Goal: Task Accomplishment & Management: Manage account settings

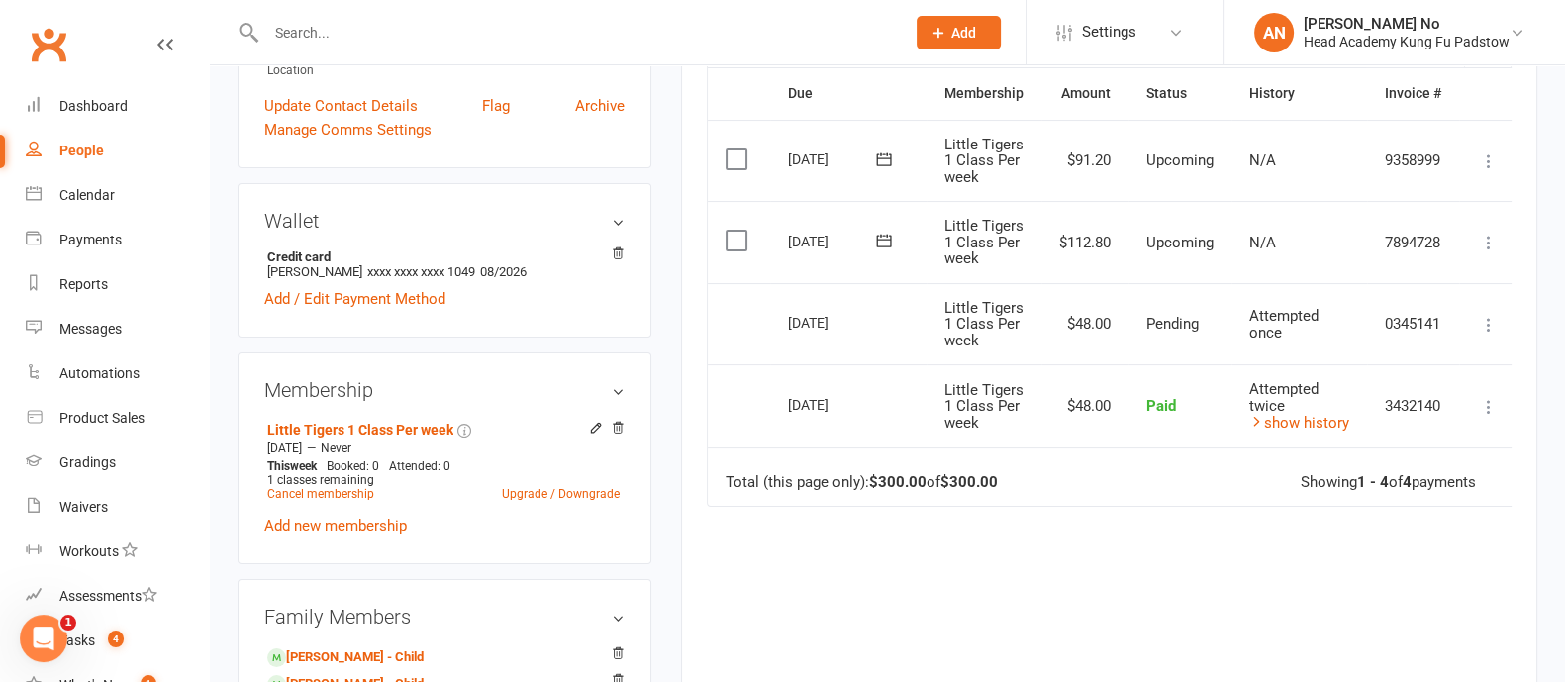
click at [358, 16] on div at bounding box center [564, 32] width 653 height 64
click at [355, 43] on input "text" at bounding box center [575, 33] width 631 height 28
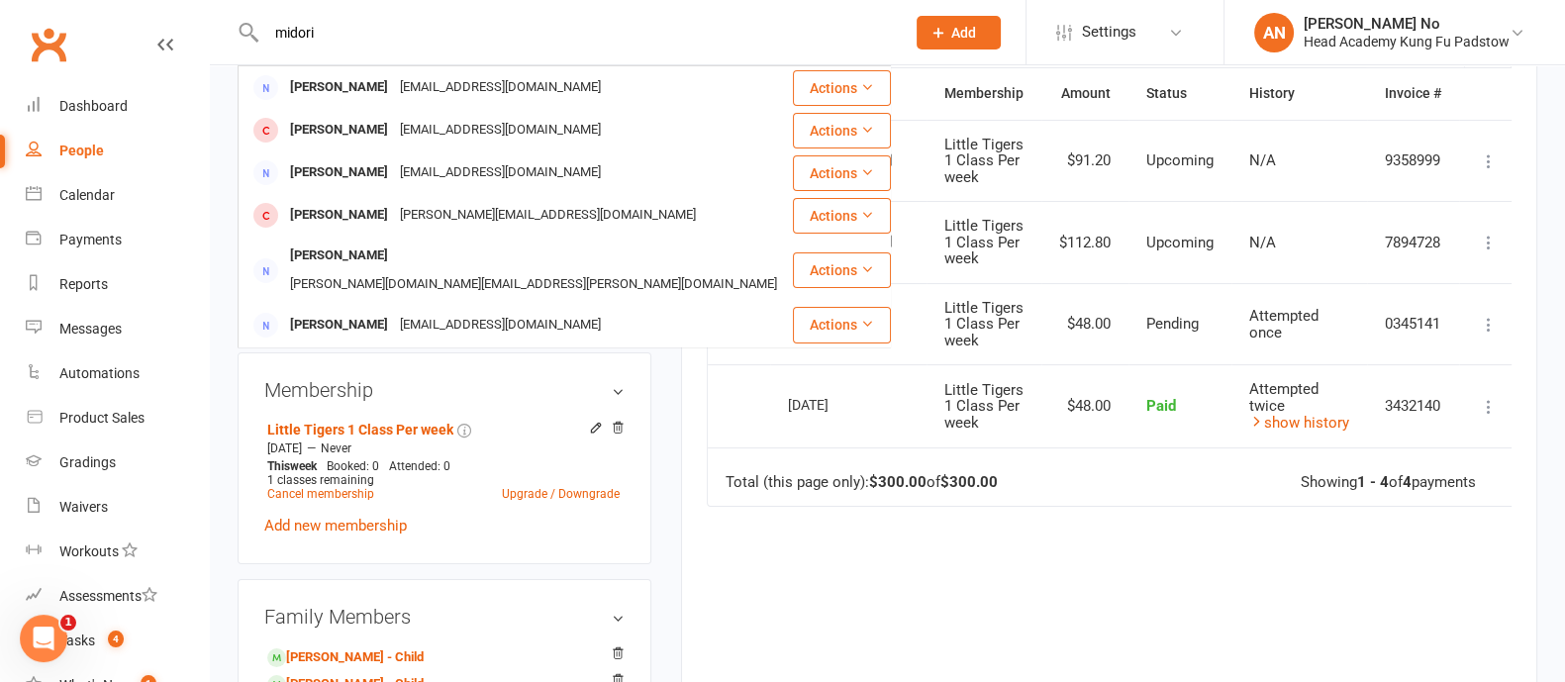
type input "midori"
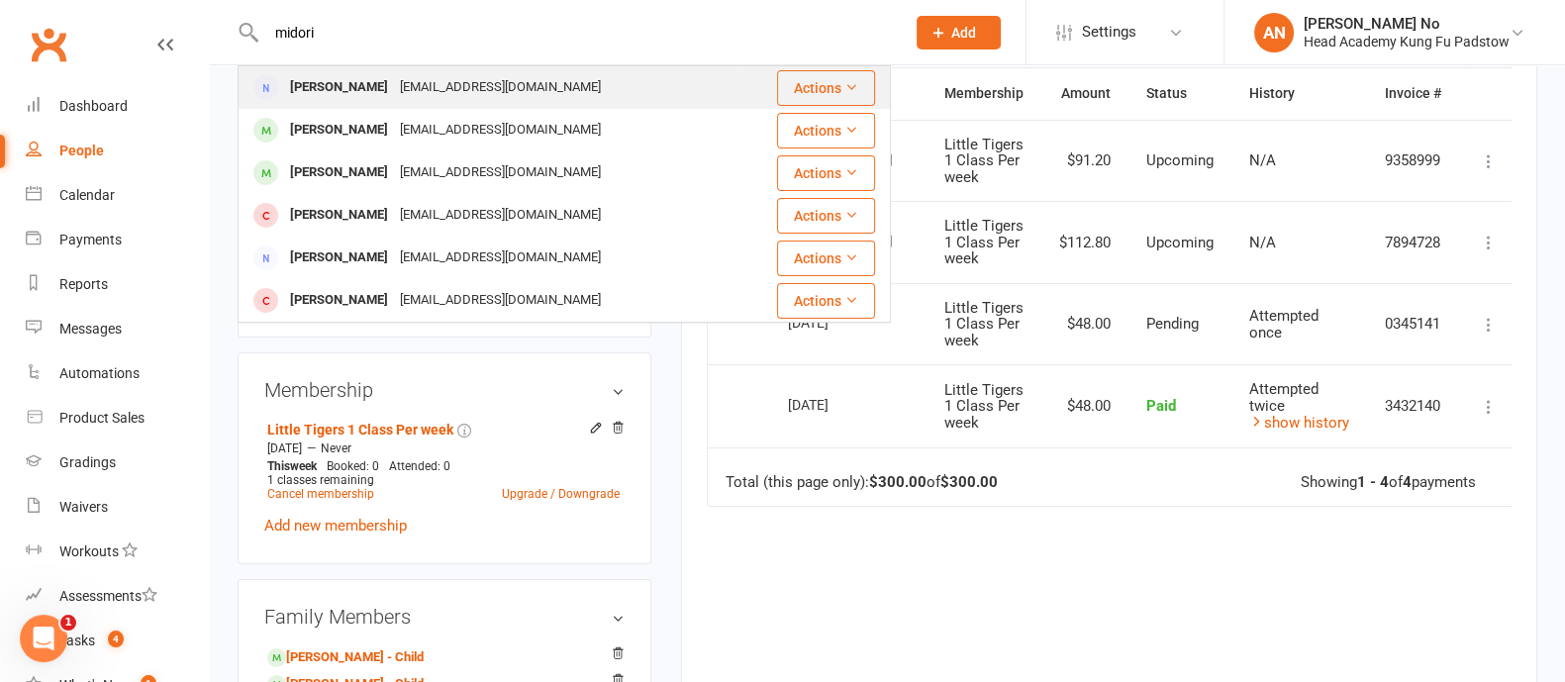
click at [457, 86] on div "patricia_midori80@hotmail.com" at bounding box center [500, 87] width 213 height 29
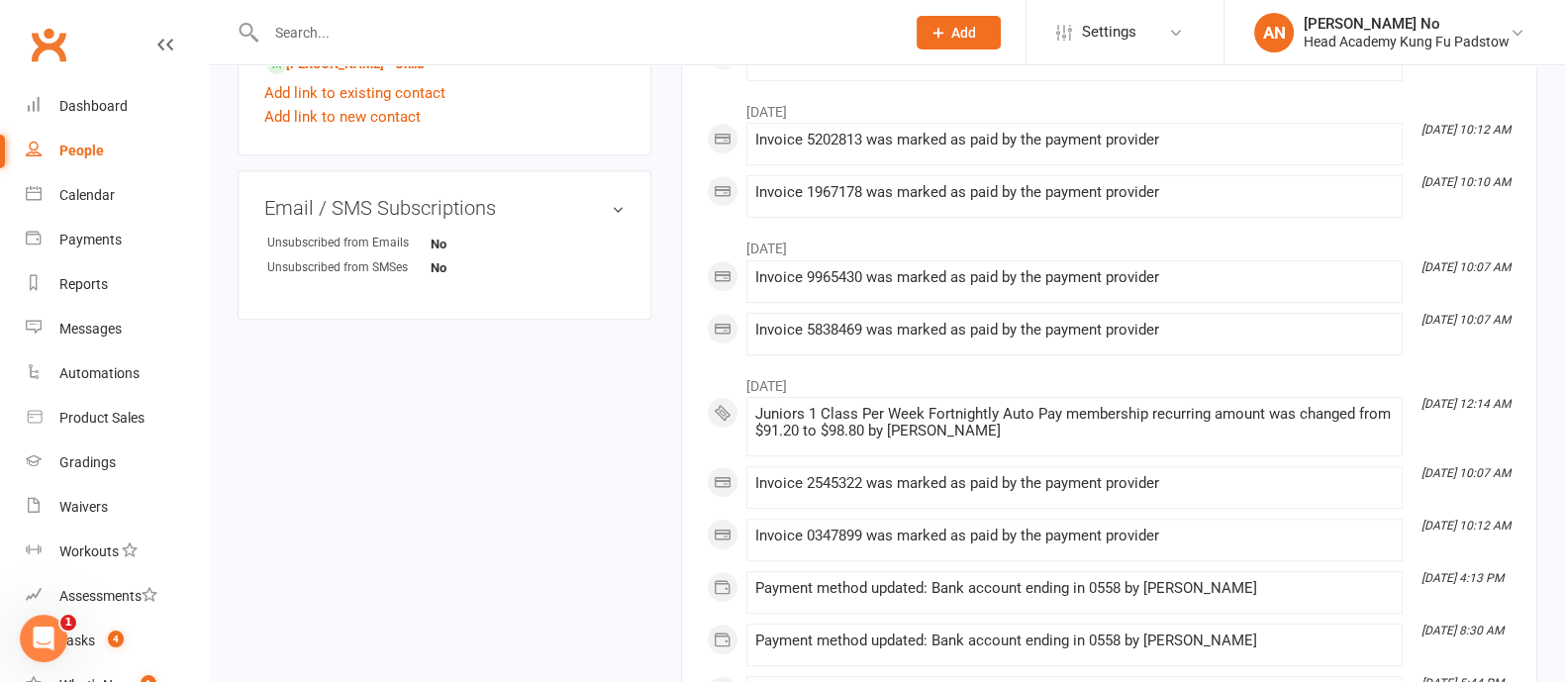
scroll to position [597, 0]
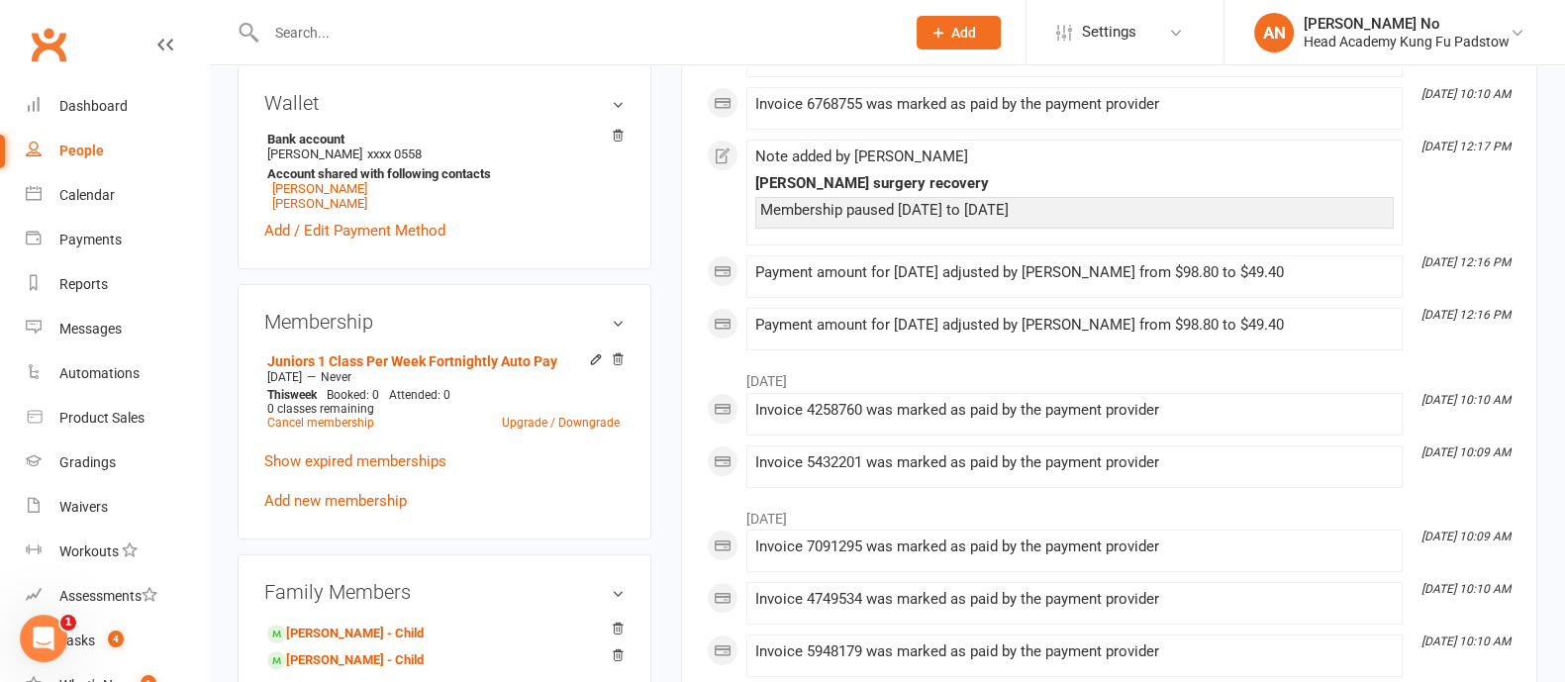
click at [328, 42] on input "text" at bounding box center [575, 33] width 631 height 28
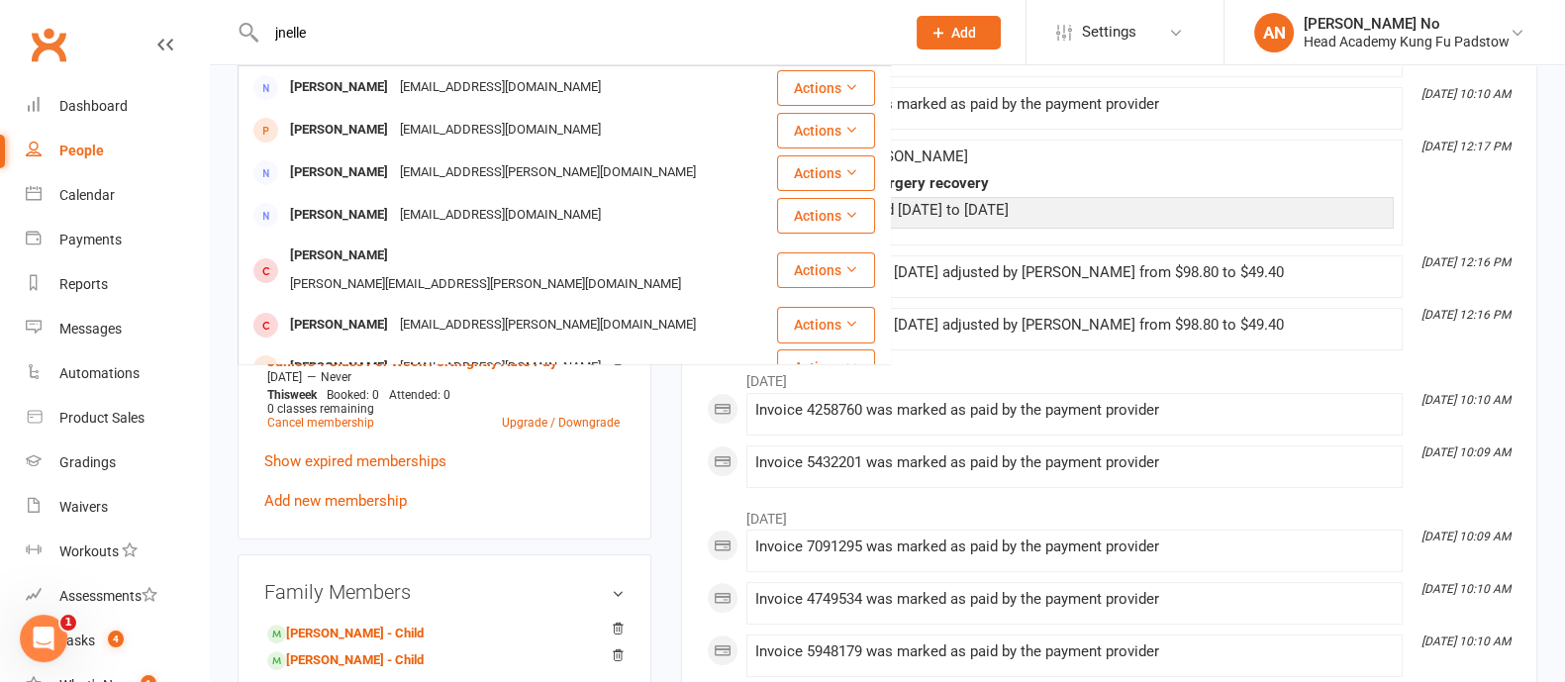
click at [327, 34] on input "jnelle" at bounding box center [575, 33] width 631 height 28
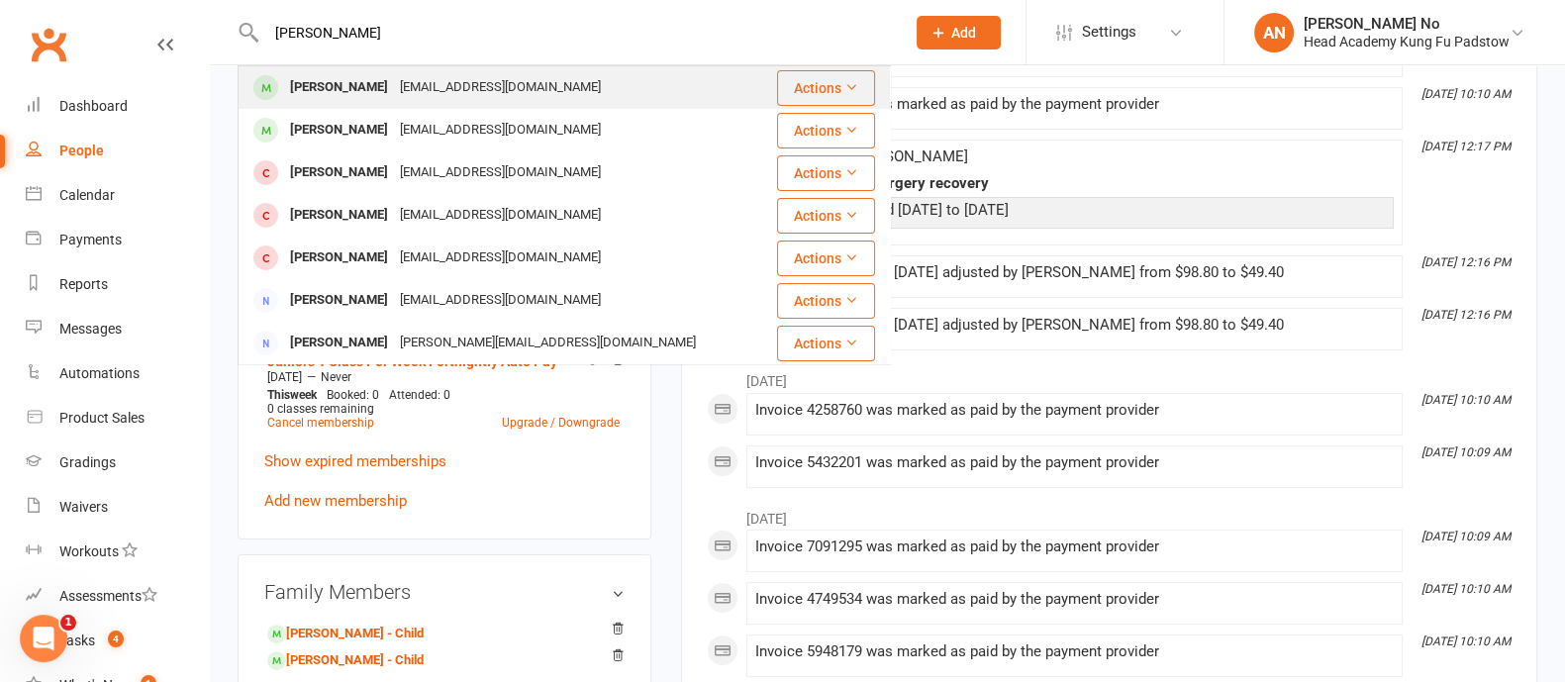
type input "logan mck"
click at [379, 90] on div "Logan McKinley" at bounding box center [339, 87] width 110 height 29
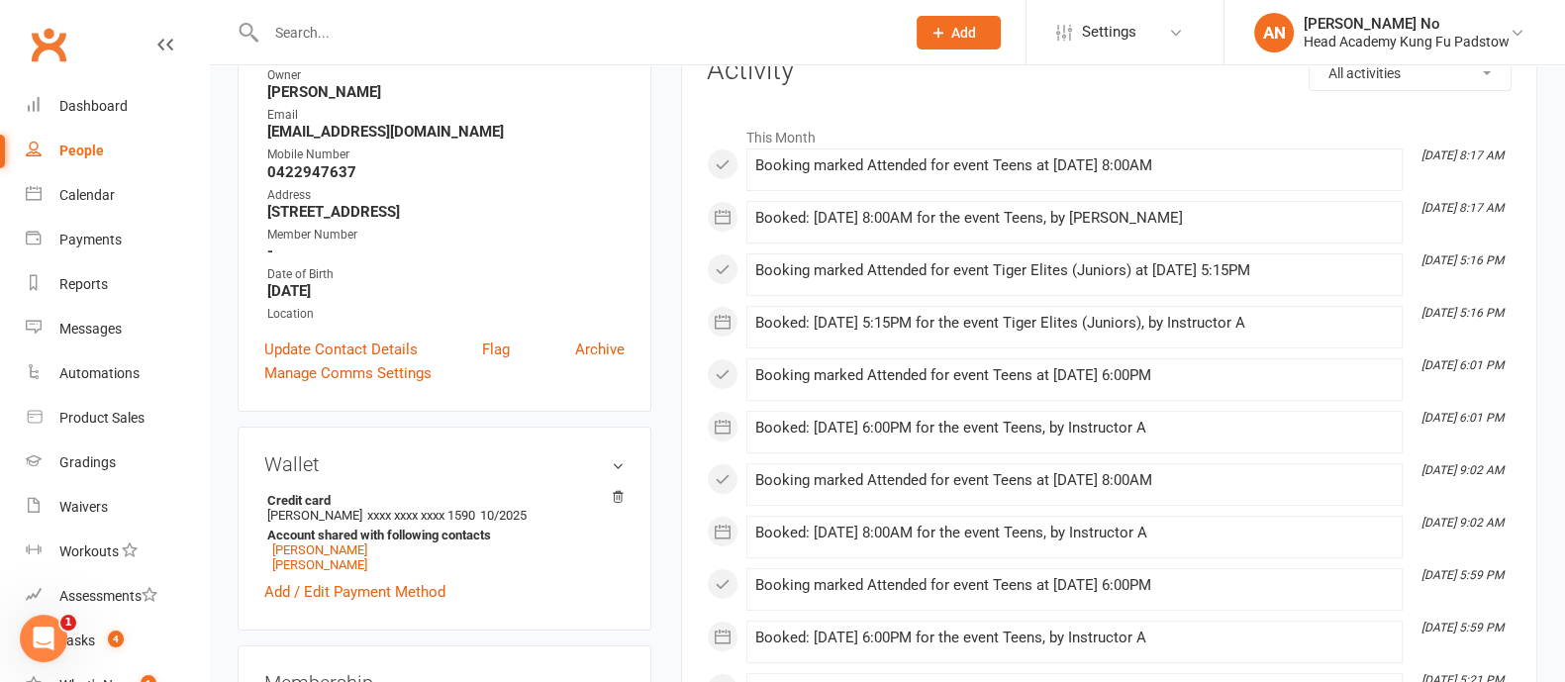
scroll to position [287, 0]
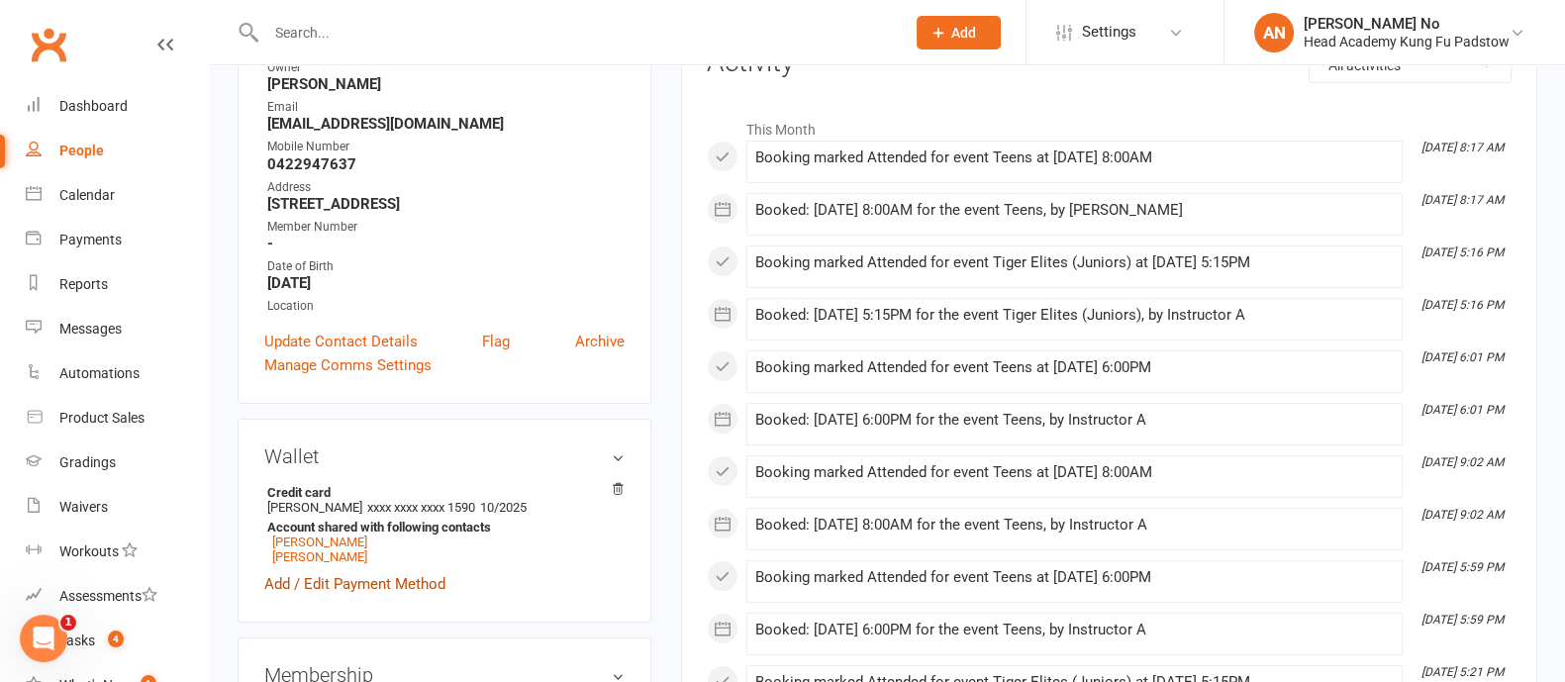
click at [396, 588] on link "Add / Edit Payment Method" at bounding box center [354, 584] width 181 height 24
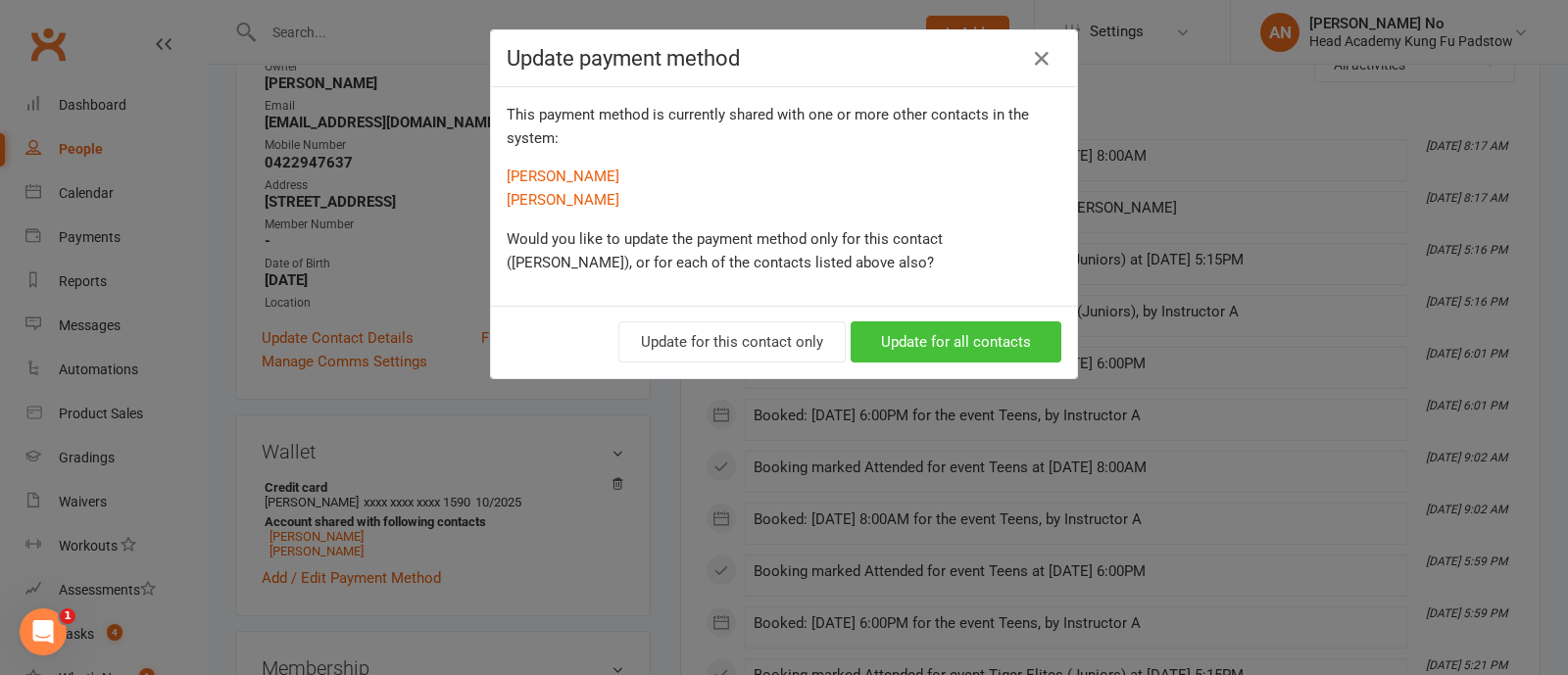
click at [922, 339] on button "Update for all contacts" at bounding box center [955, 342] width 211 height 42
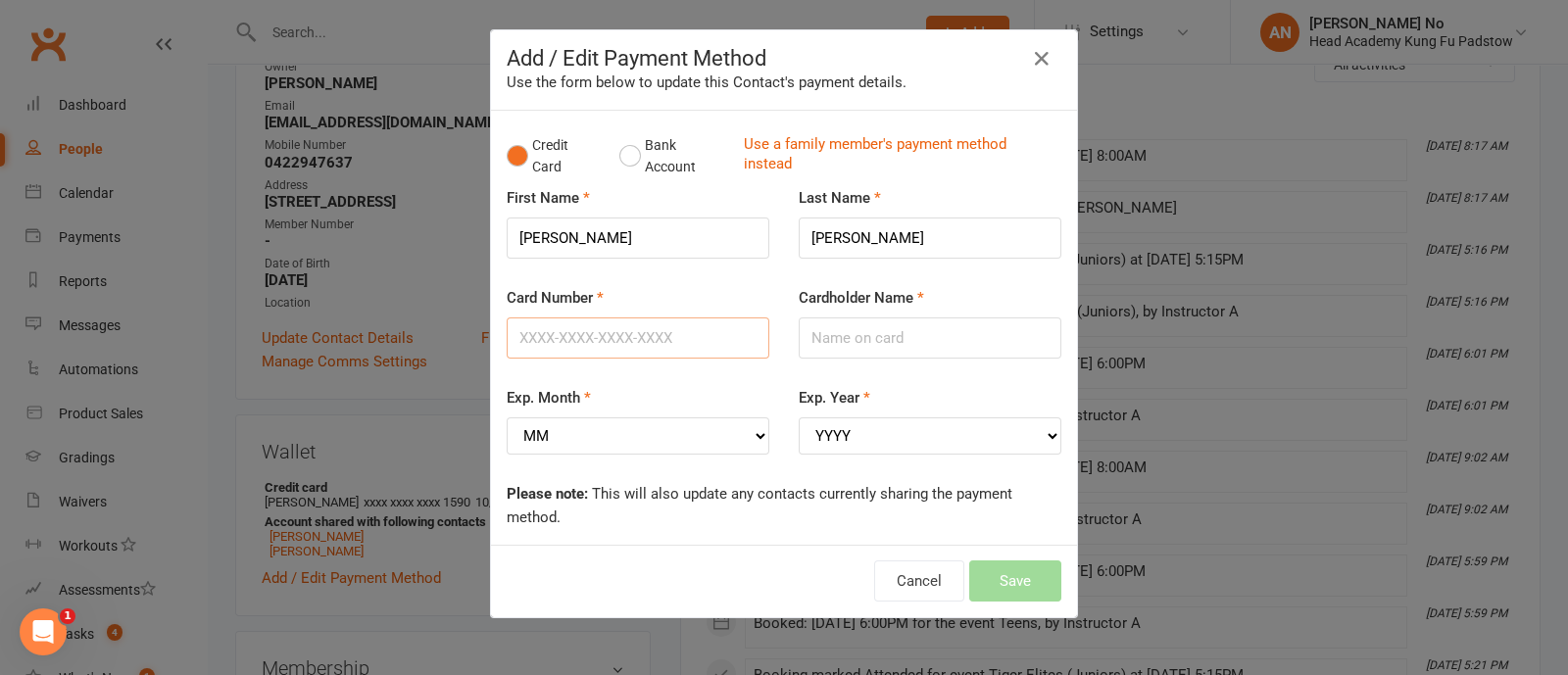
click at [611, 343] on input "Card Number" at bounding box center [637, 338] width 262 height 42
click at [1031, 61] on icon "button" at bounding box center [1042, 59] width 24 height 24
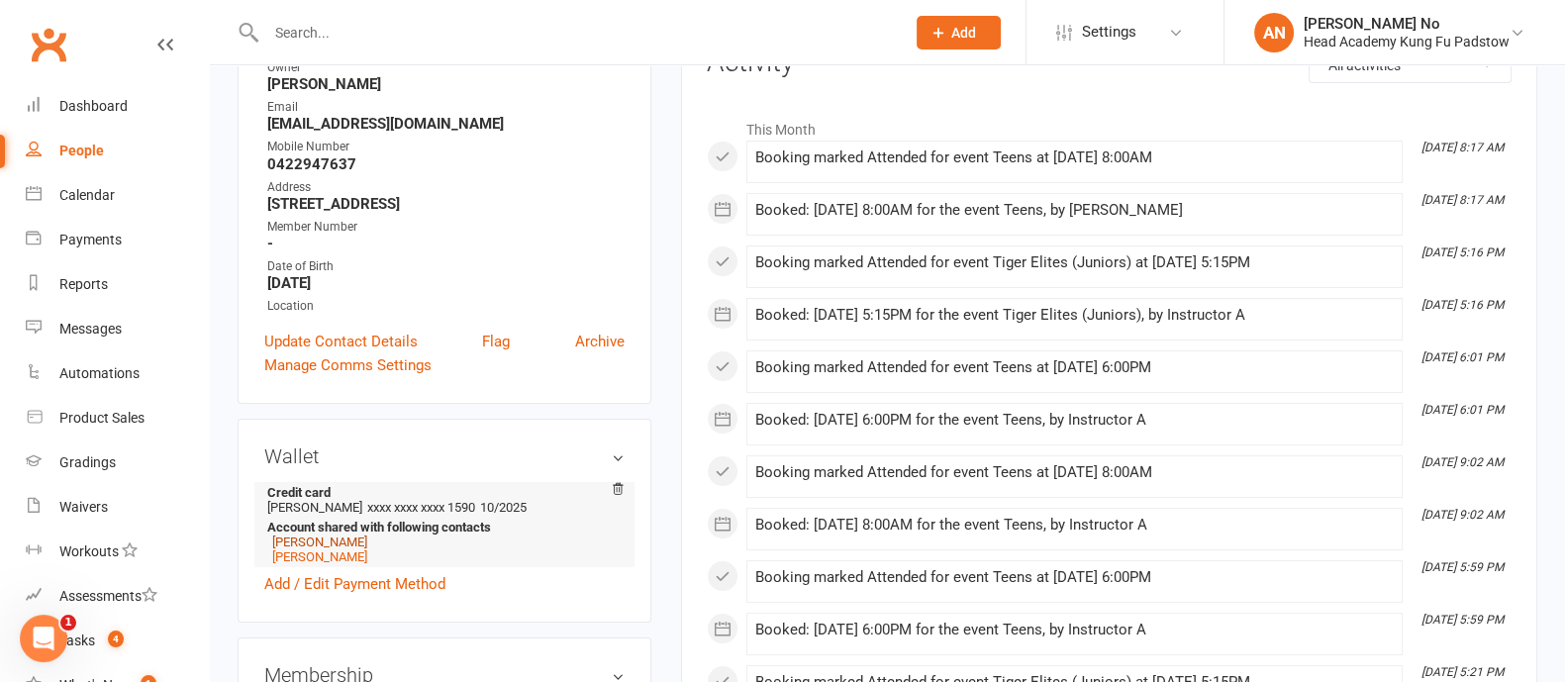
click at [302, 543] on link "Janelle Carter" at bounding box center [319, 542] width 95 height 15
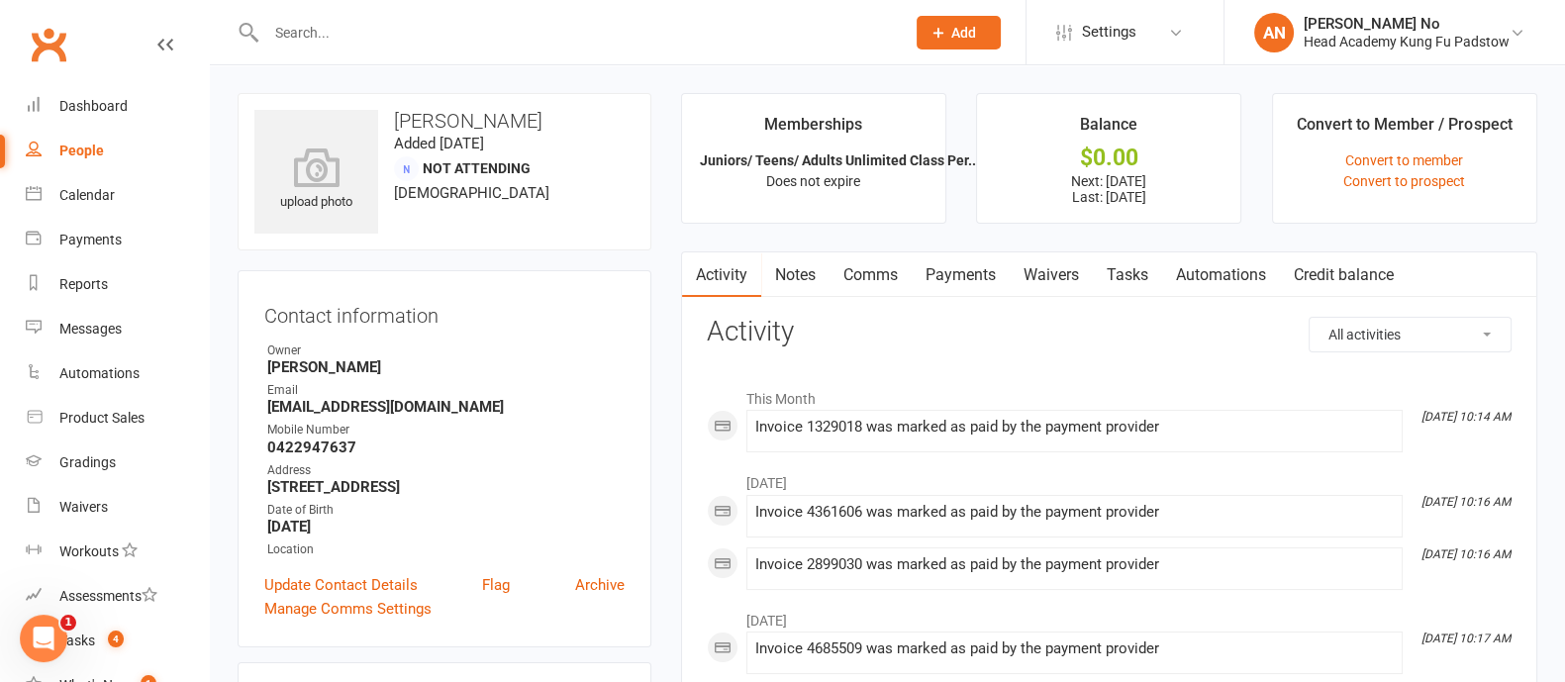
scroll to position [597, 0]
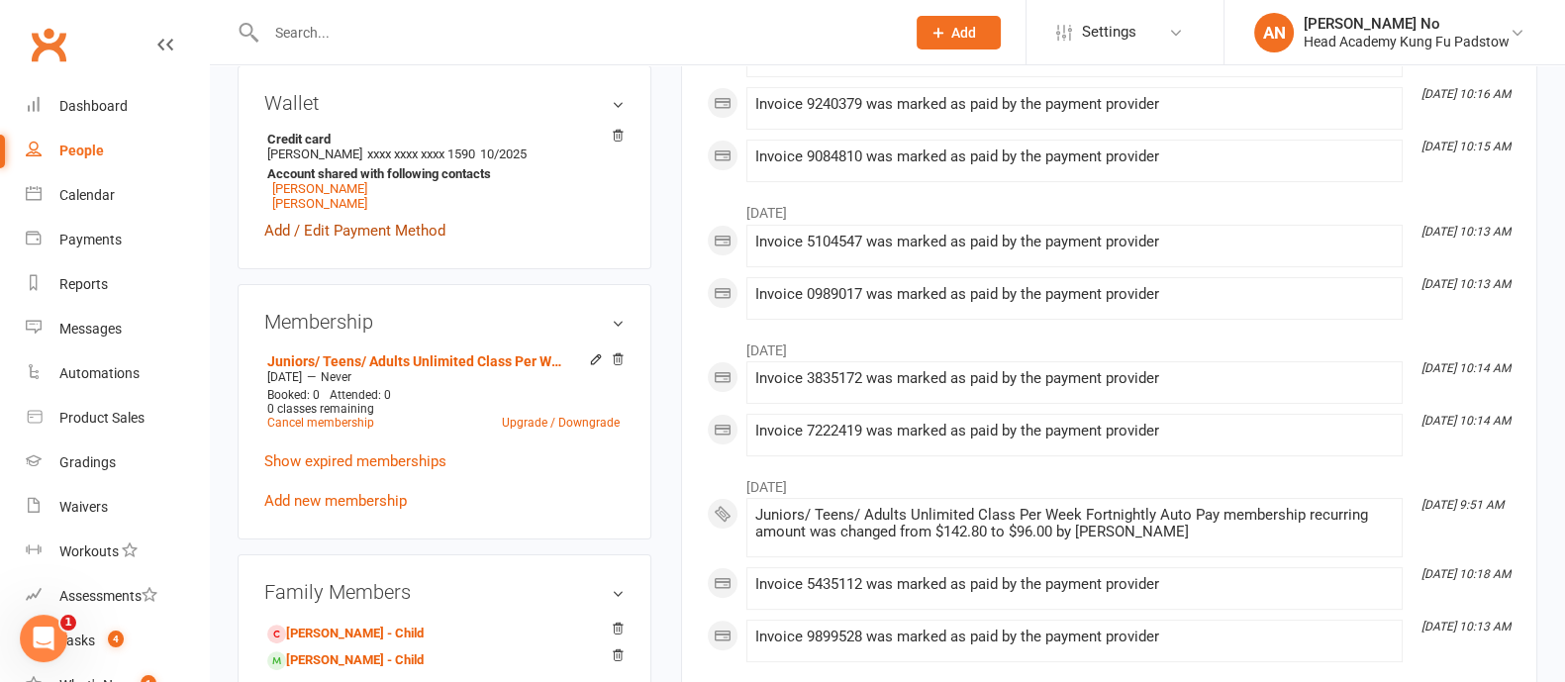
click at [351, 233] on link "Add / Edit Payment Method" at bounding box center [354, 231] width 181 height 24
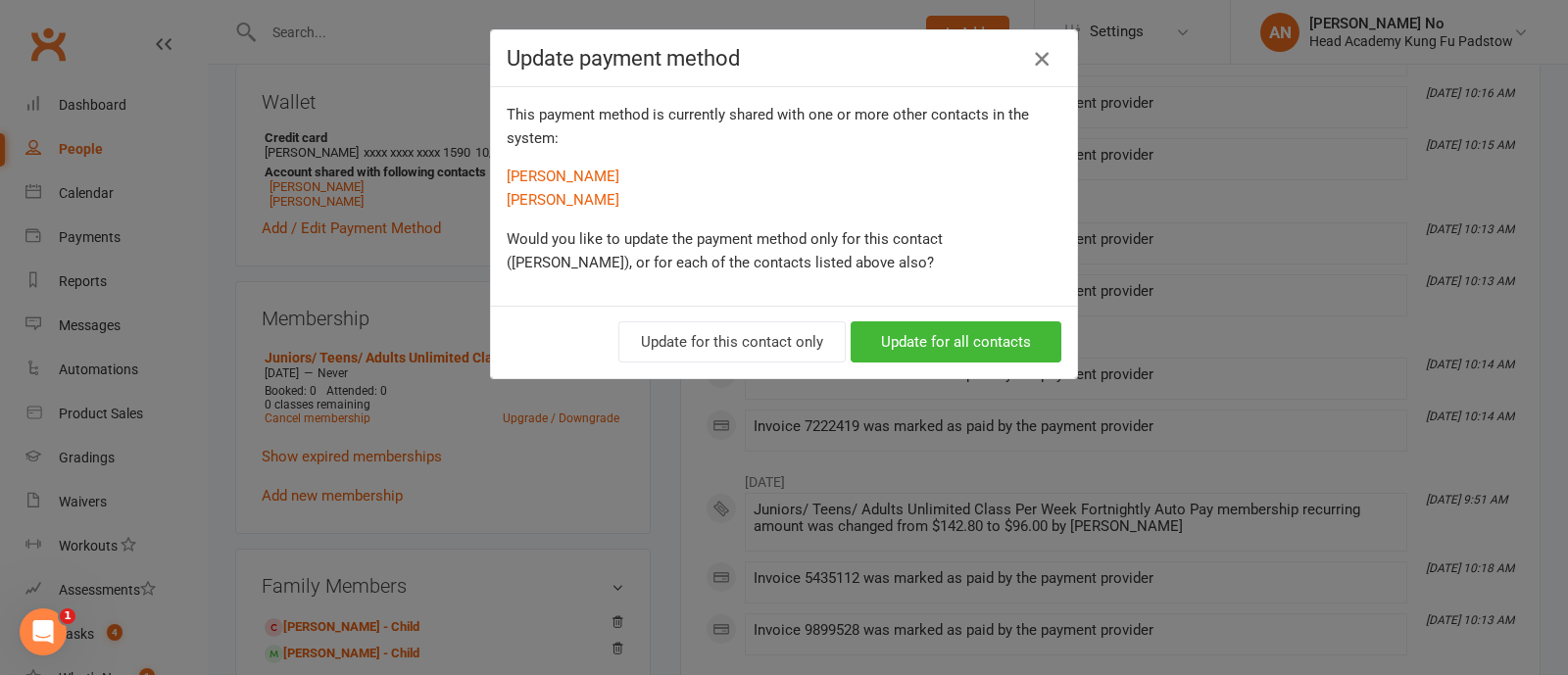
click at [1030, 53] on icon "button" at bounding box center [1042, 59] width 24 height 24
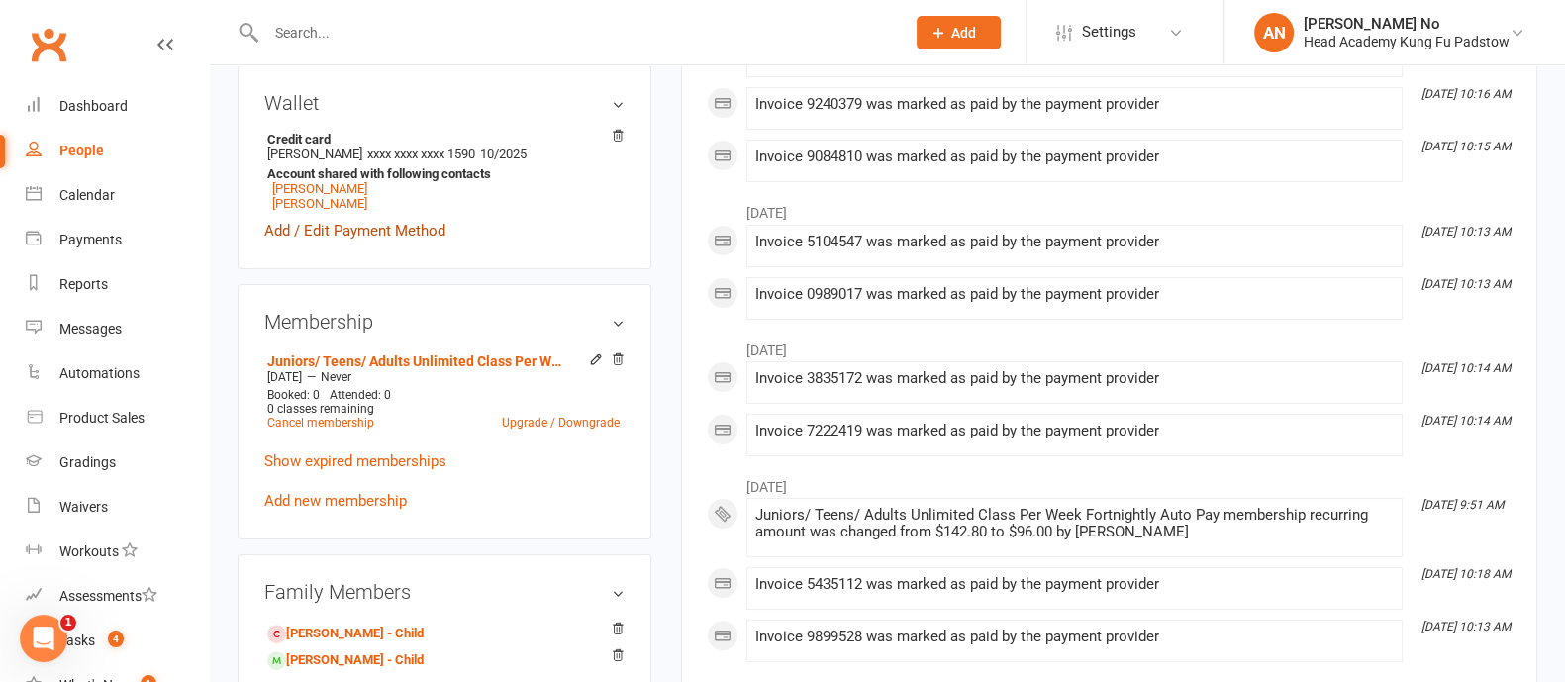
click at [368, 234] on link "Add / Edit Payment Method" at bounding box center [354, 231] width 181 height 24
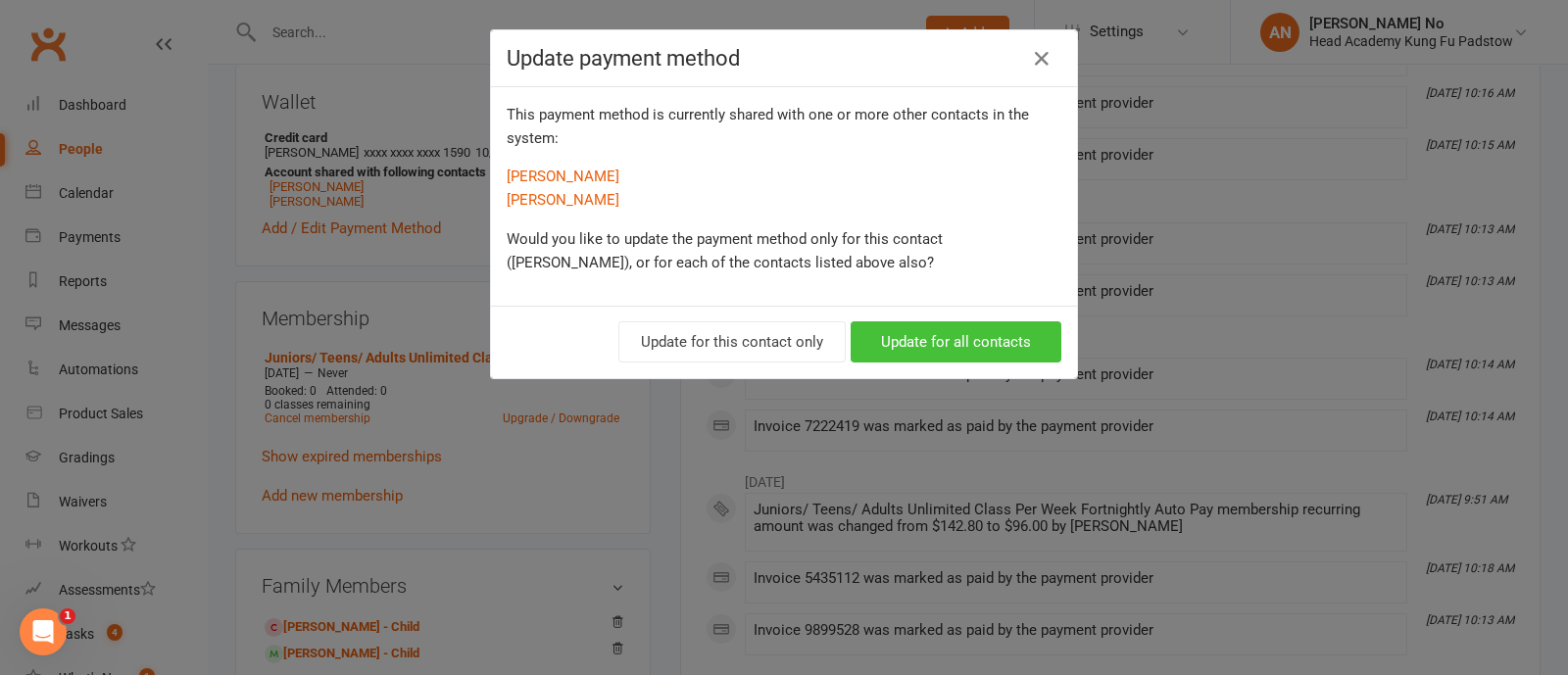
click at [1002, 339] on button "Update for all contacts" at bounding box center [955, 342] width 211 height 42
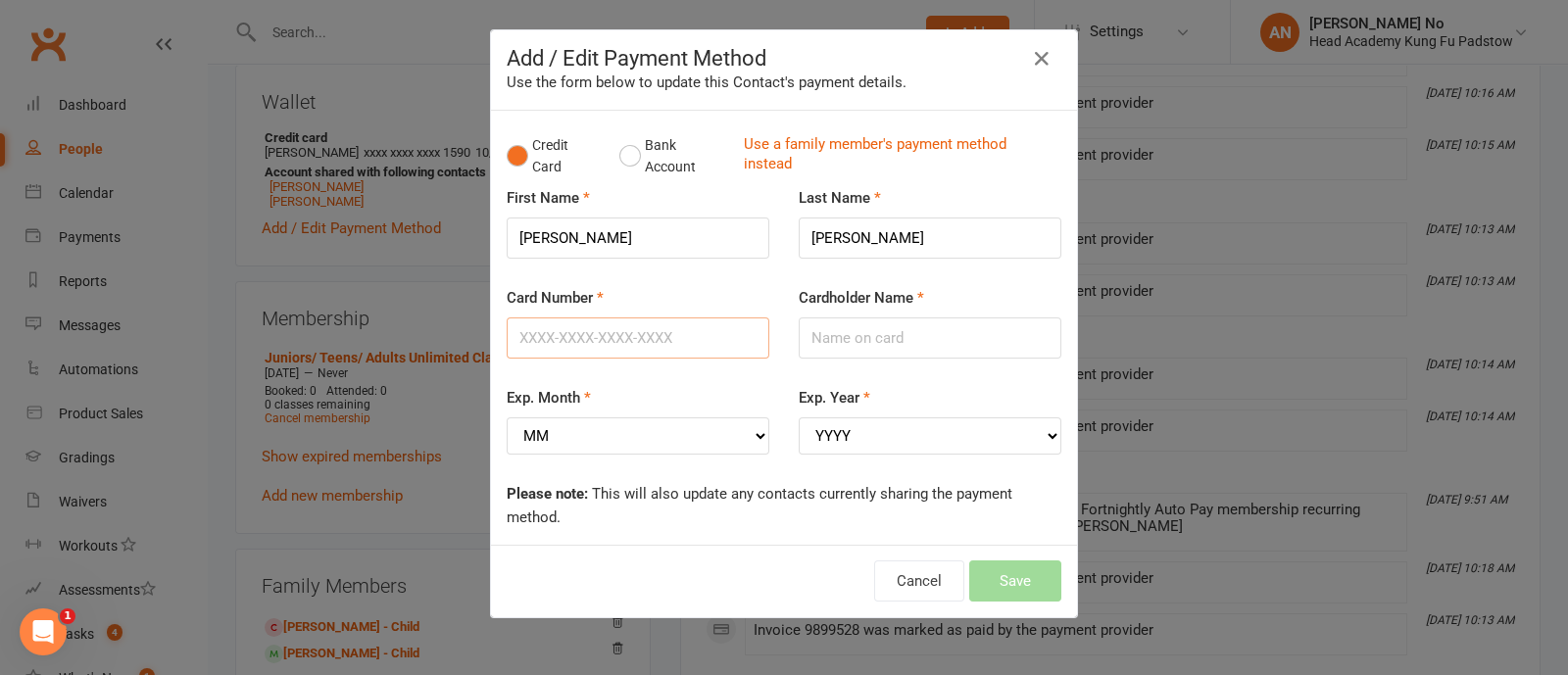
click at [582, 342] on input "Card Number" at bounding box center [637, 338] width 262 height 42
type input "4202745005491590"
click at [546, 238] on input "Janelle" at bounding box center [637, 239] width 262 height 42
click at [545, 238] on input "Janelle" at bounding box center [637, 239] width 262 height 42
click at [851, 339] on input "Cardholder Name" at bounding box center [930, 338] width 262 height 42
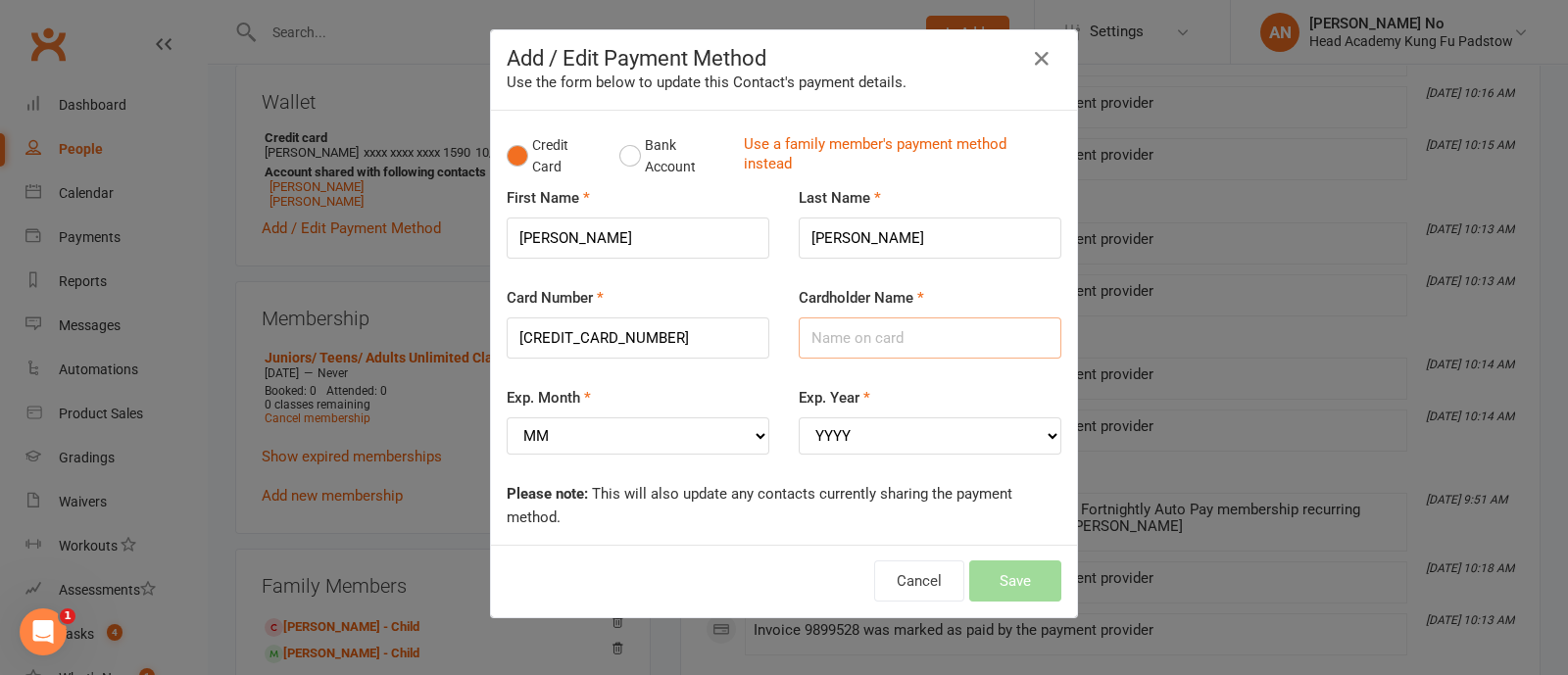
paste input "Janelle"
click at [824, 242] on input "Carter" at bounding box center [930, 239] width 262 height 42
click at [917, 350] on input "Janelle" at bounding box center [930, 338] width 262 height 42
paste input "Carter"
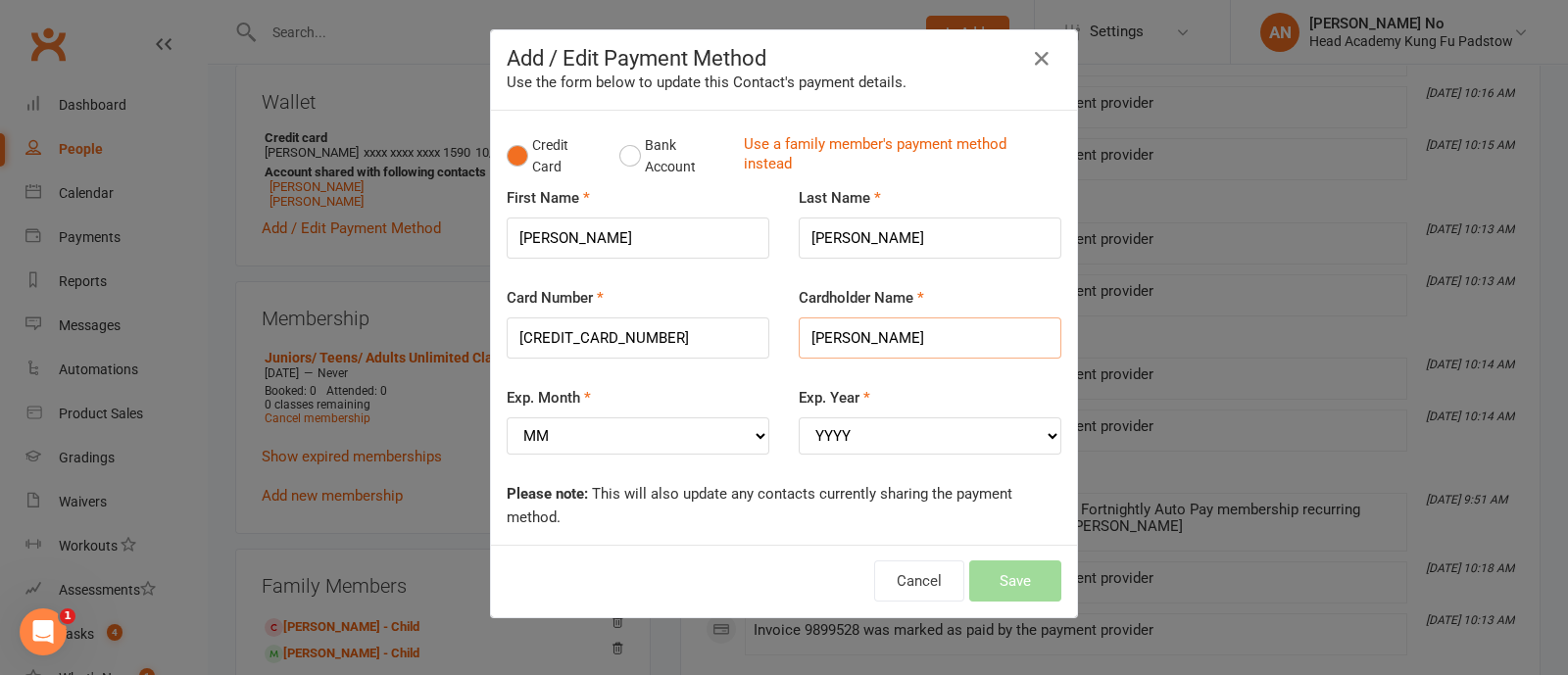
type input "Janelle Carter"
click at [699, 444] on select "MM 01 02 03 04 05 06 07 08 09 10 11 12" at bounding box center [637, 436] width 262 height 38
select select "10"
click at [507, 418] on select "MM 01 02 03 04 05 06 07 08 09 10 11 12" at bounding box center [637, 436] width 262 height 38
click at [995, 431] on select "YYYY 2025 2026 2027 2028 2029 2030 2031 2032 2033 2034" at bounding box center [930, 436] width 262 height 38
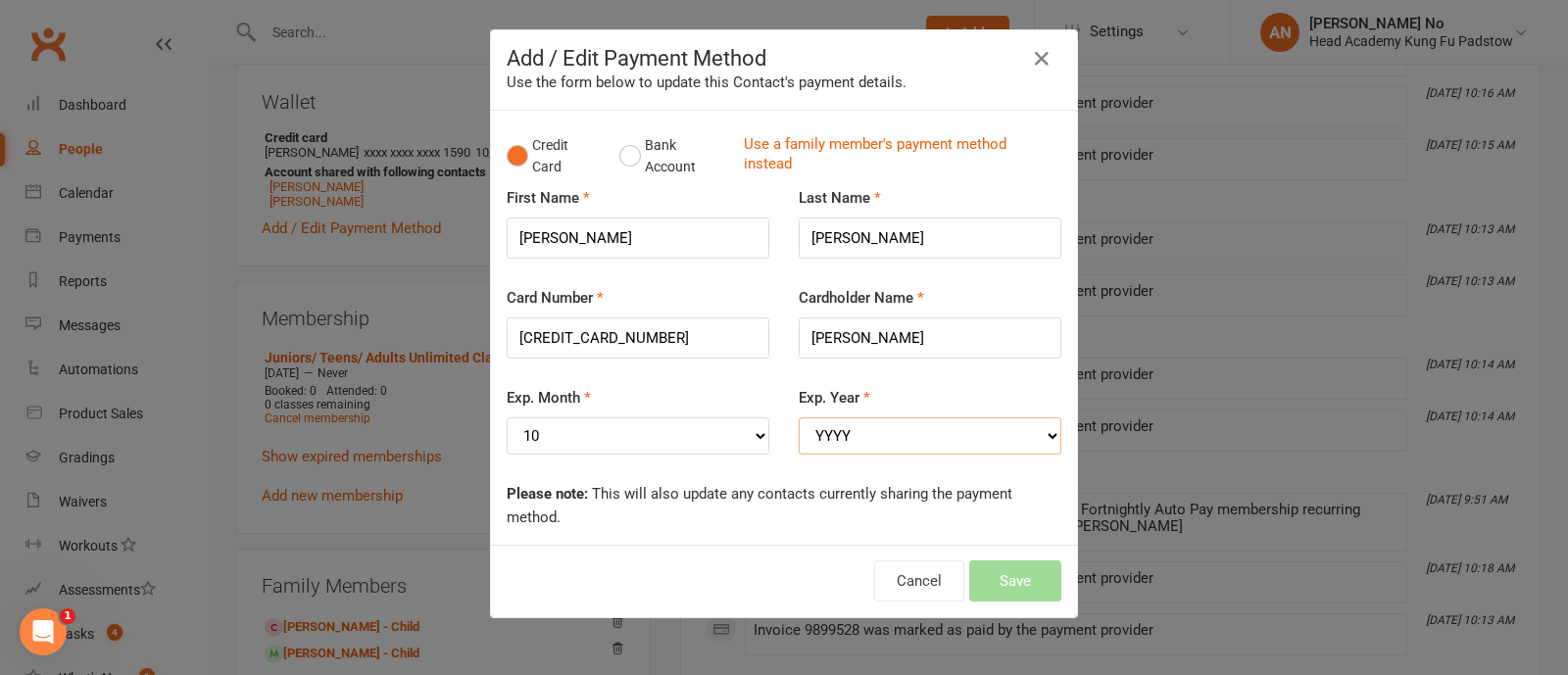
select select "2030"
click at [799, 418] on select "YYYY 2025 2026 2027 2028 2029 2030 2031 2032 2033 2034" at bounding box center [930, 436] width 262 height 38
click at [1017, 576] on button "Save" at bounding box center [1015, 581] width 92 height 42
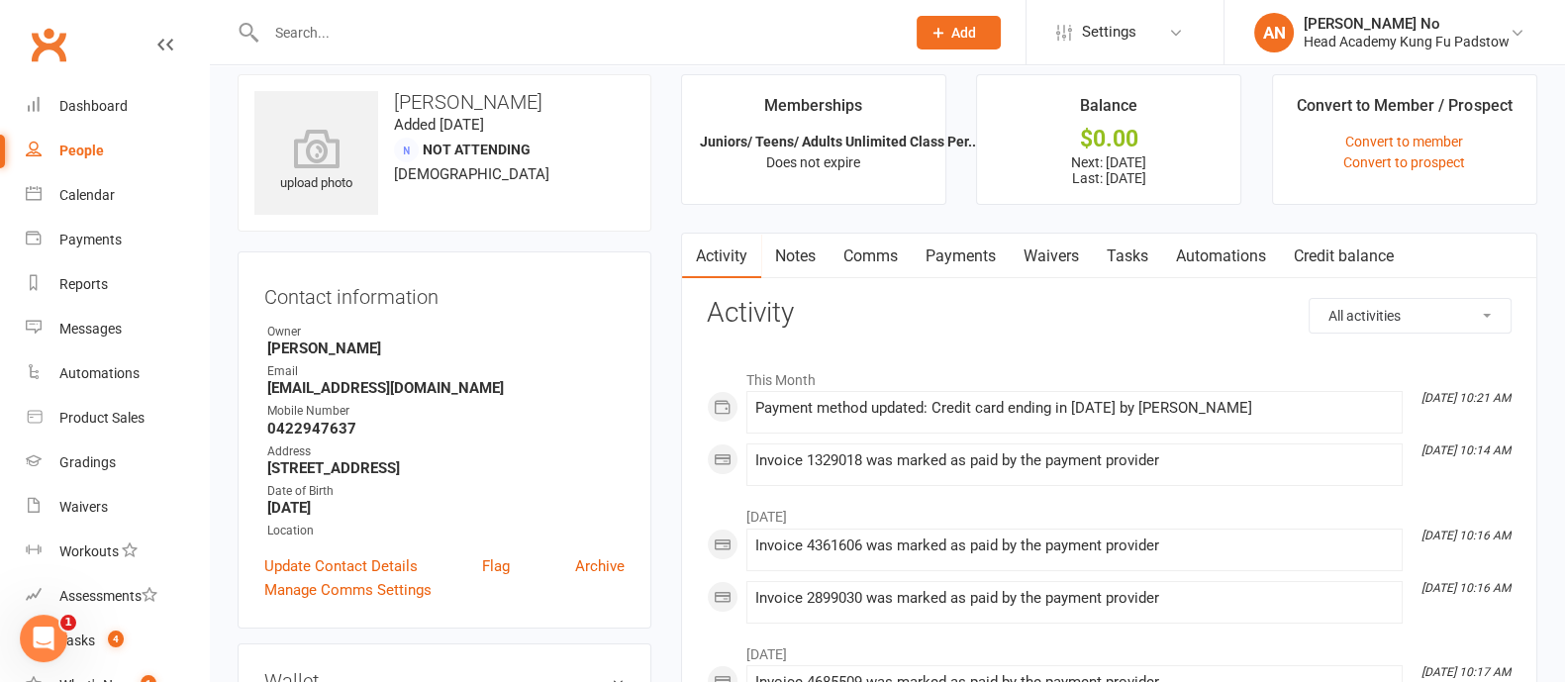
scroll to position [0, 0]
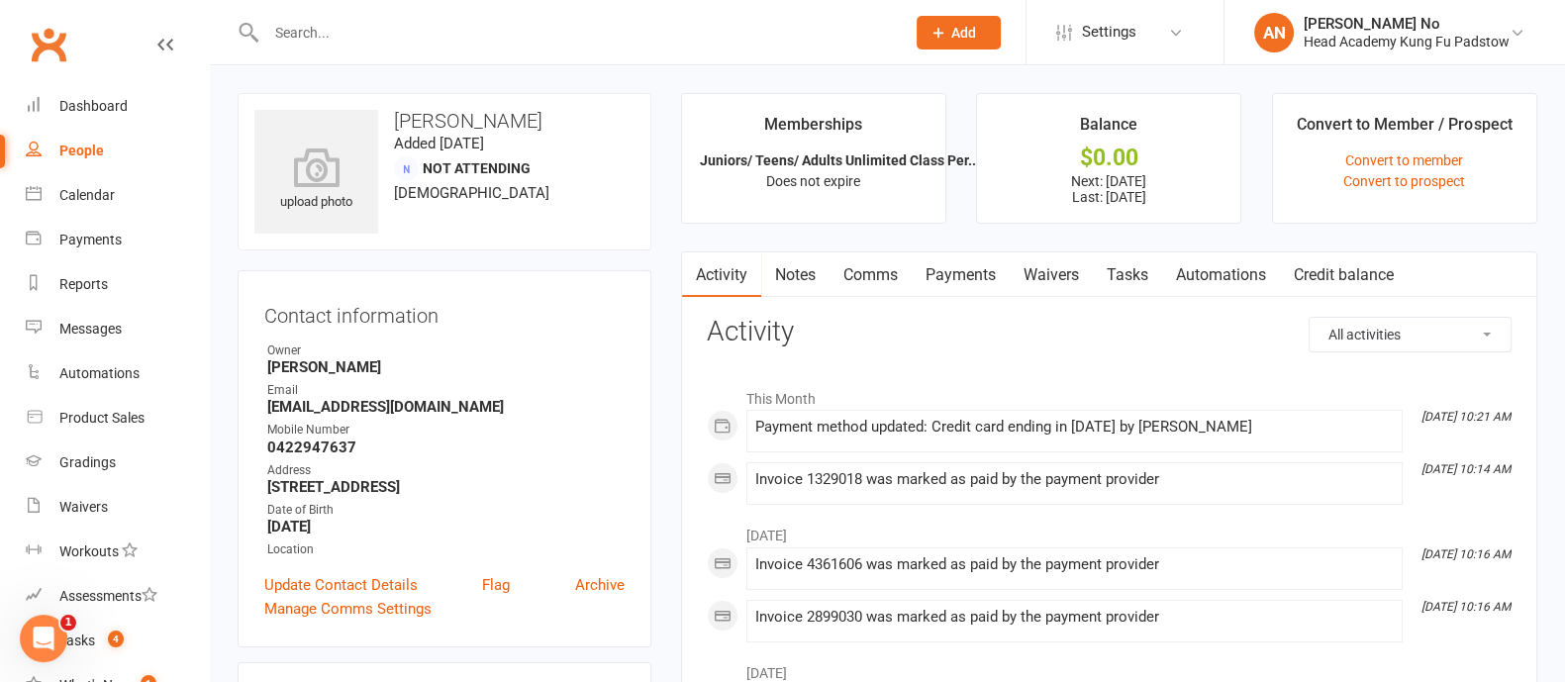
click at [809, 277] on link "Notes" at bounding box center [795, 275] width 68 height 46
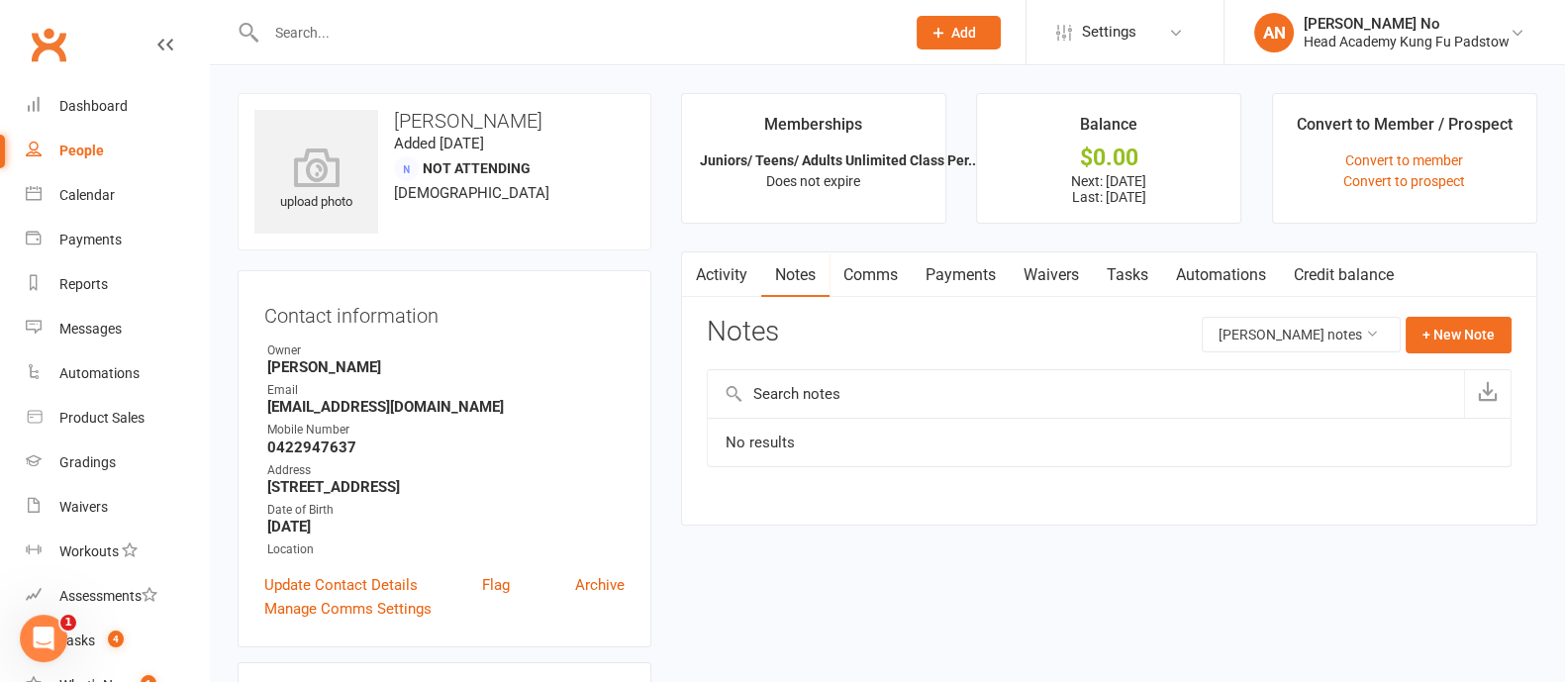
click at [743, 279] on link "Activity" at bounding box center [721, 275] width 79 height 46
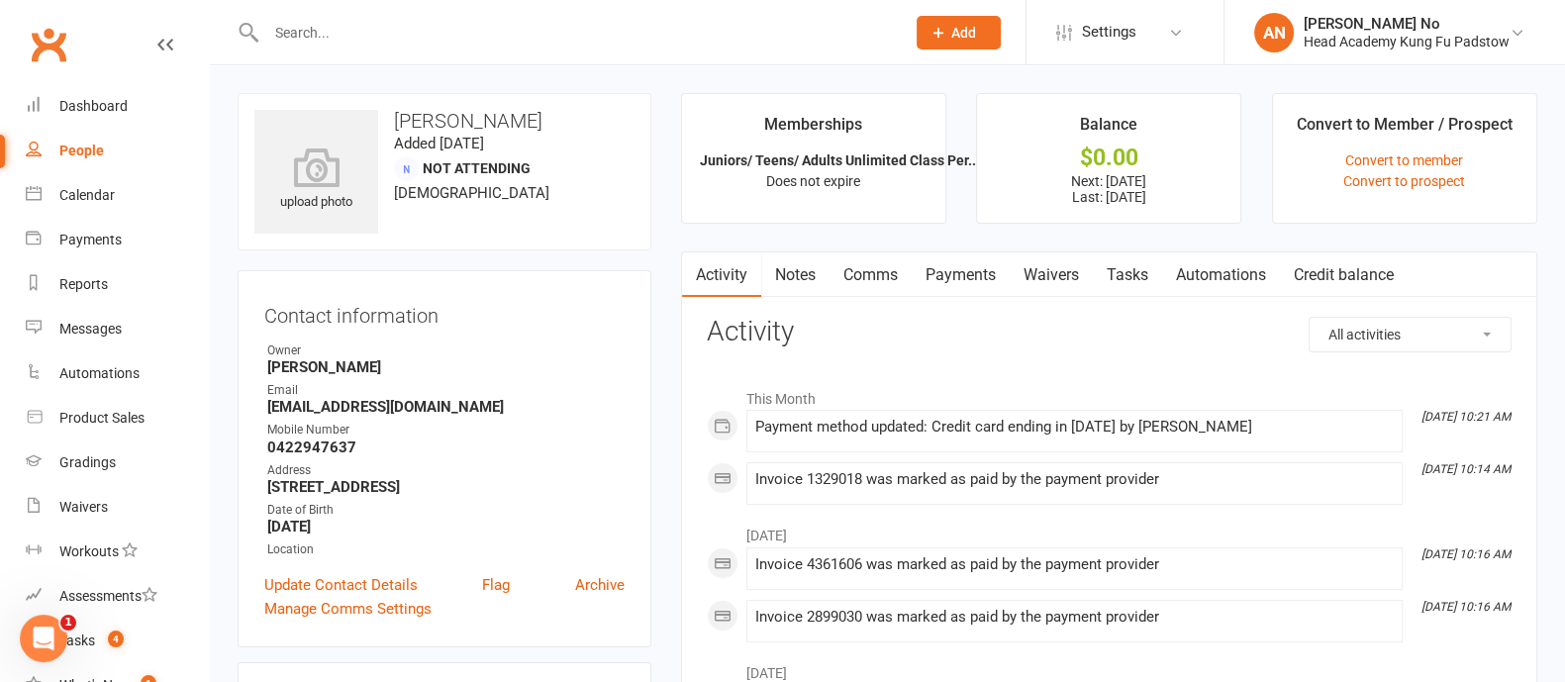
click at [970, 271] on link "Payments" at bounding box center [961, 275] width 98 height 46
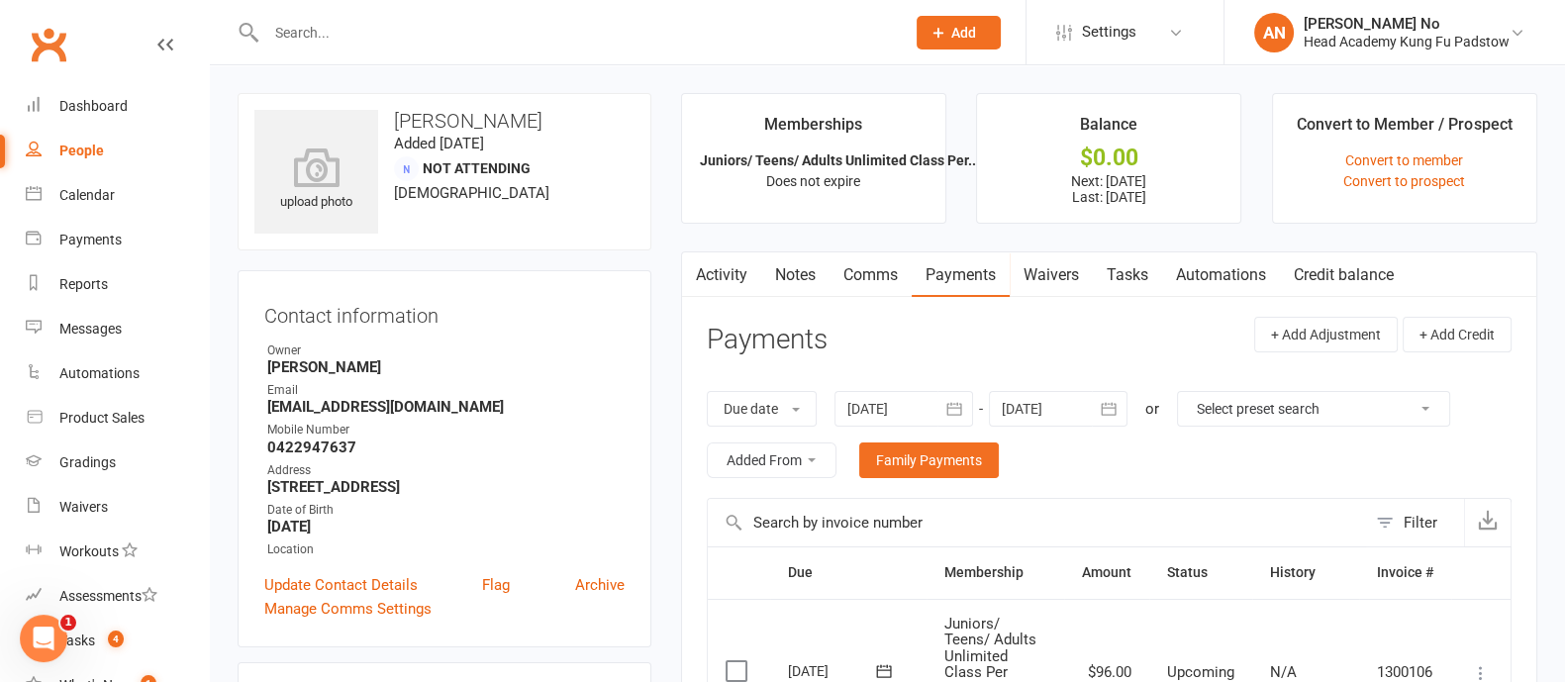
click at [452, 46] on input "text" at bounding box center [575, 33] width 631 height 28
type input "maxton"
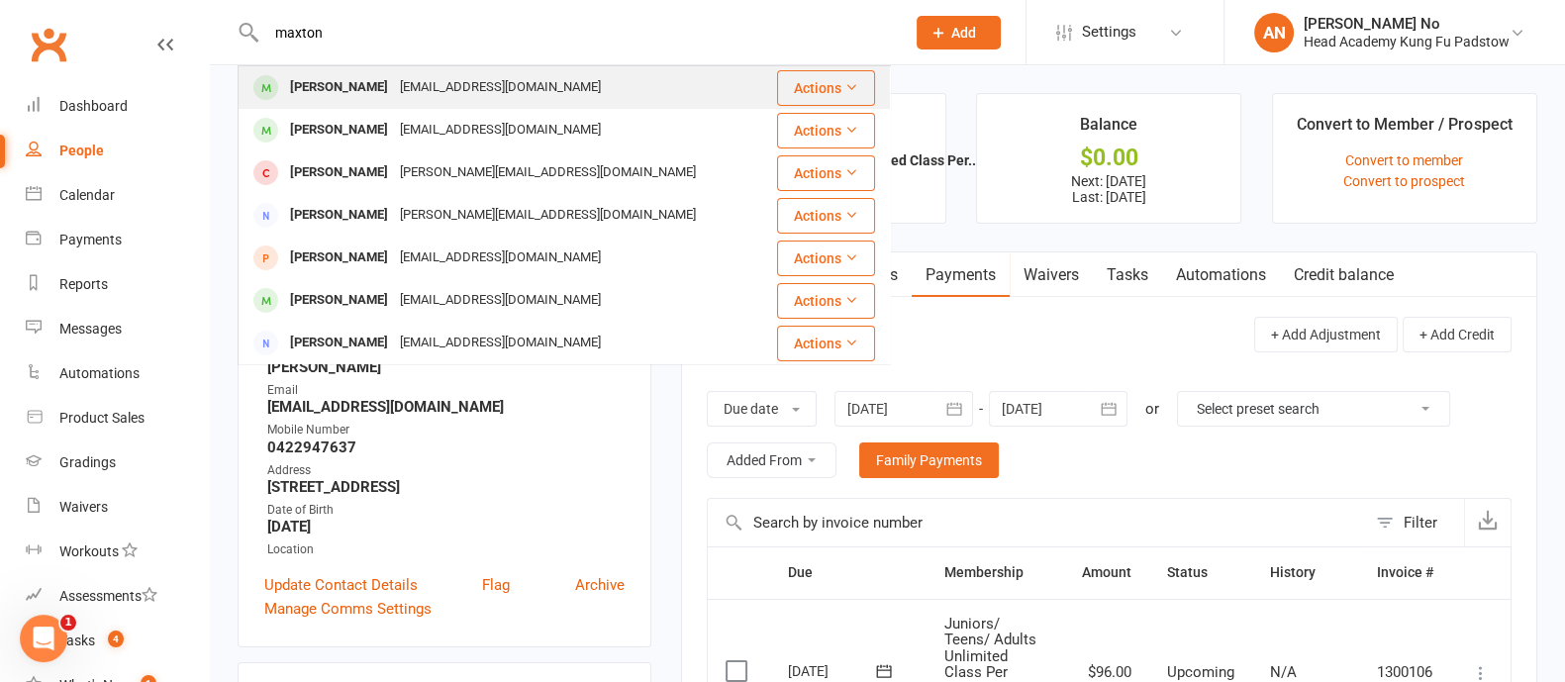
click at [394, 95] on div "mythuan_vicky@yahoo.com" at bounding box center [500, 87] width 213 height 29
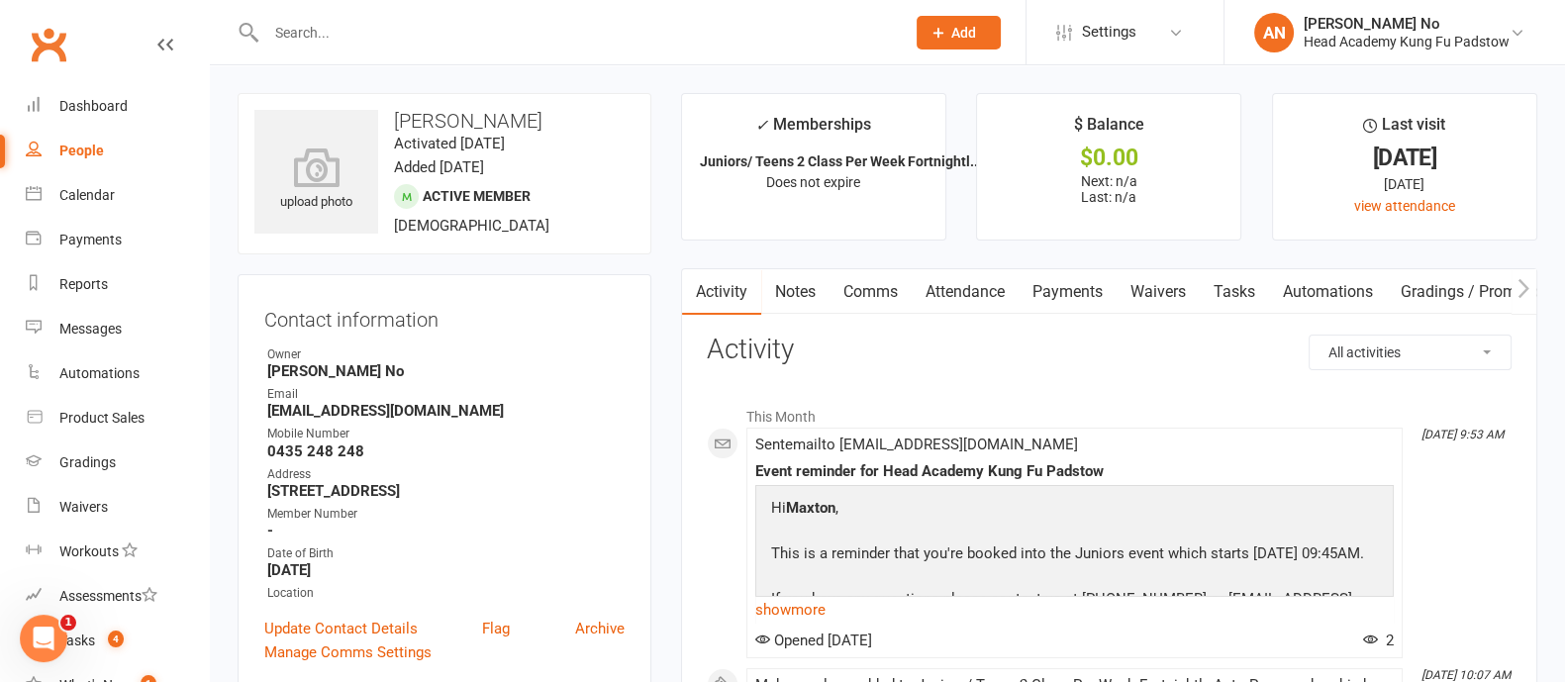
click at [986, 291] on link "Attendance" at bounding box center [965, 292] width 107 height 46
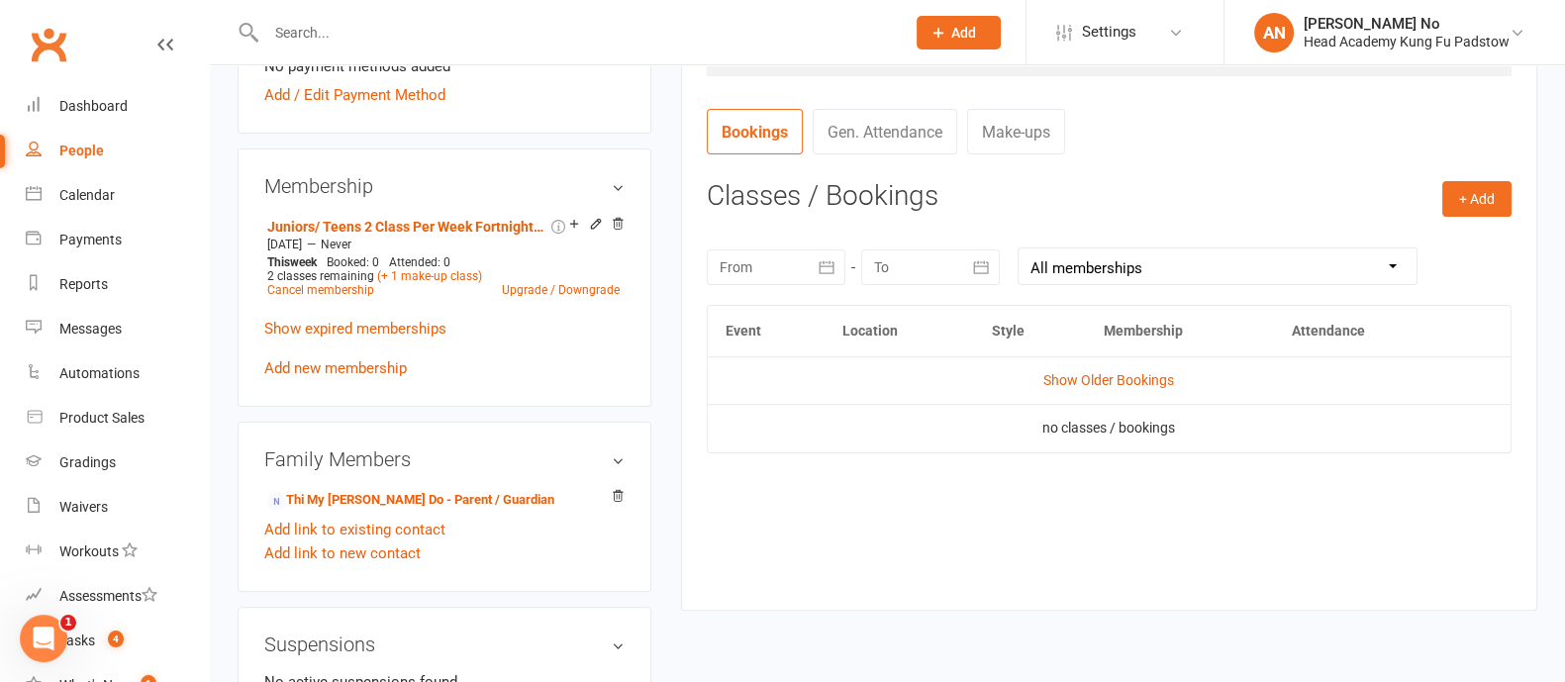
scroll to position [867, 0]
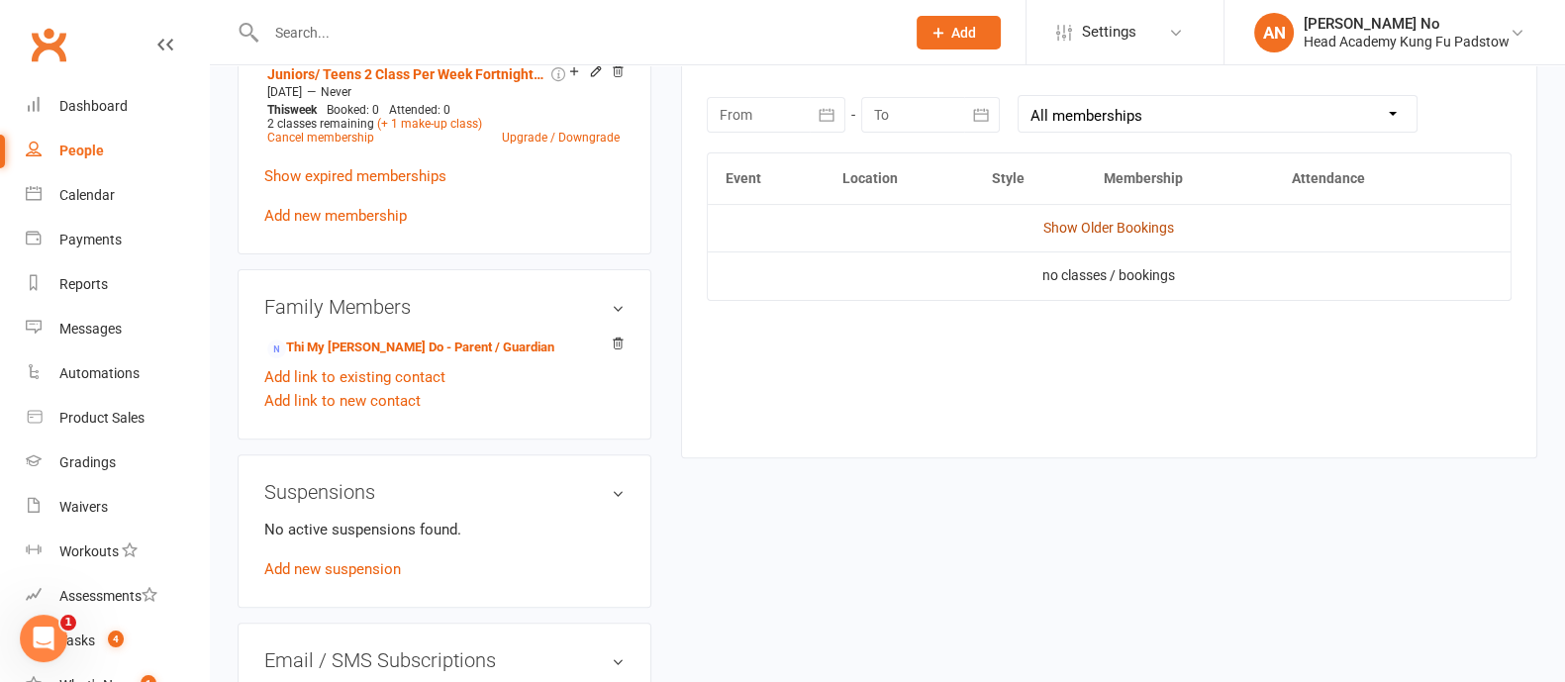
click at [1097, 228] on link "Show Older Bookings" at bounding box center [1109, 228] width 131 height 16
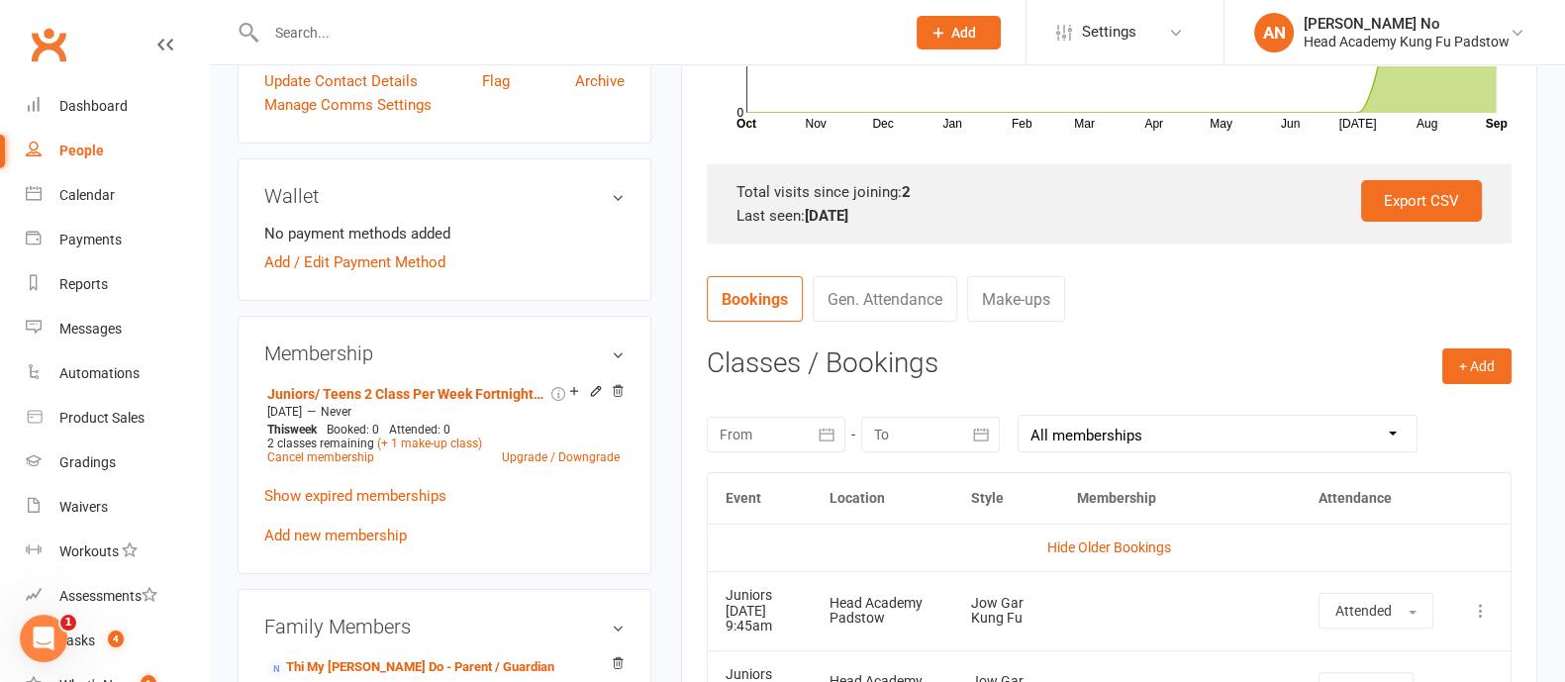
scroll to position [540, 0]
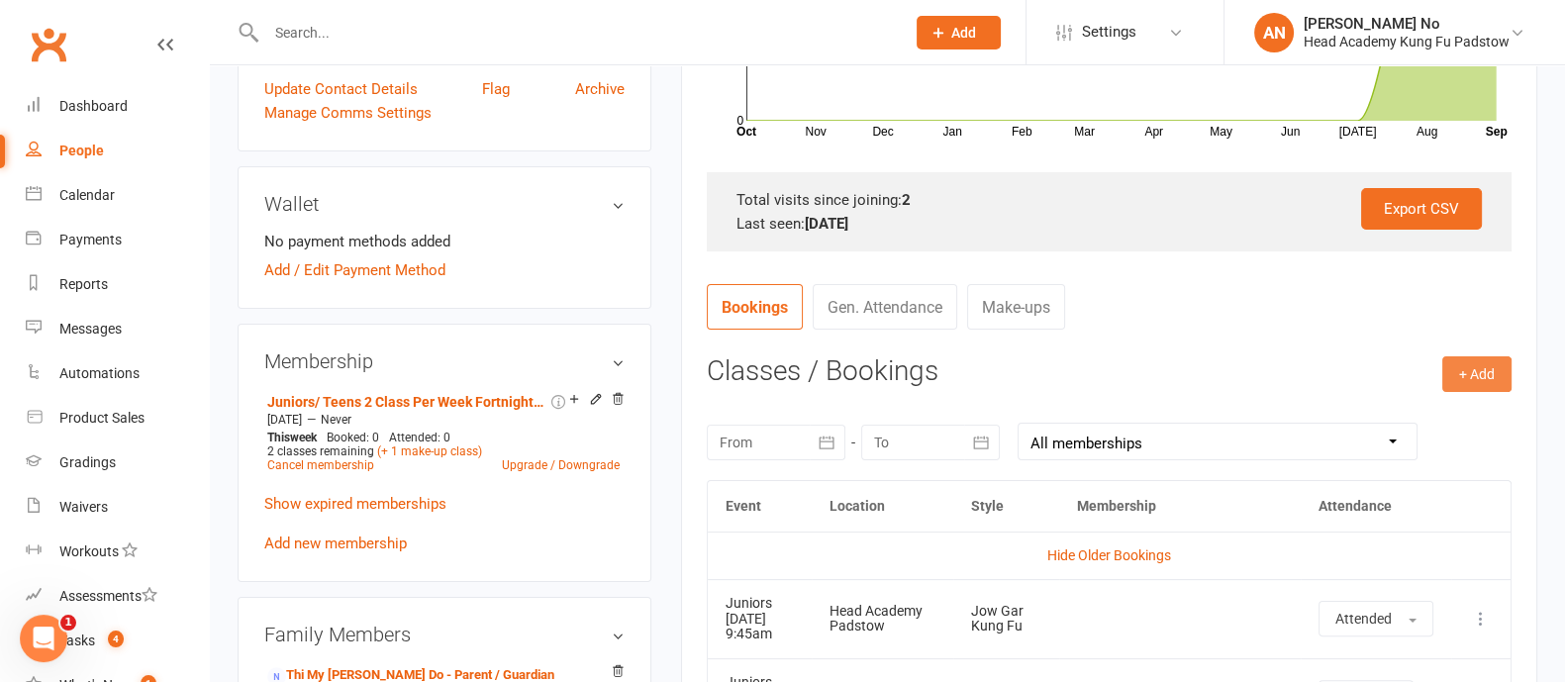
click at [1474, 363] on button "+ Add" at bounding box center [1477, 374] width 69 height 36
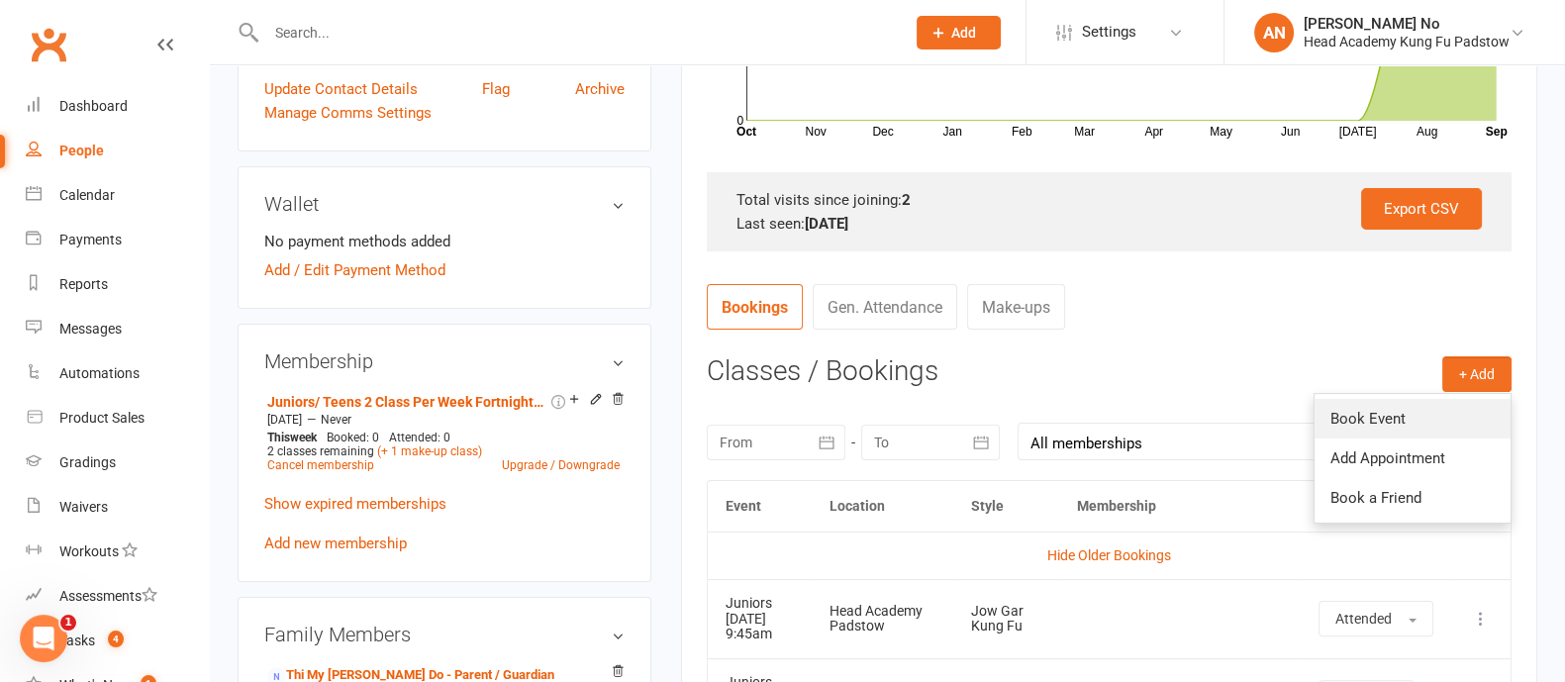
click at [1408, 410] on link "Book Event" at bounding box center [1413, 419] width 196 height 40
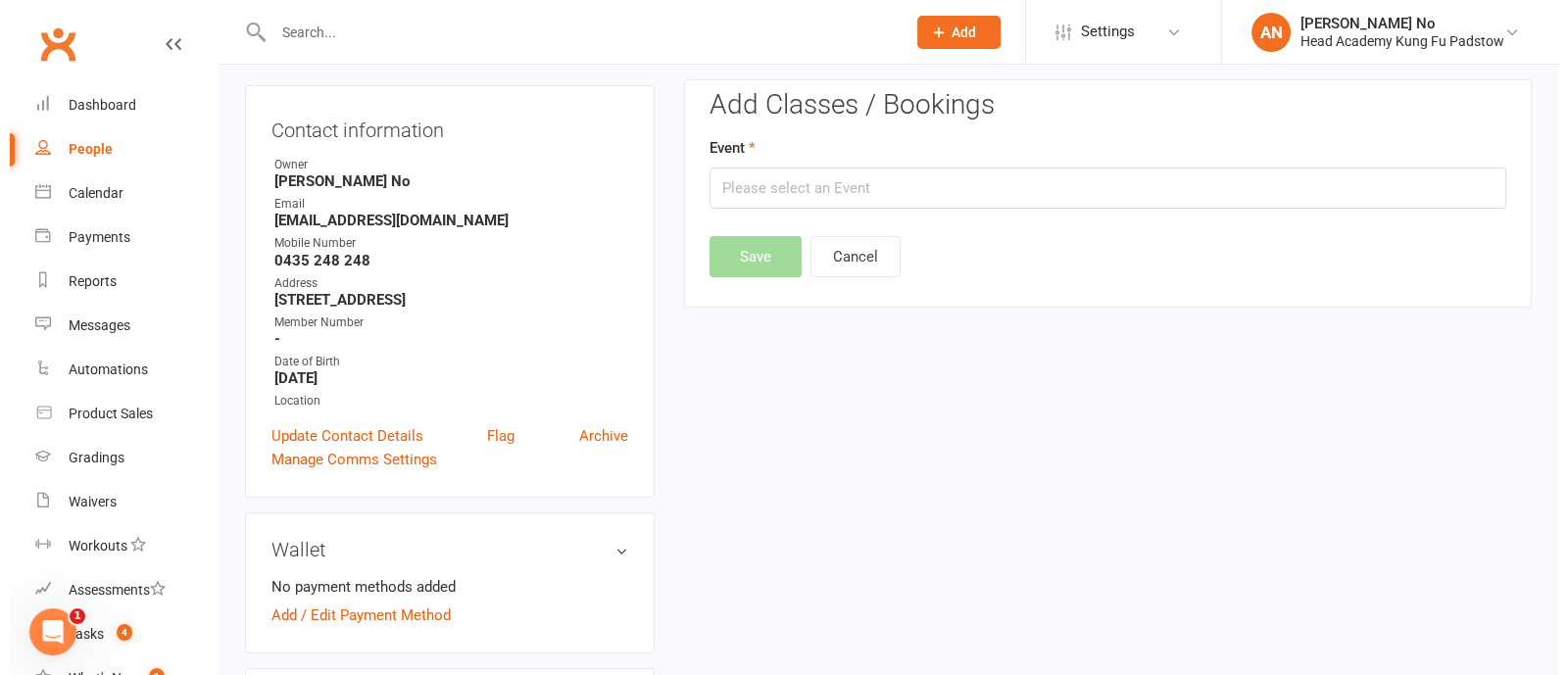
scroll to position [166, 0]
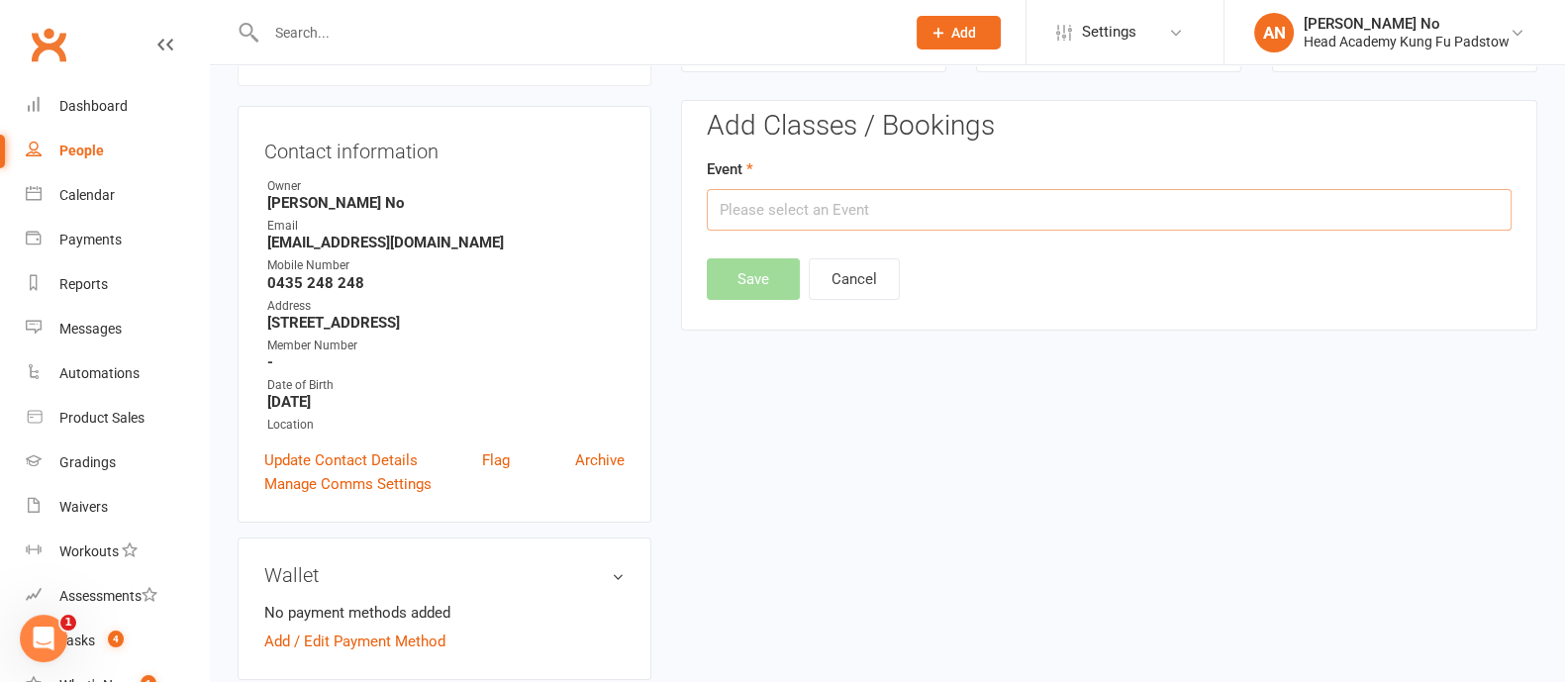
click at [1381, 219] on input "text" at bounding box center [1109, 210] width 805 height 42
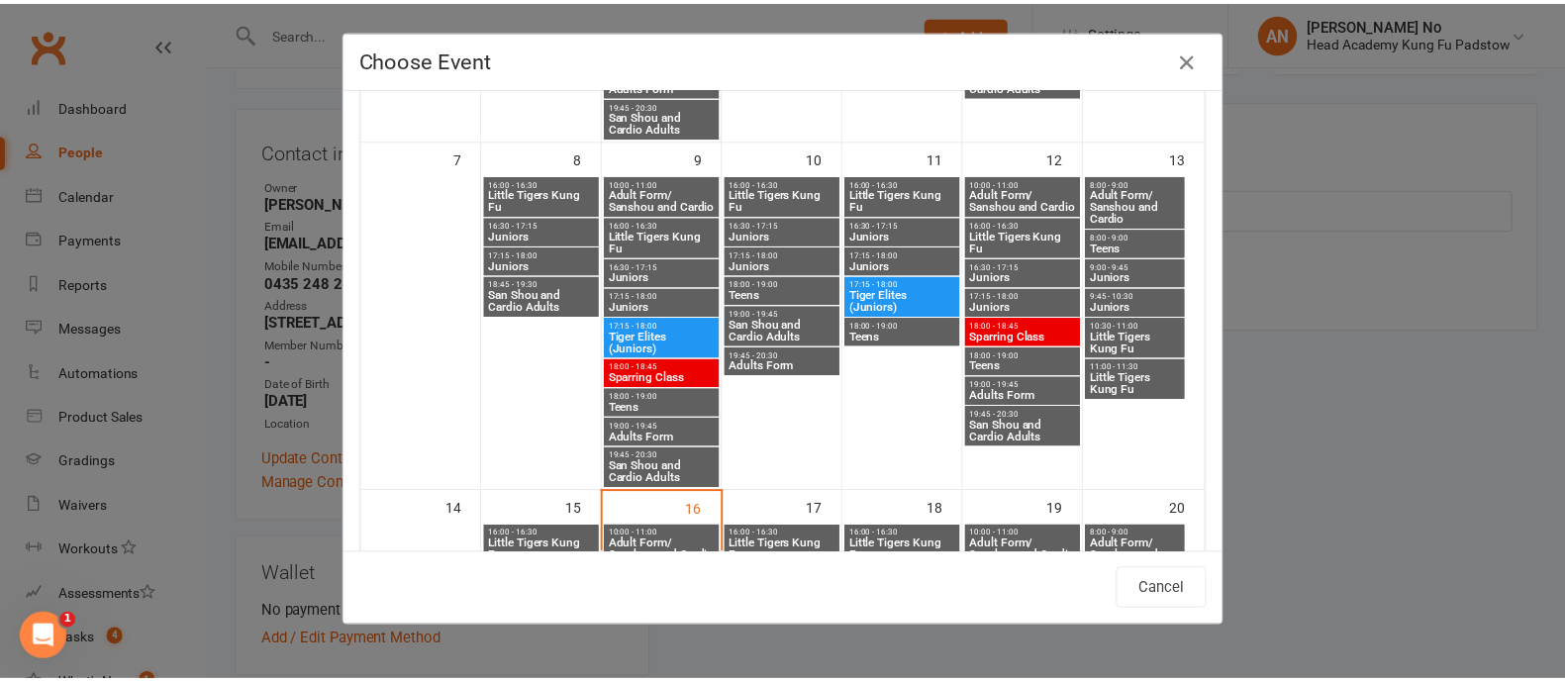
scroll to position [541, 0]
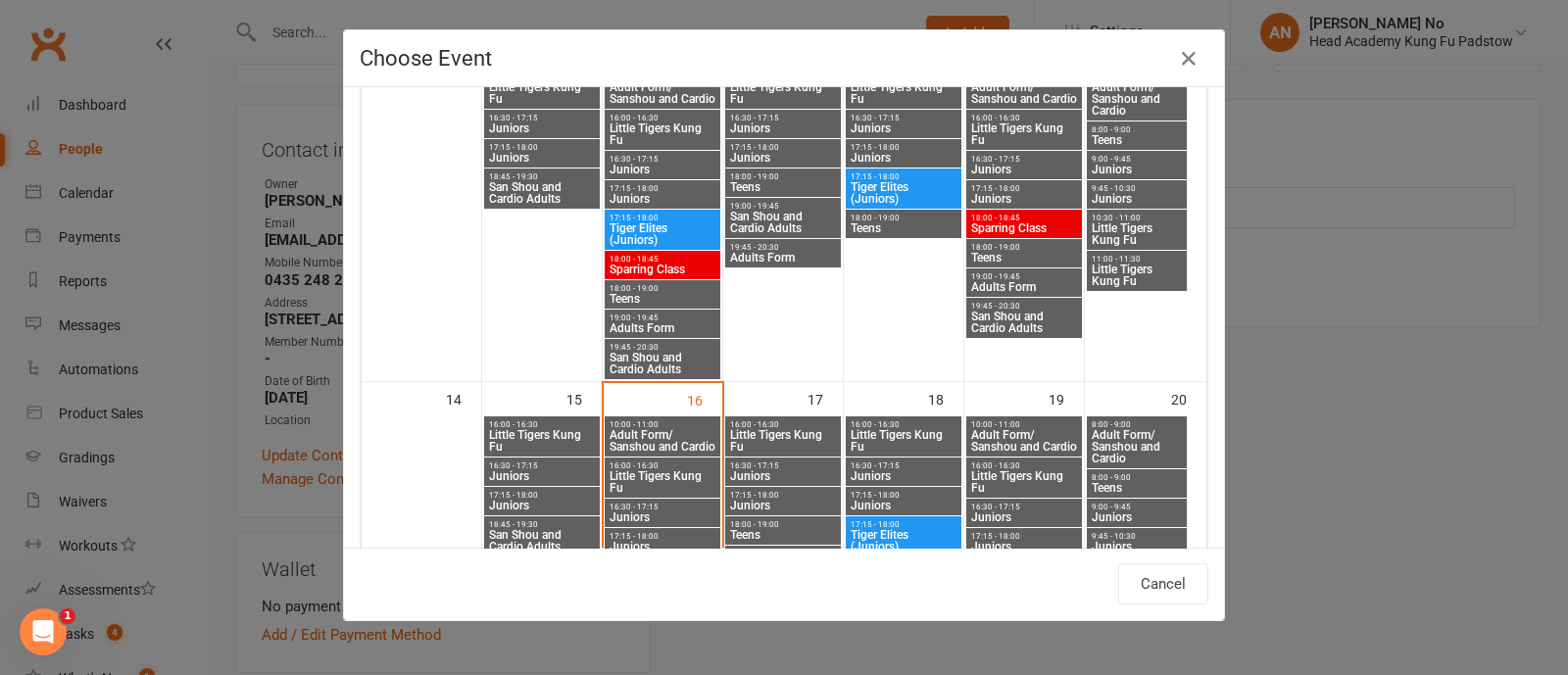
click at [902, 500] on span "Juniors" at bounding box center [903, 506] width 108 height 12
type input "Juniors - Sep 18, 2025 5:15:00 PM"
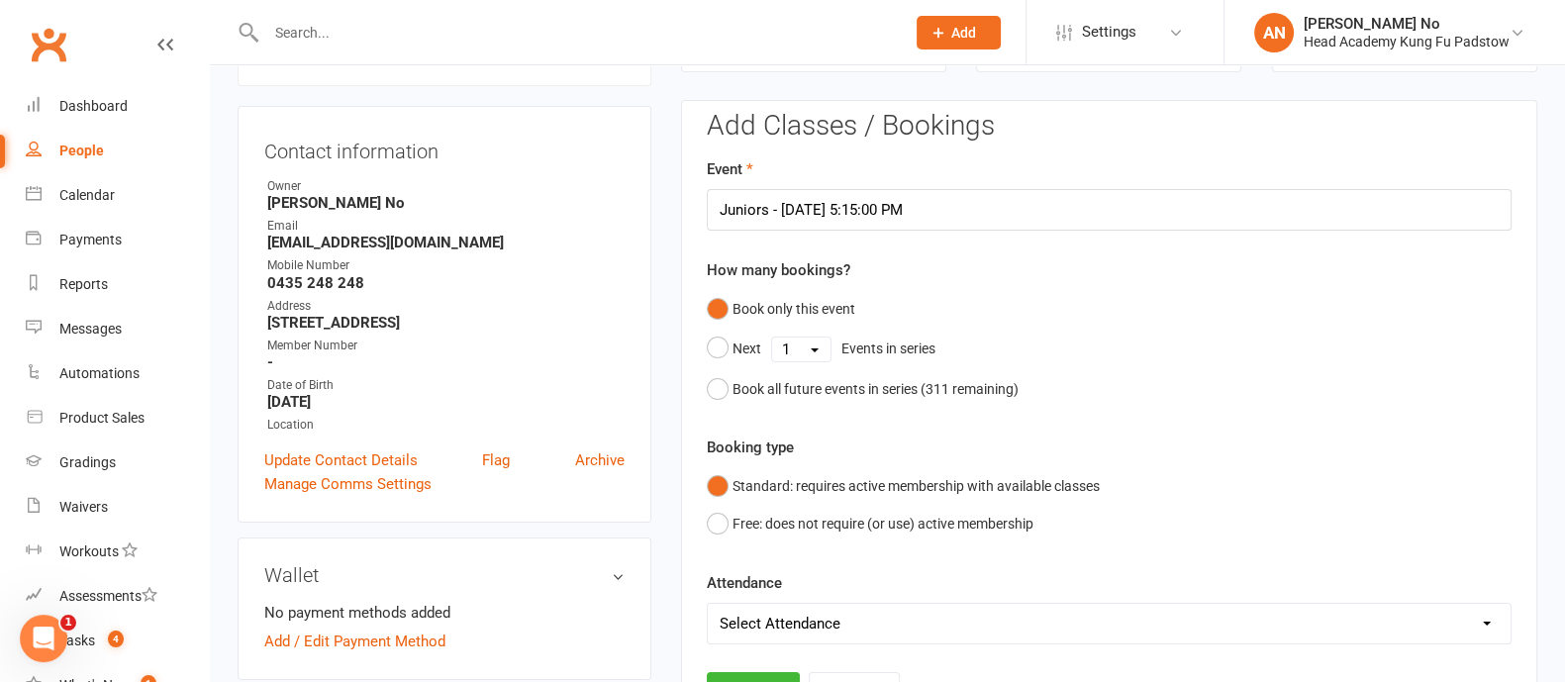
scroll to position [766, 0]
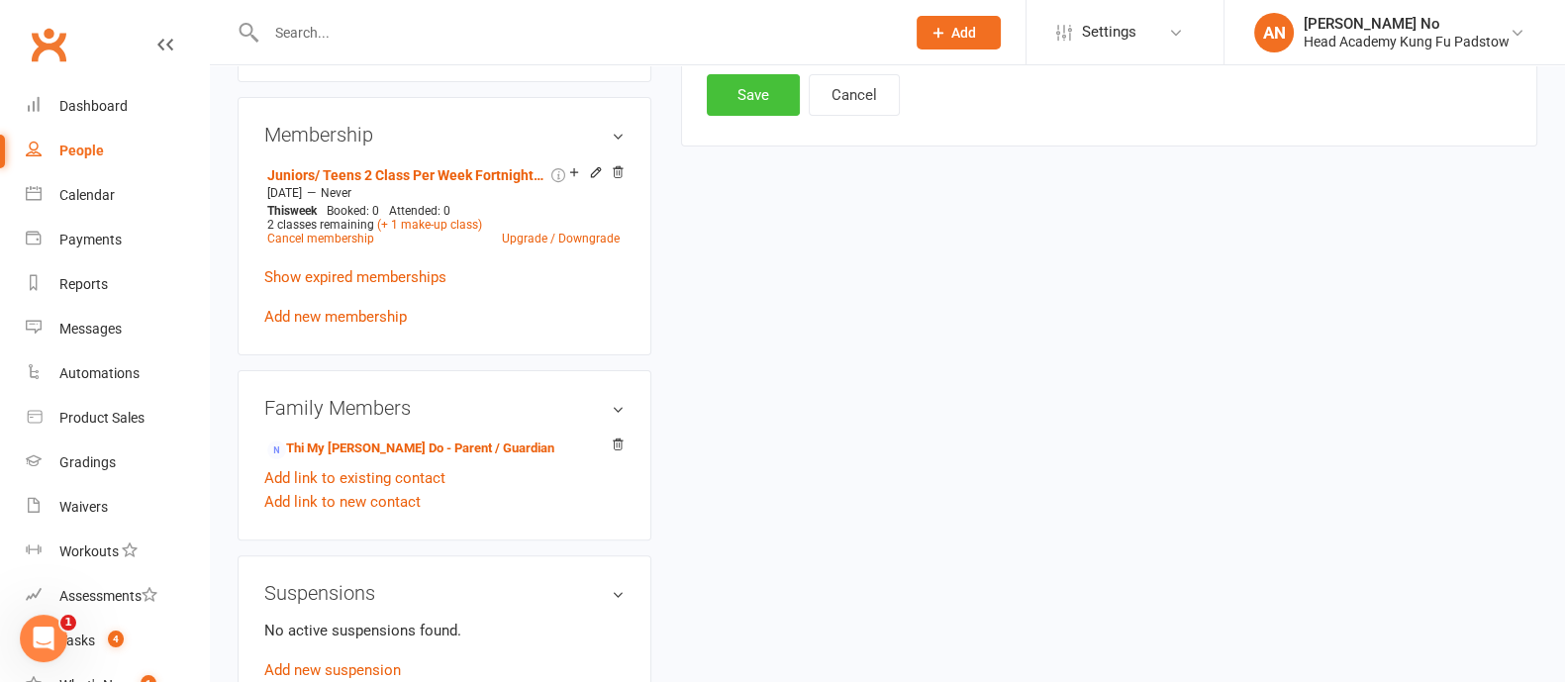
click at [786, 91] on button "Save" at bounding box center [753, 95] width 93 height 42
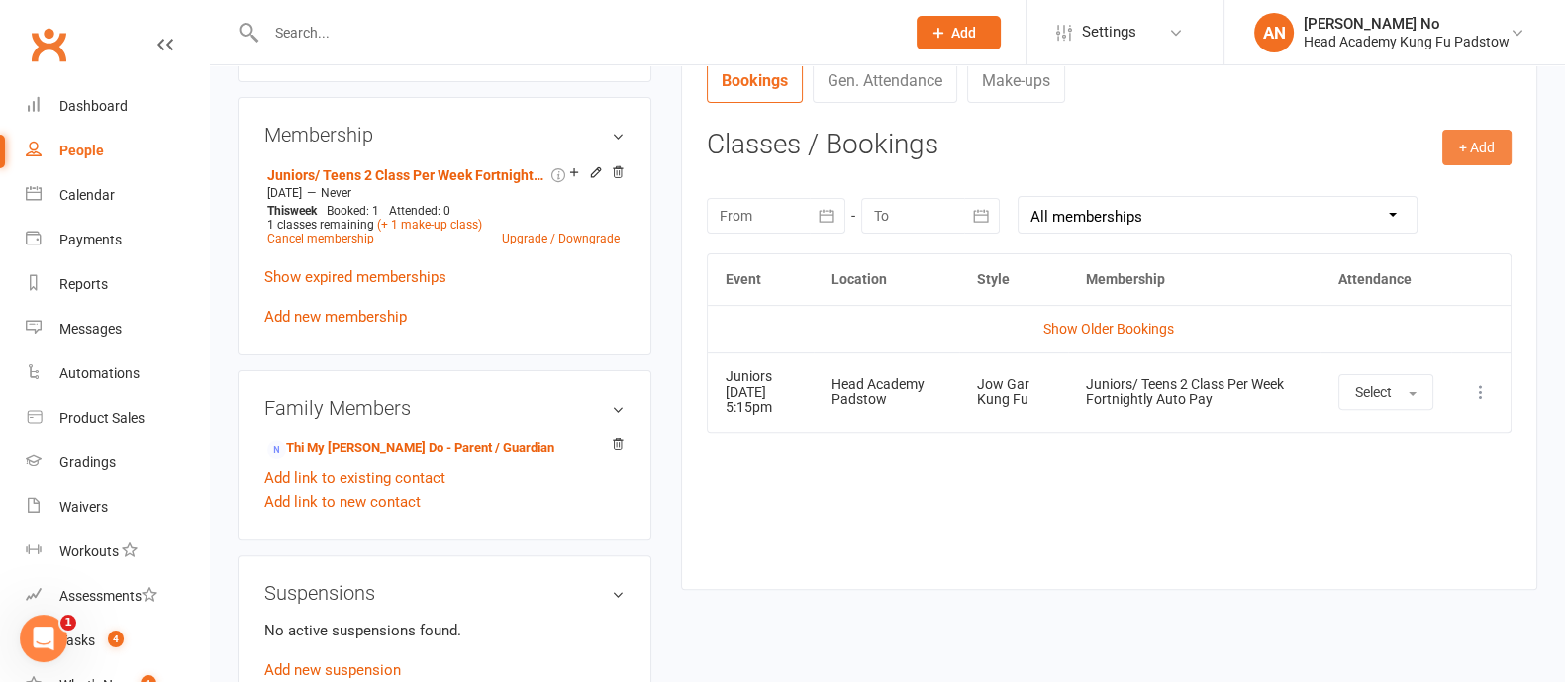
click at [1475, 146] on button "+ Add" at bounding box center [1477, 148] width 69 height 36
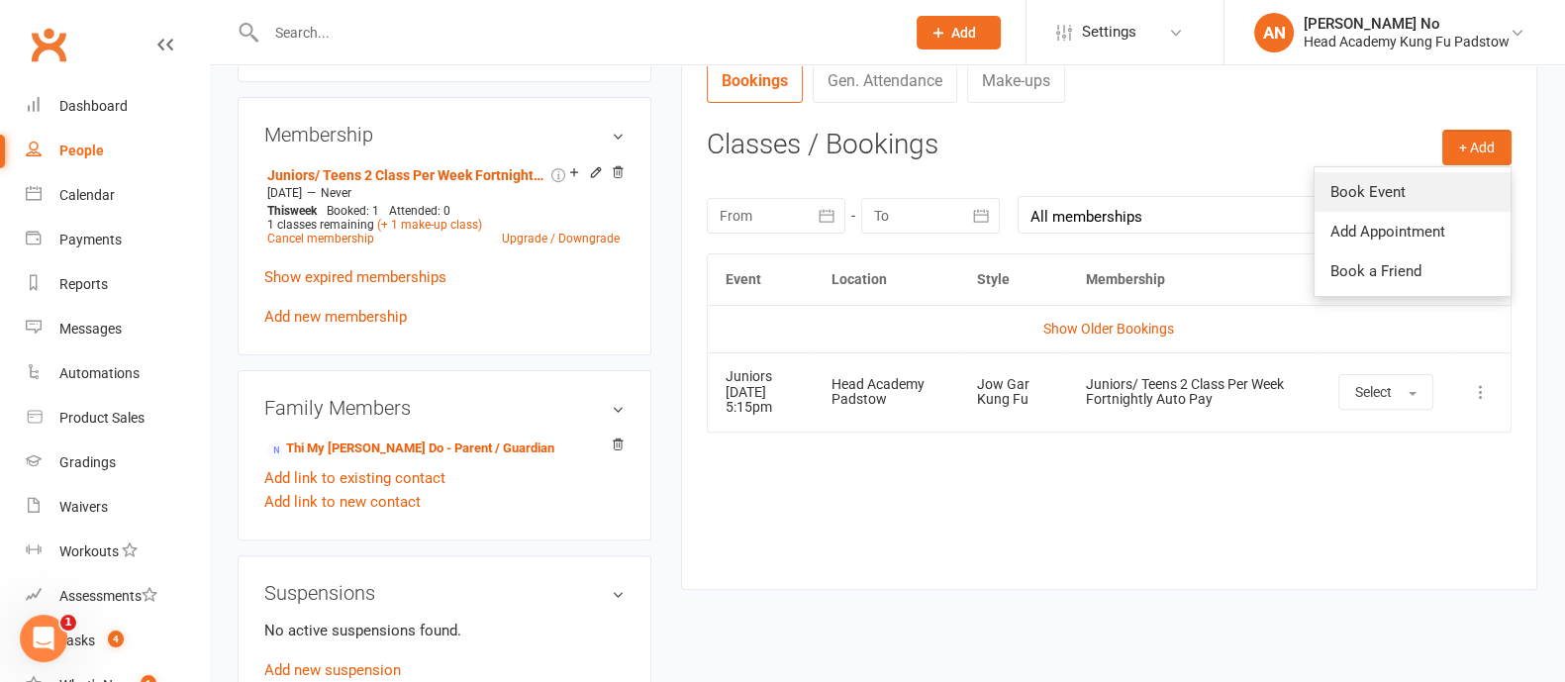
click at [1395, 189] on link "Book Event" at bounding box center [1413, 192] width 196 height 40
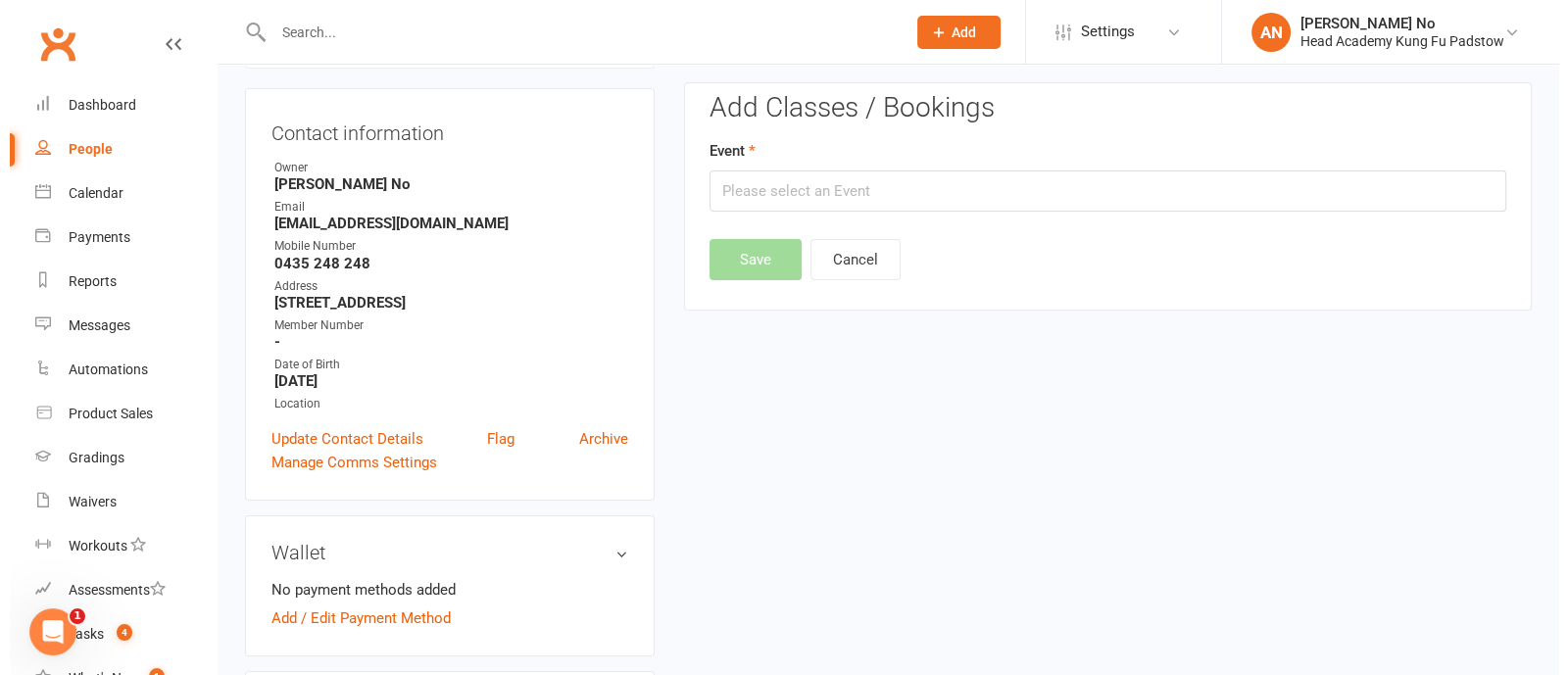
scroll to position [166, 0]
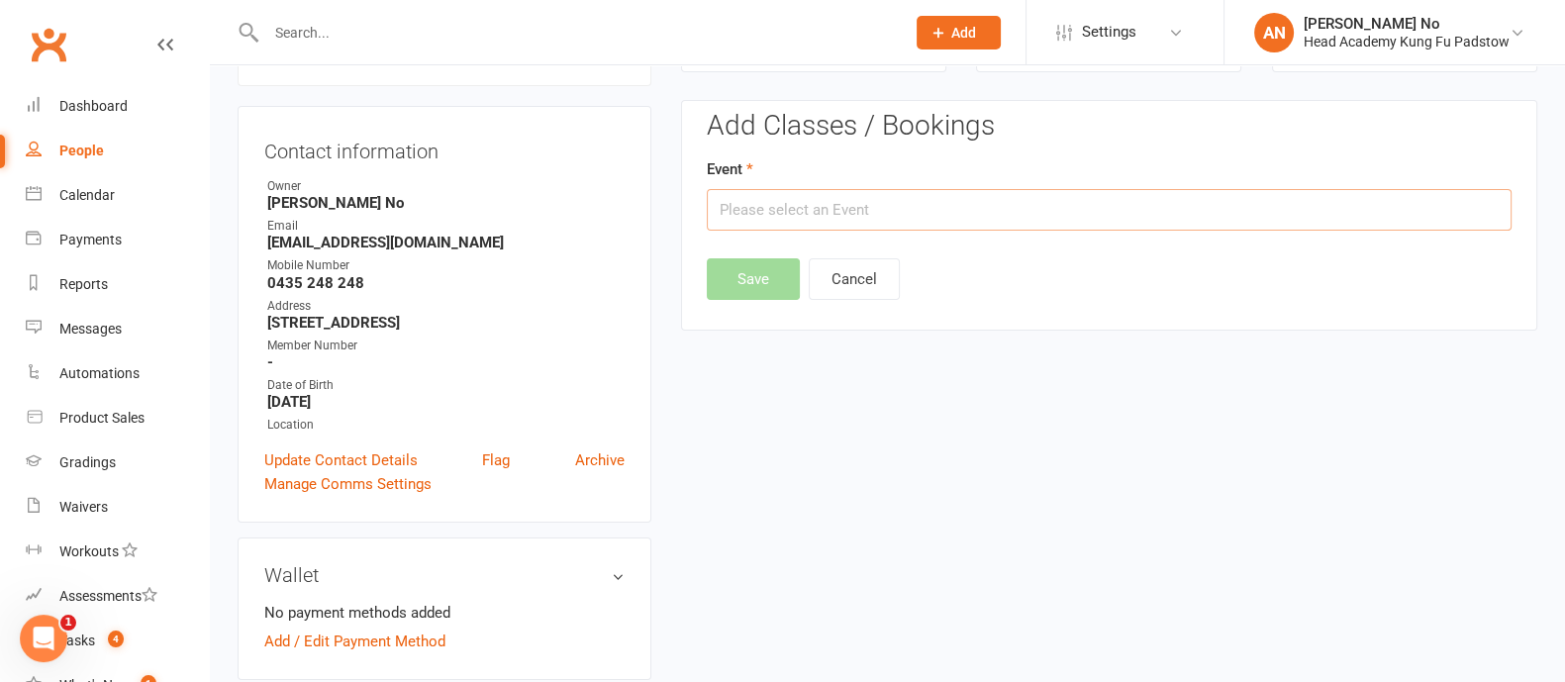
click at [1160, 205] on input "text" at bounding box center [1109, 210] width 805 height 42
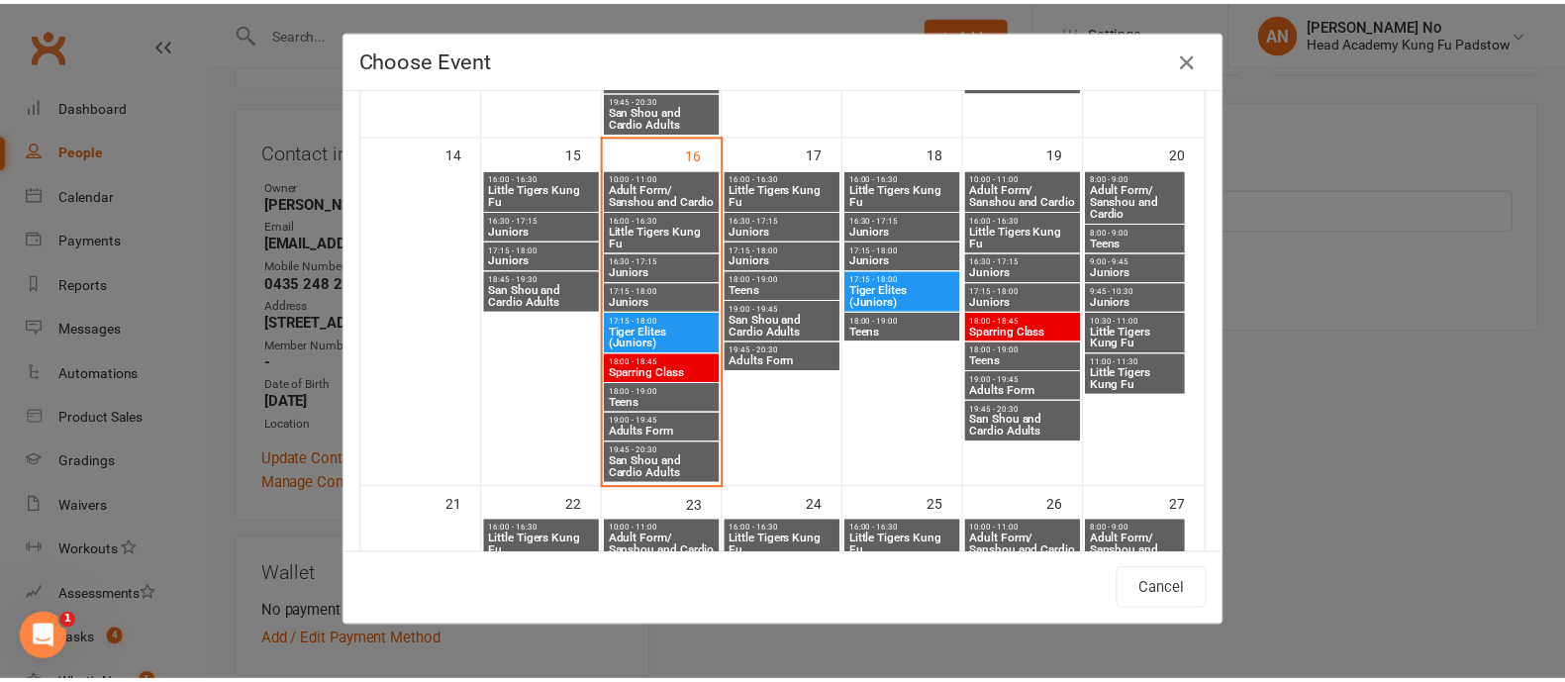
scroll to position [778, 0]
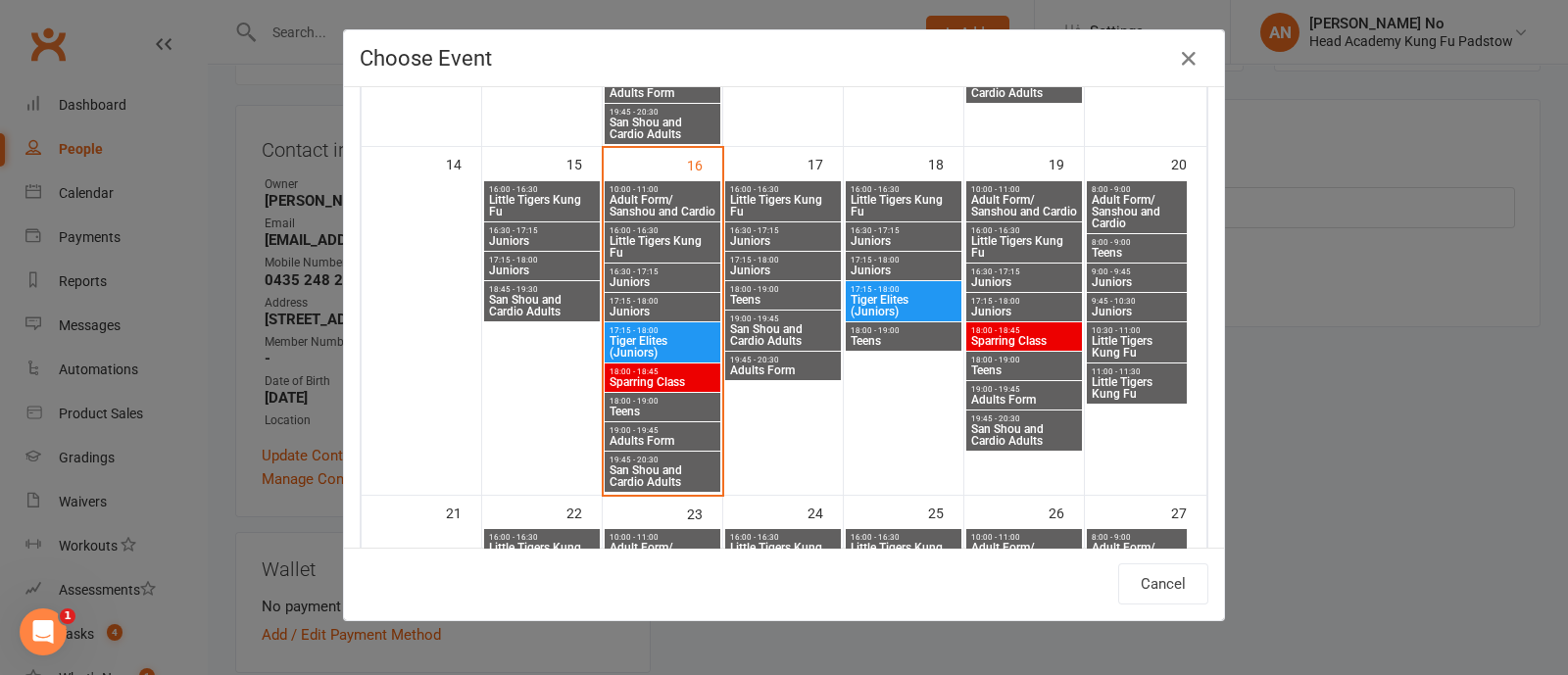
click at [1136, 302] on span "9:45 - 10:30" at bounding box center [1136, 301] width 92 height 9
type input "Juniors - Sep 20, 2025 9:45:00 AM"
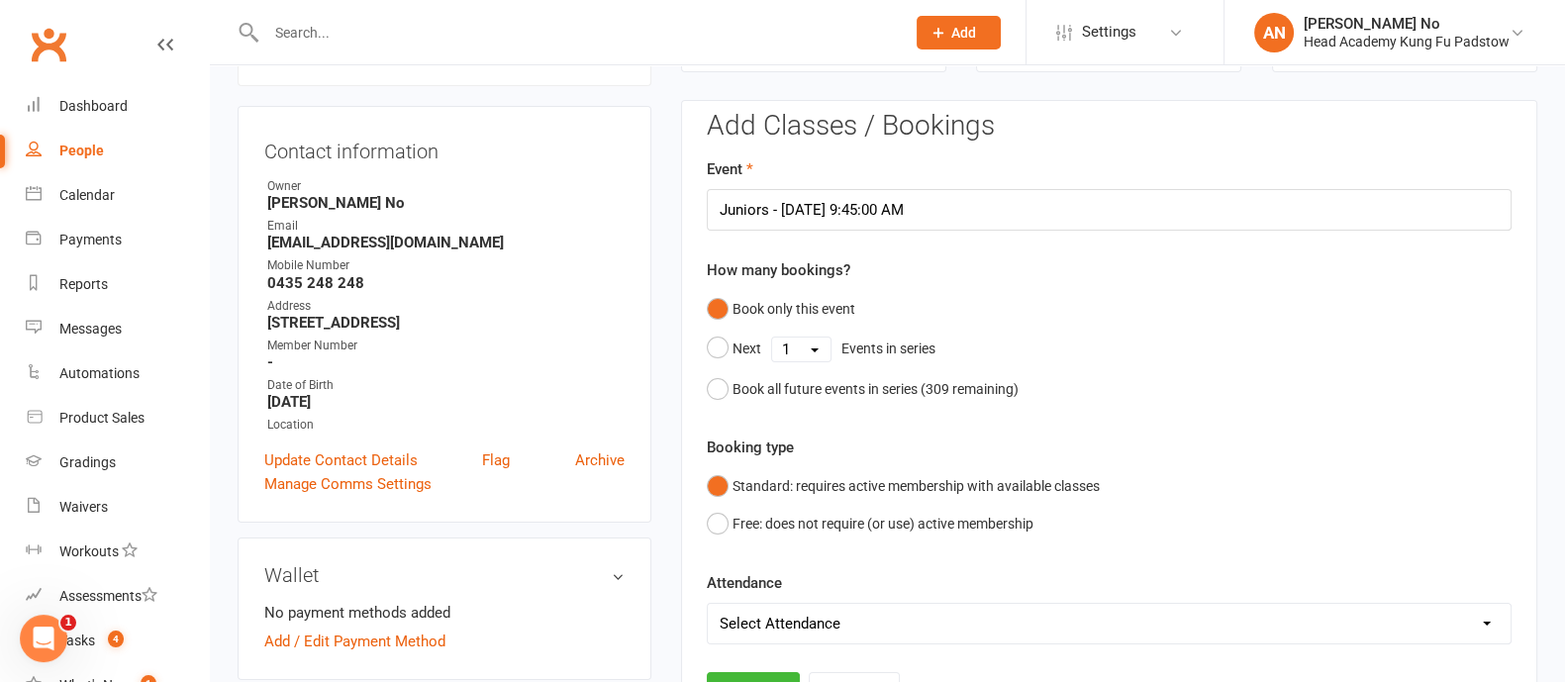
scroll to position [766, 0]
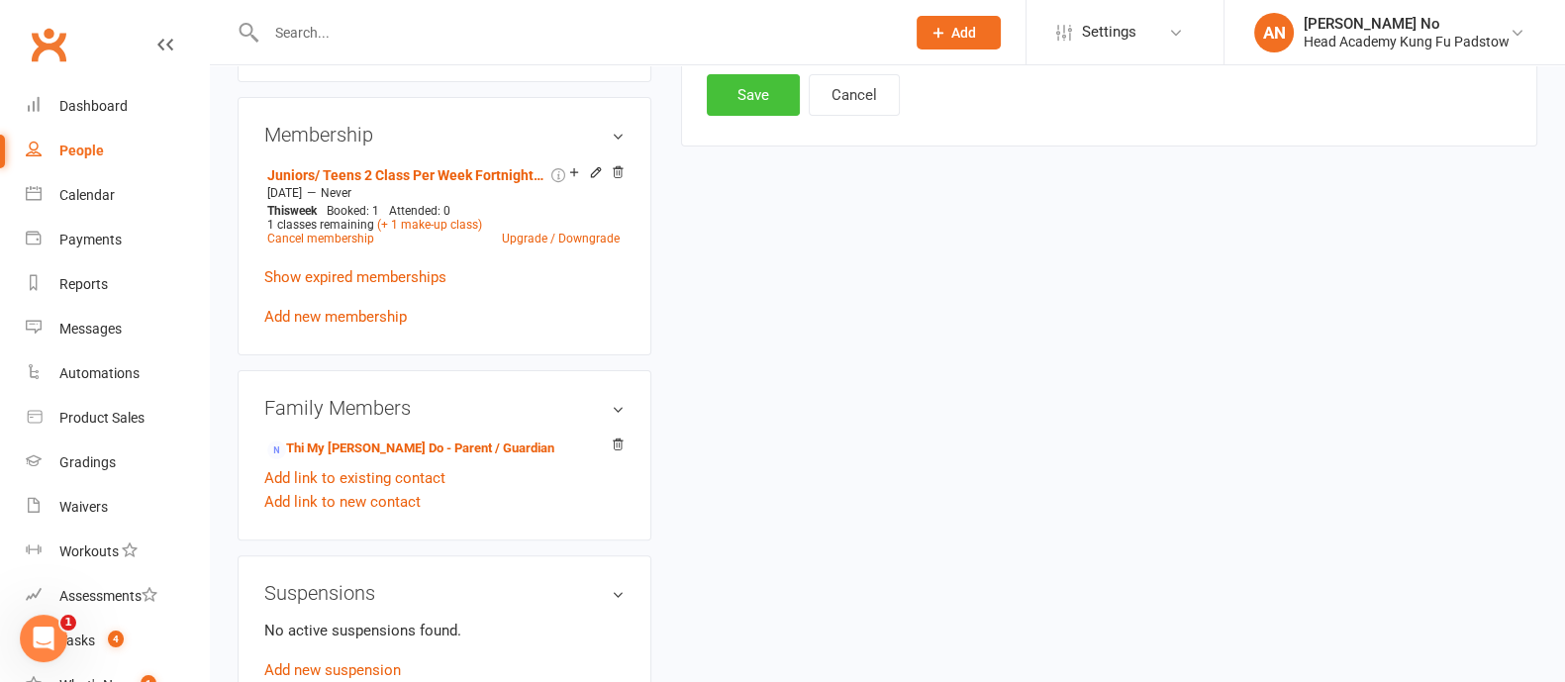
click at [769, 97] on button "Save" at bounding box center [753, 95] width 93 height 42
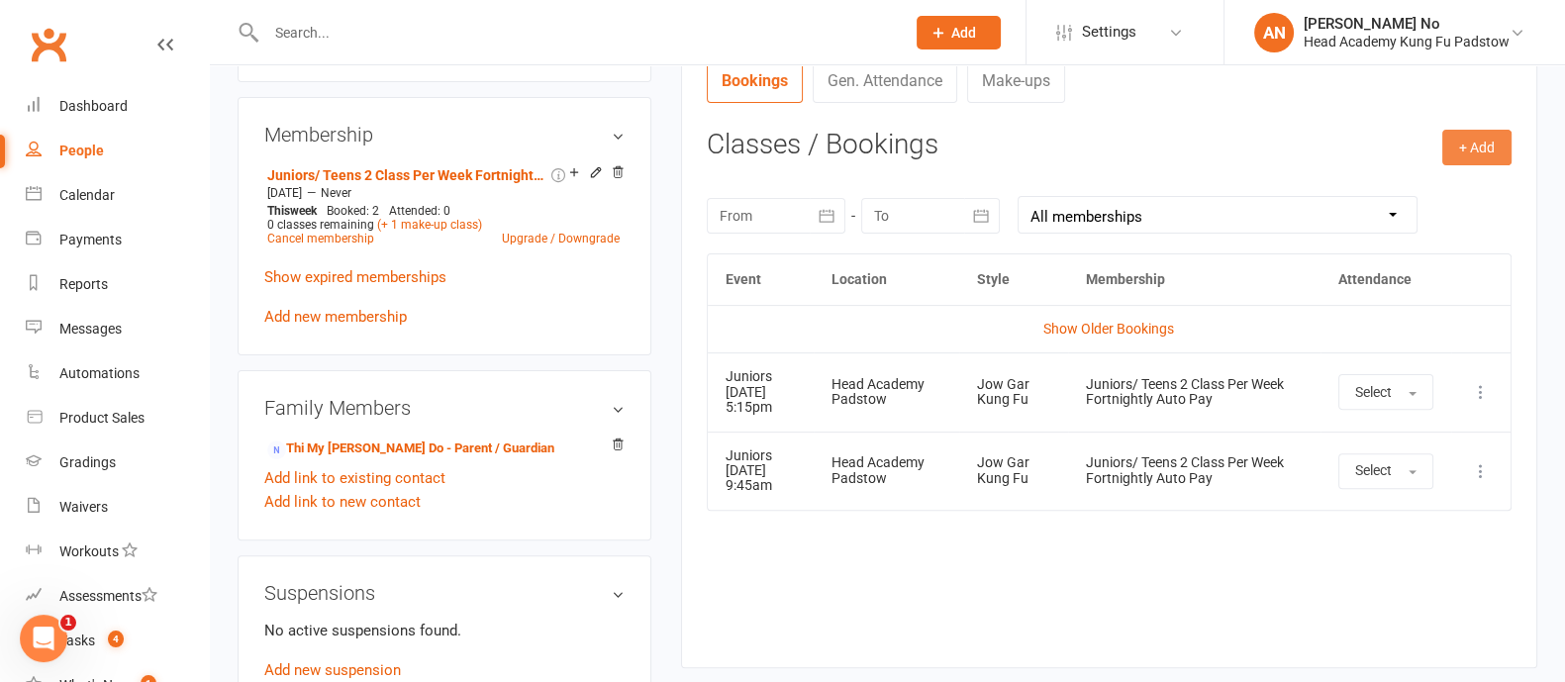
click at [1468, 141] on button "+ Add" at bounding box center [1477, 148] width 69 height 36
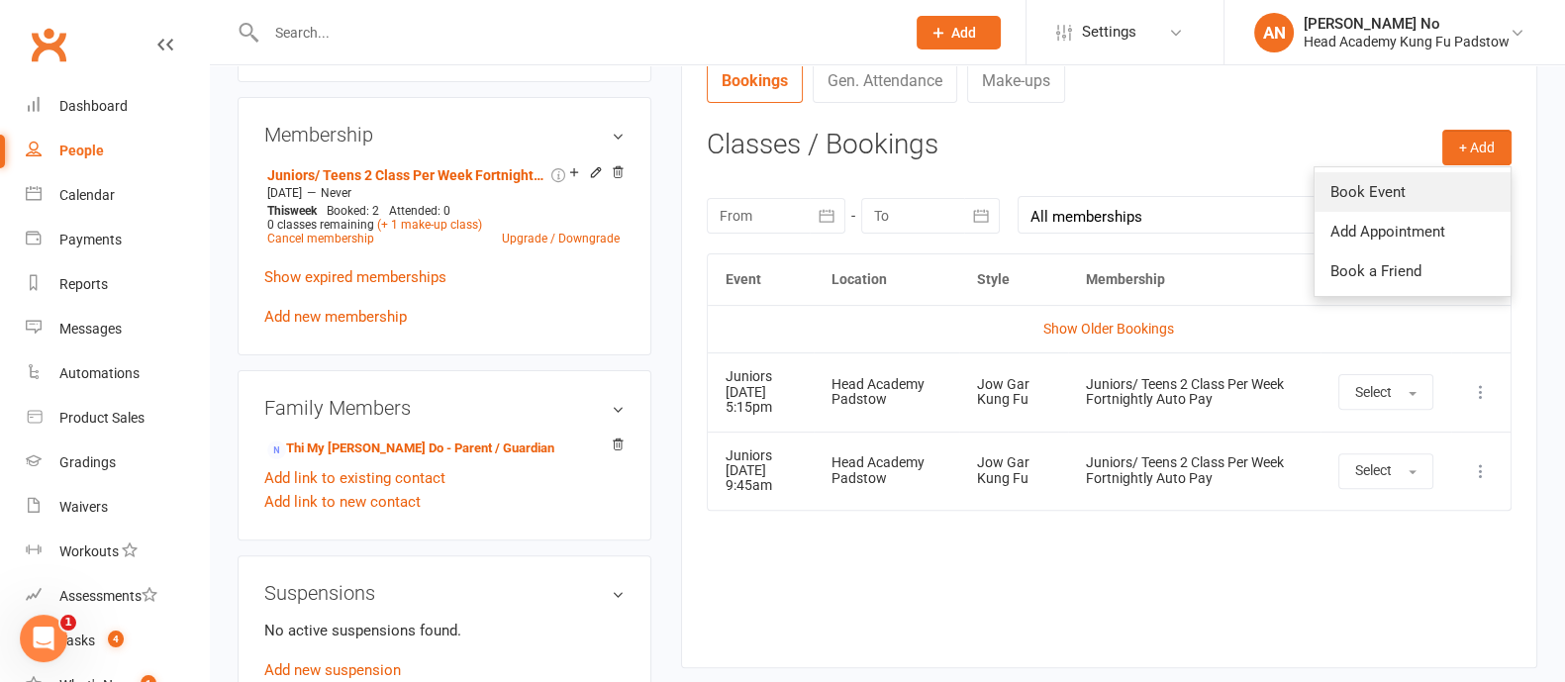
click at [1401, 186] on link "Book Event" at bounding box center [1413, 192] width 196 height 40
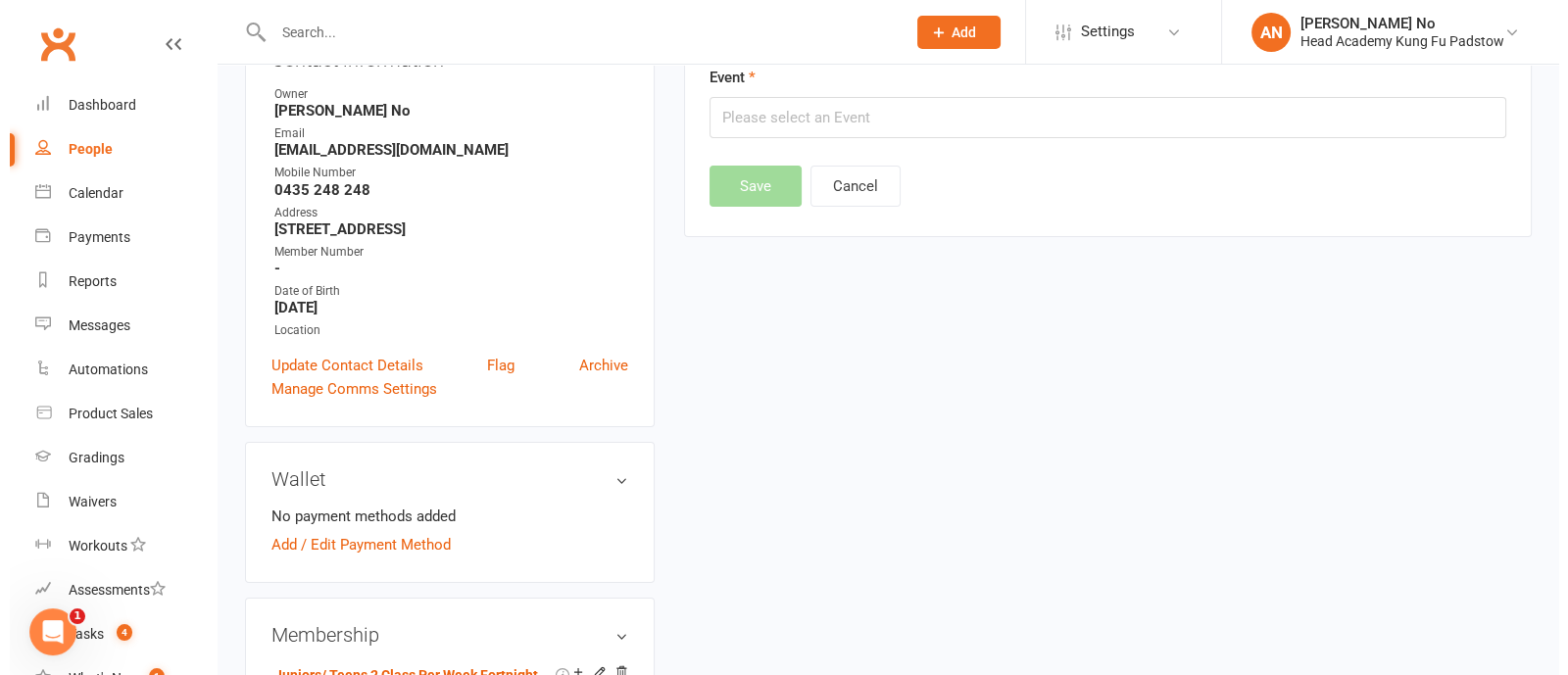
scroll to position [166, 0]
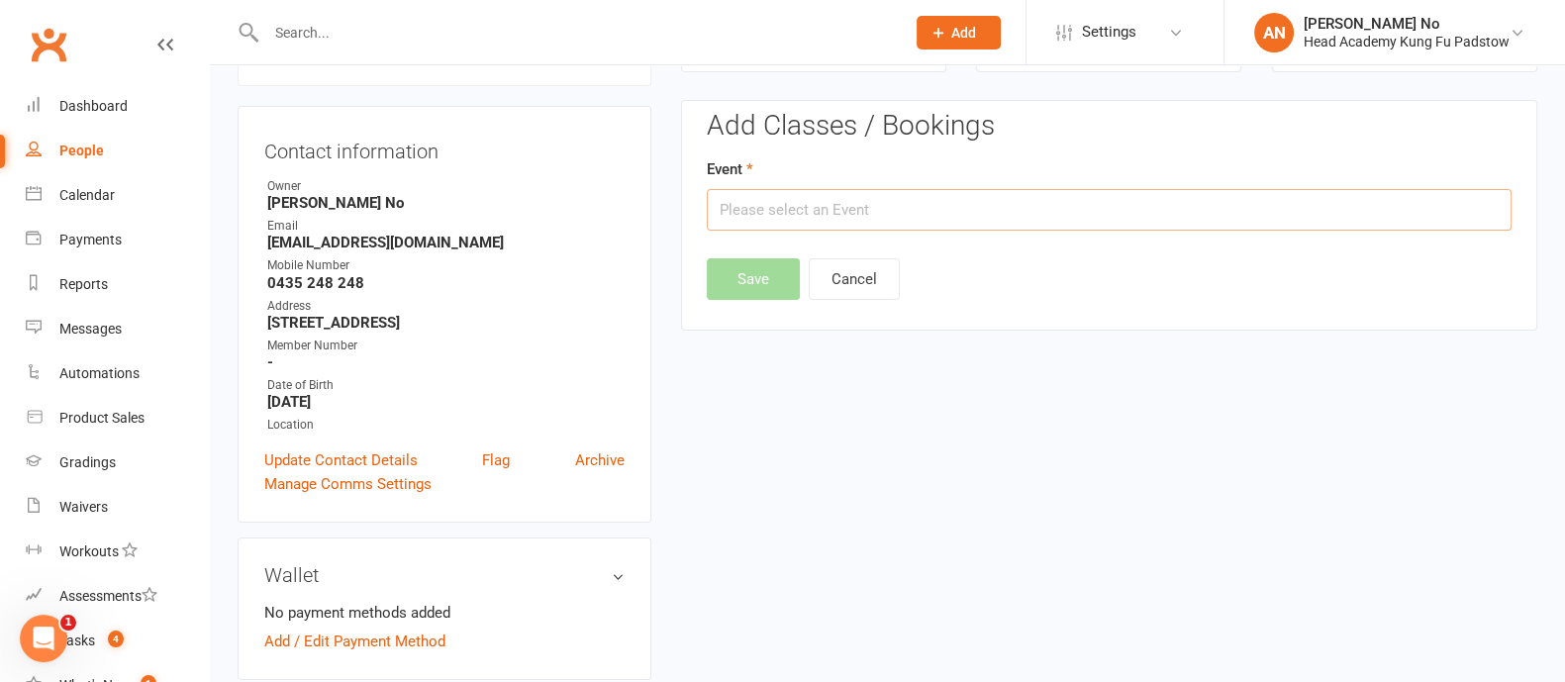
click at [1218, 205] on input "text" at bounding box center [1109, 210] width 805 height 42
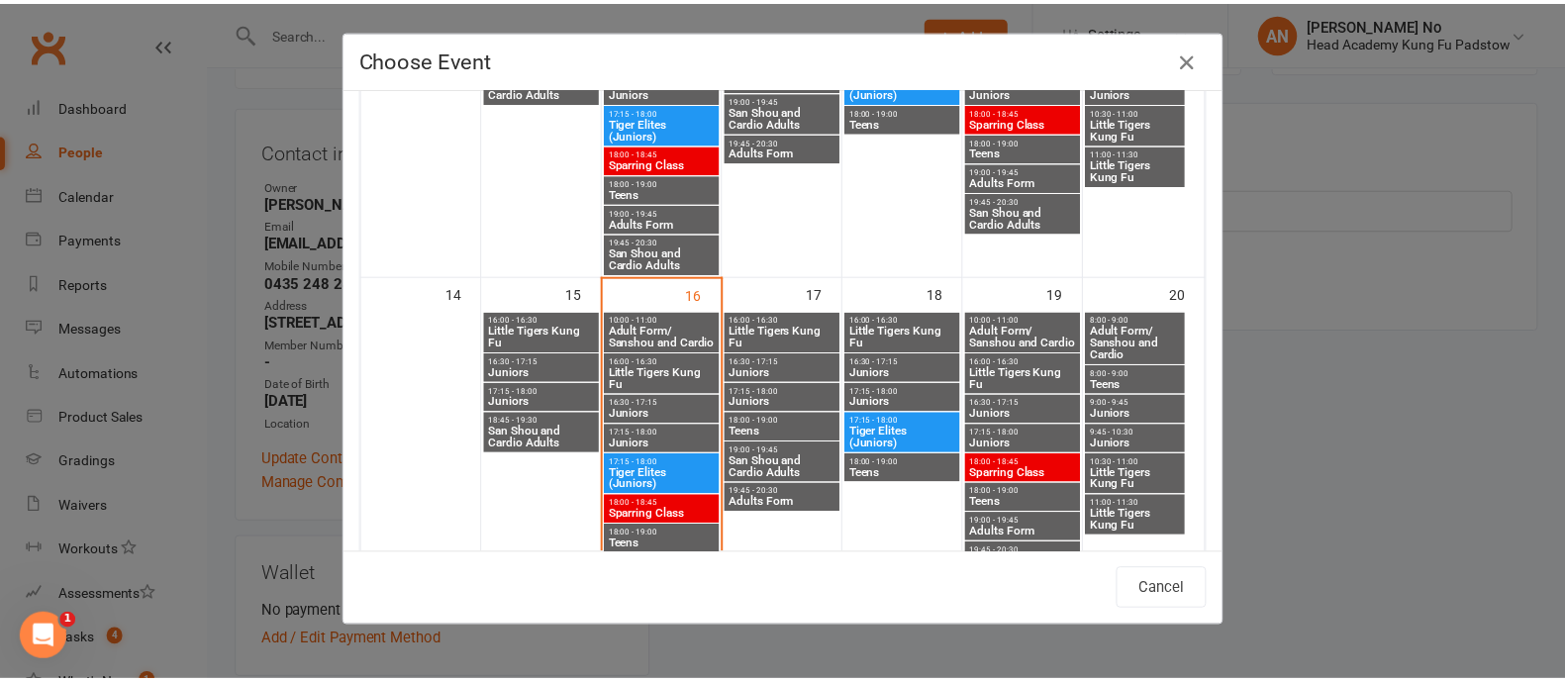
scroll to position [663, 0]
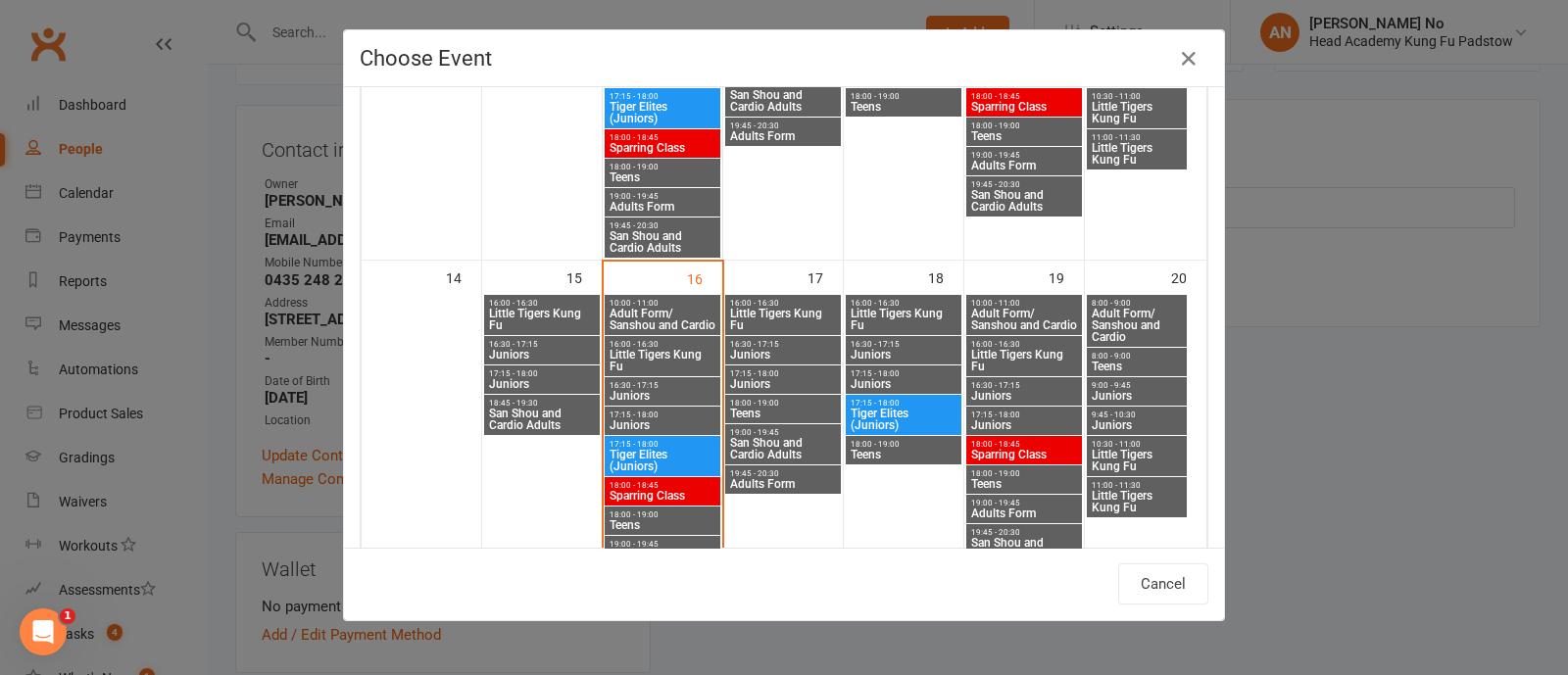
click at [646, 422] on span "Juniors" at bounding box center [662, 426] width 108 height 12
type input "Juniors - Sep 16, 2025 5:15:00 PM"
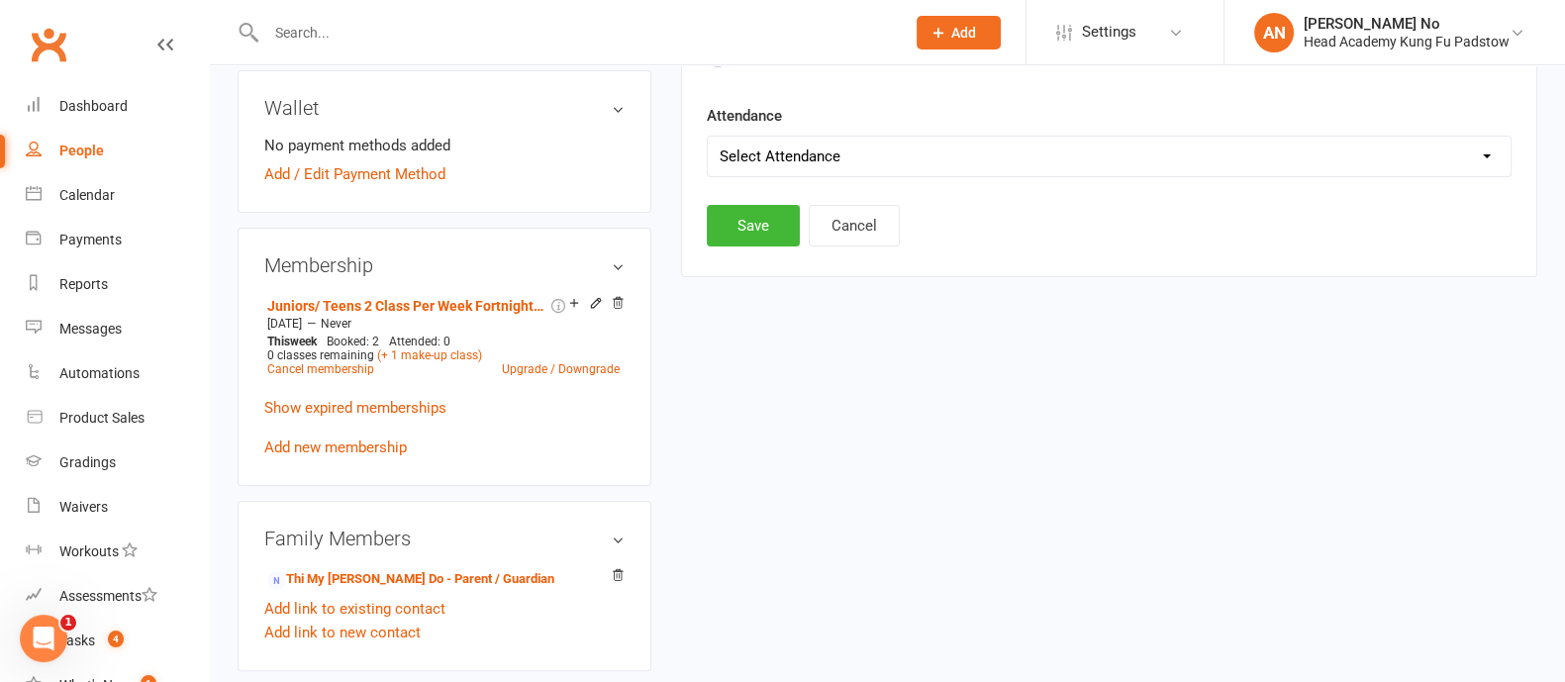
scroll to position [766, 0]
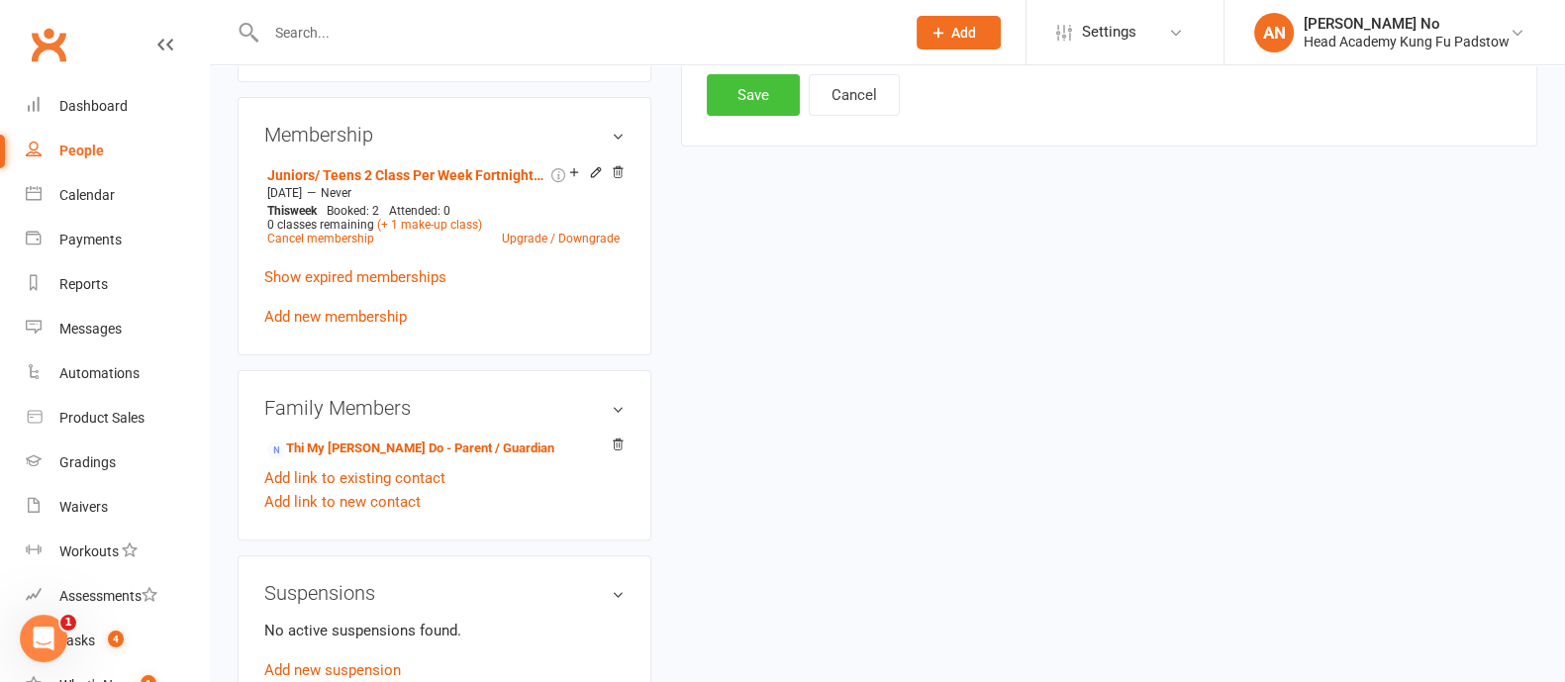
click at [734, 79] on button "Save" at bounding box center [753, 95] width 93 height 42
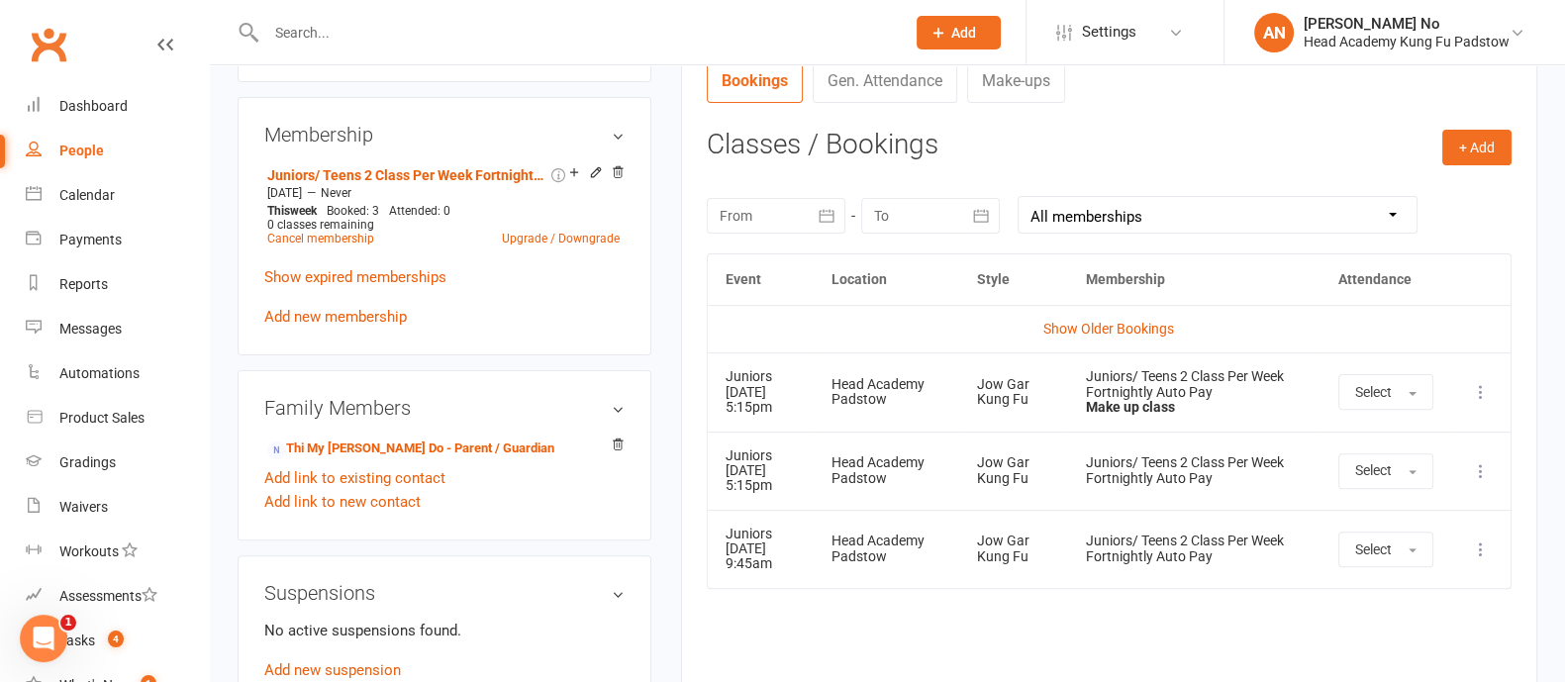
click at [333, 28] on input "text" at bounding box center [575, 33] width 631 height 28
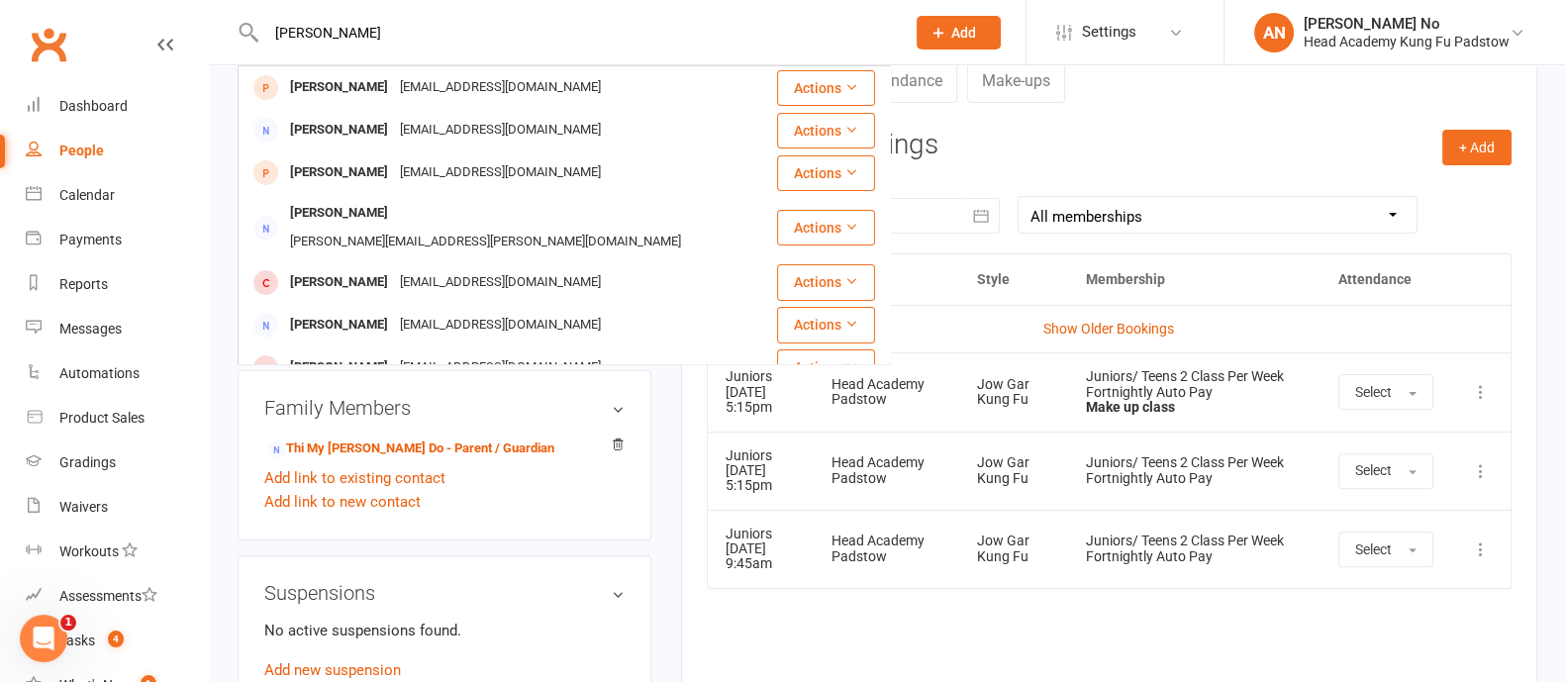
type input "susan"
click at [356, 34] on input "susan" at bounding box center [575, 33] width 631 height 28
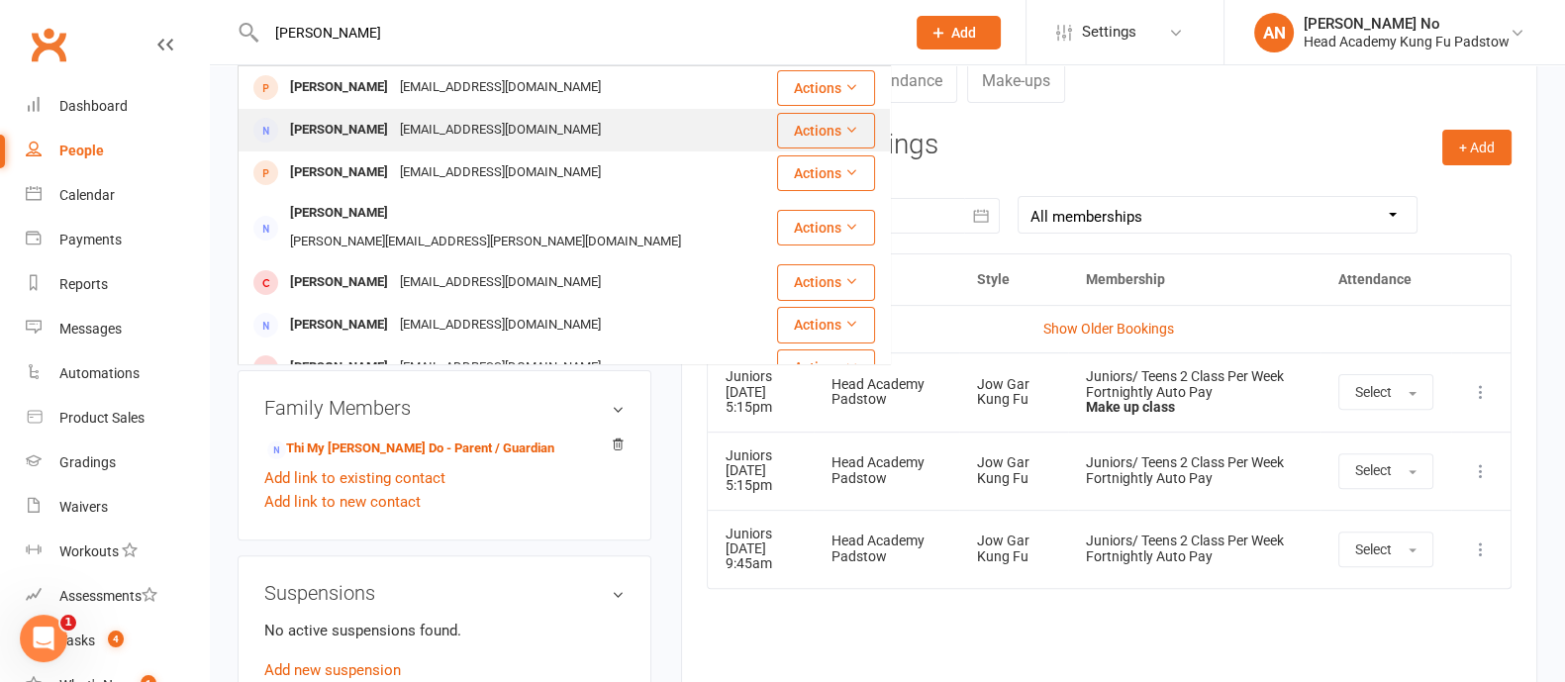
click at [397, 123] on div "sussanhamed@hotmail.com" at bounding box center [500, 130] width 213 height 29
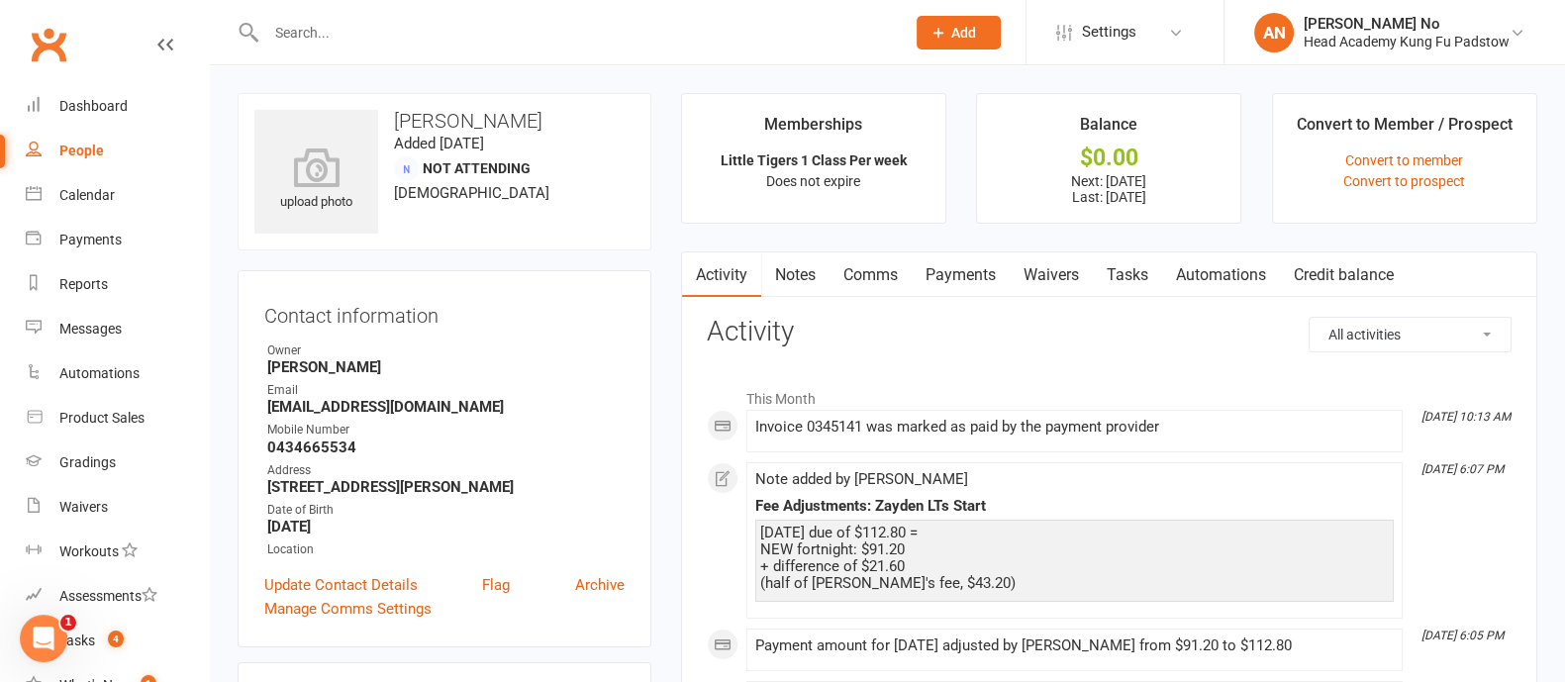
click at [347, 398] on strong "sussanhamed@hotmail.com" at bounding box center [445, 407] width 357 height 18
copy render-form-field "sussanhamed@hotmail.com"
click at [357, 42] on input "text" at bounding box center [575, 33] width 631 height 28
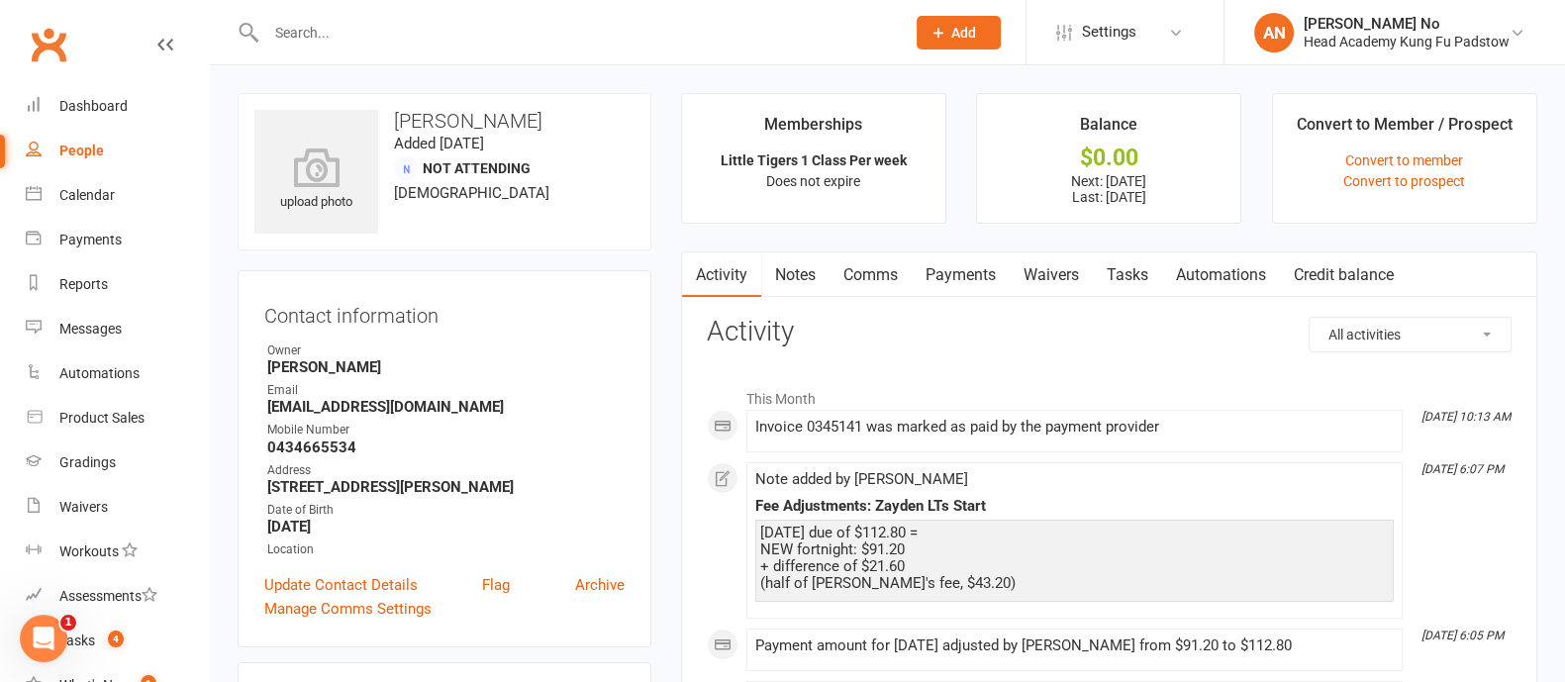
paste input "[PERSON_NAME]"
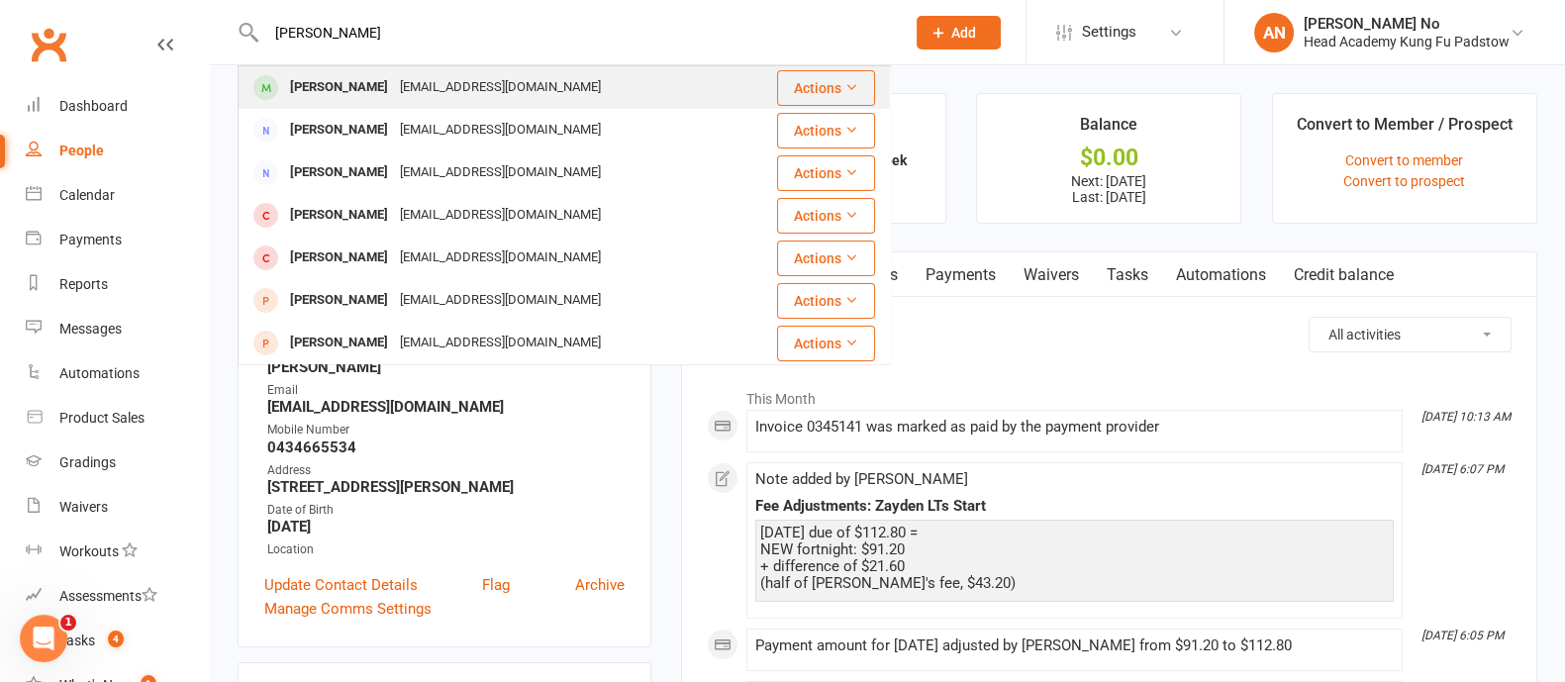
type input "[PERSON_NAME]"
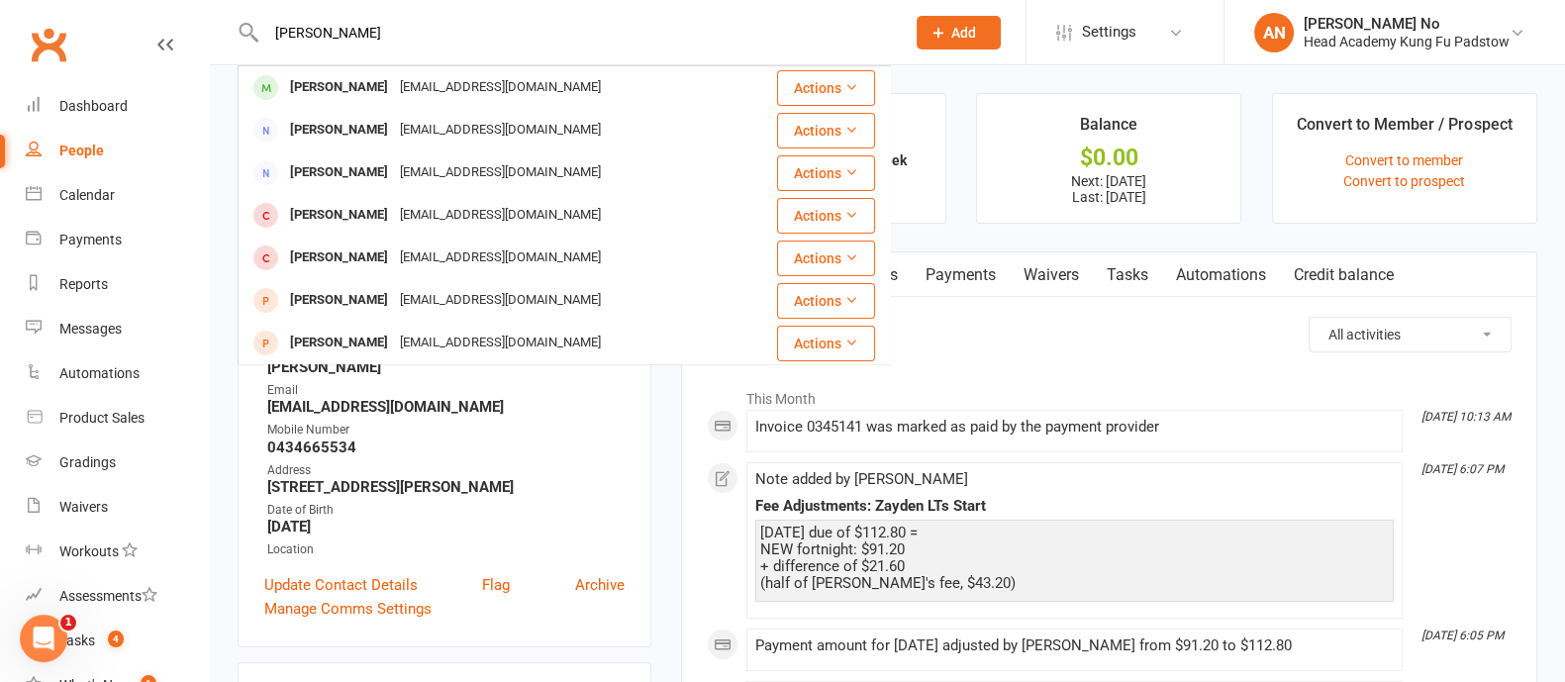
click at [376, 90] on div "[PERSON_NAME]" at bounding box center [339, 87] width 110 height 29
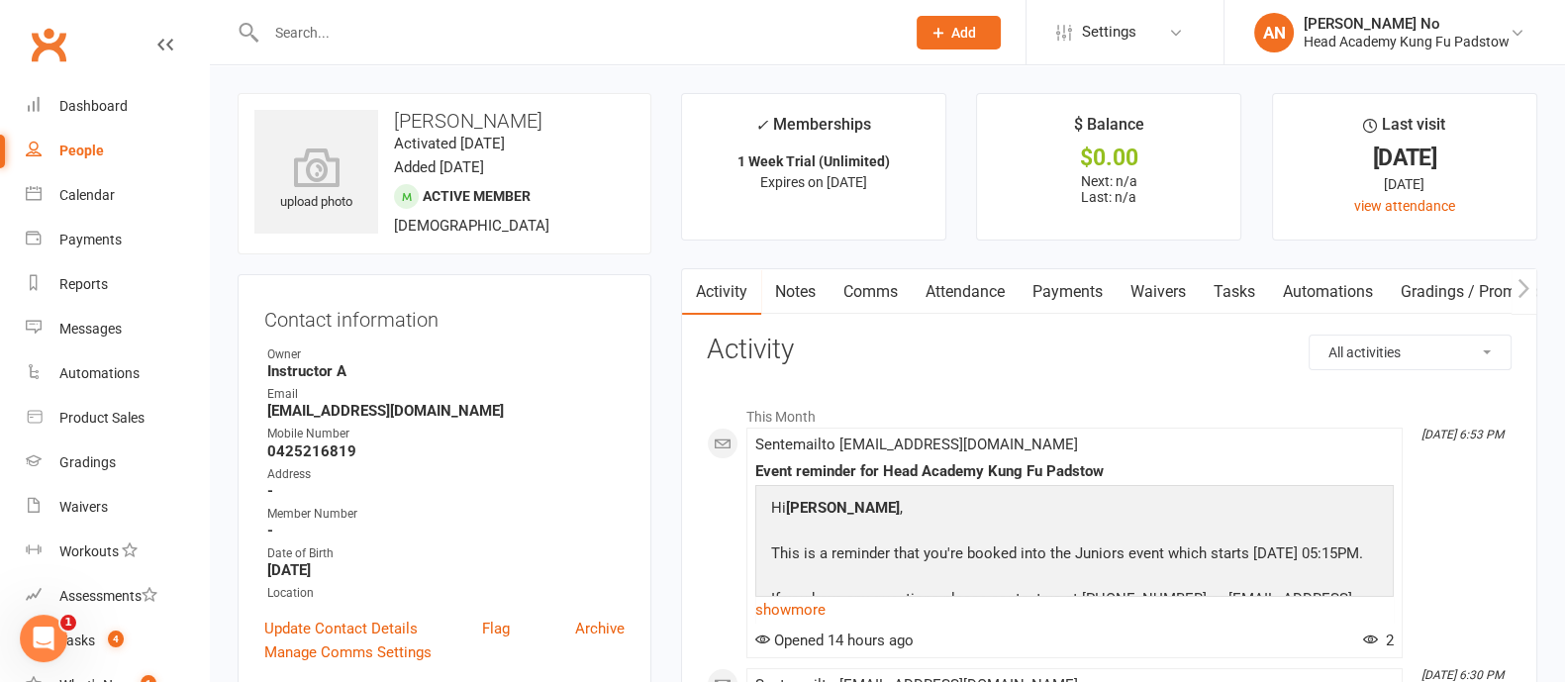
click at [985, 289] on link "Attendance" at bounding box center [965, 292] width 107 height 46
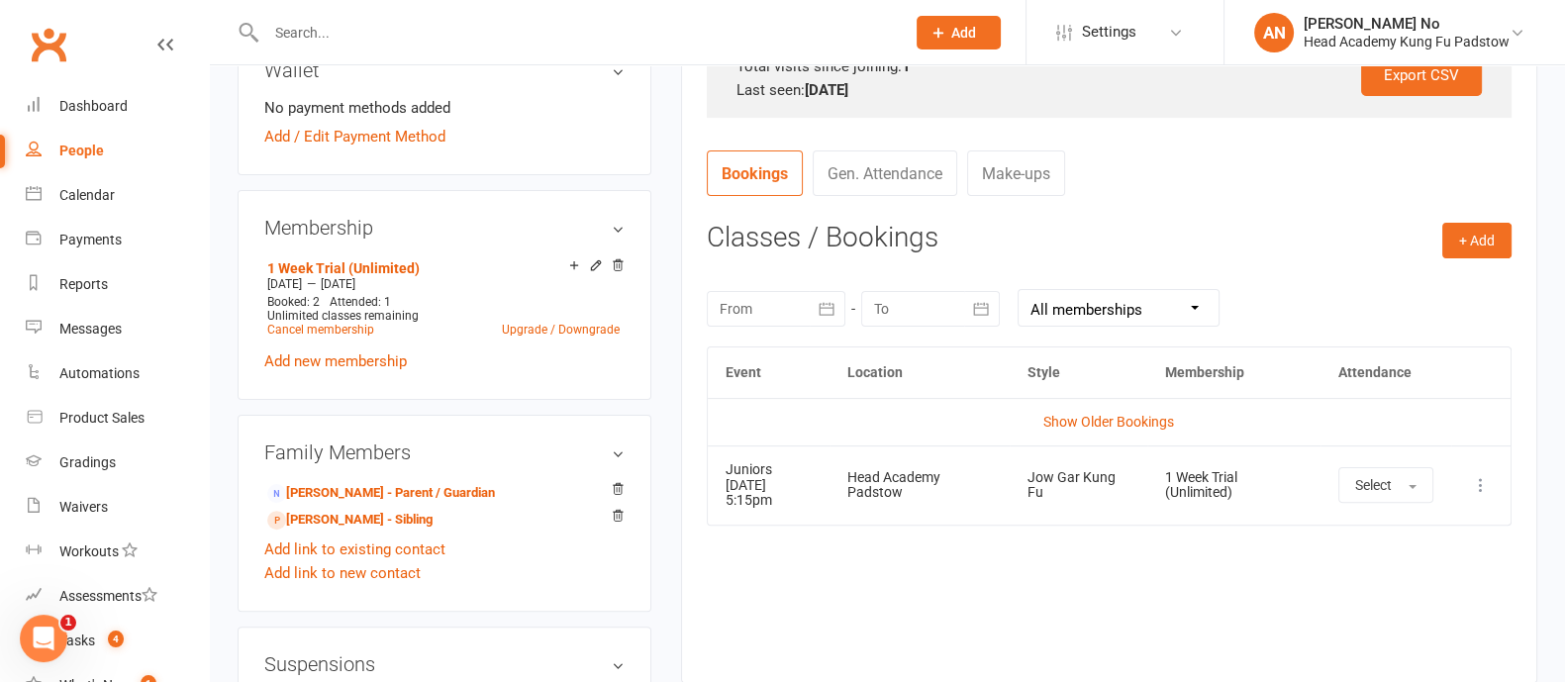
scroll to position [684, 0]
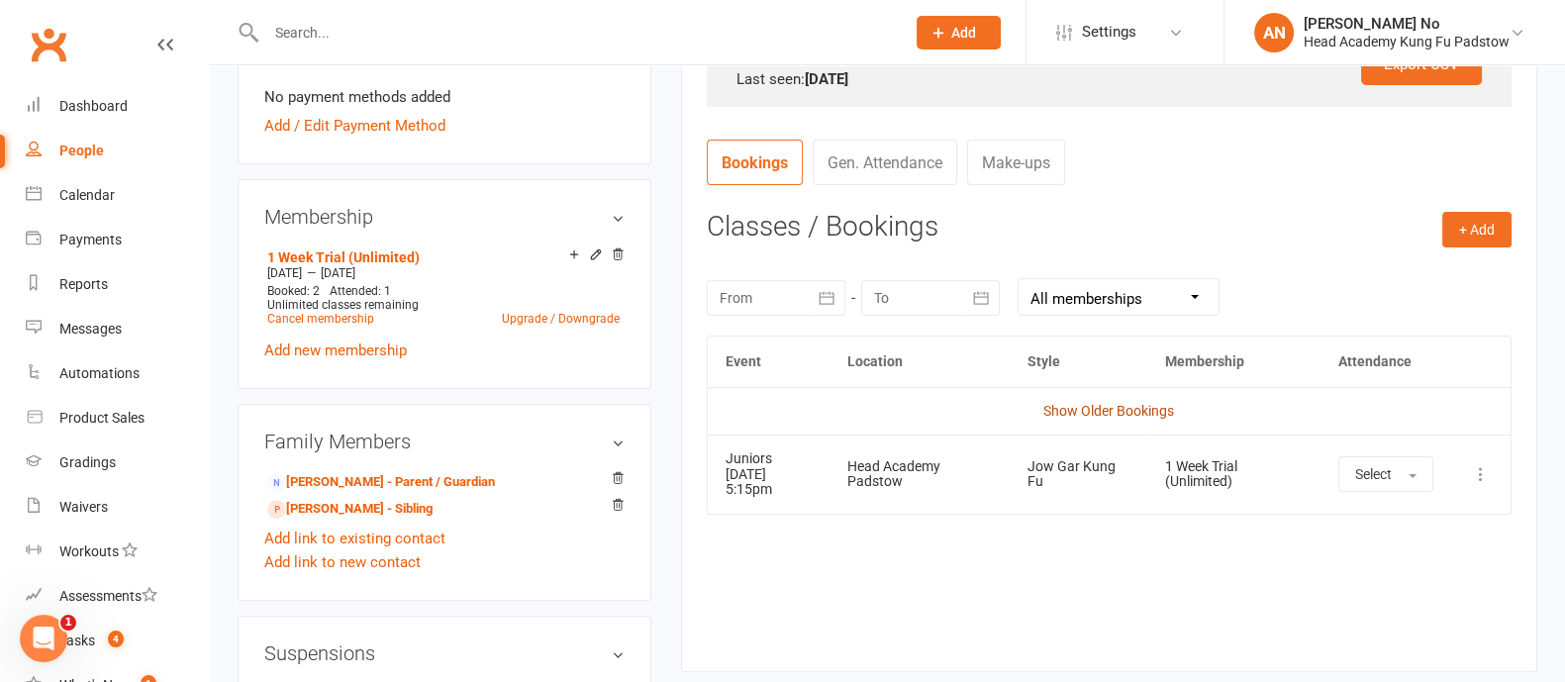
click at [1143, 406] on link "Show Older Bookings" at bounding box center [1109, 411] width 131 height 16
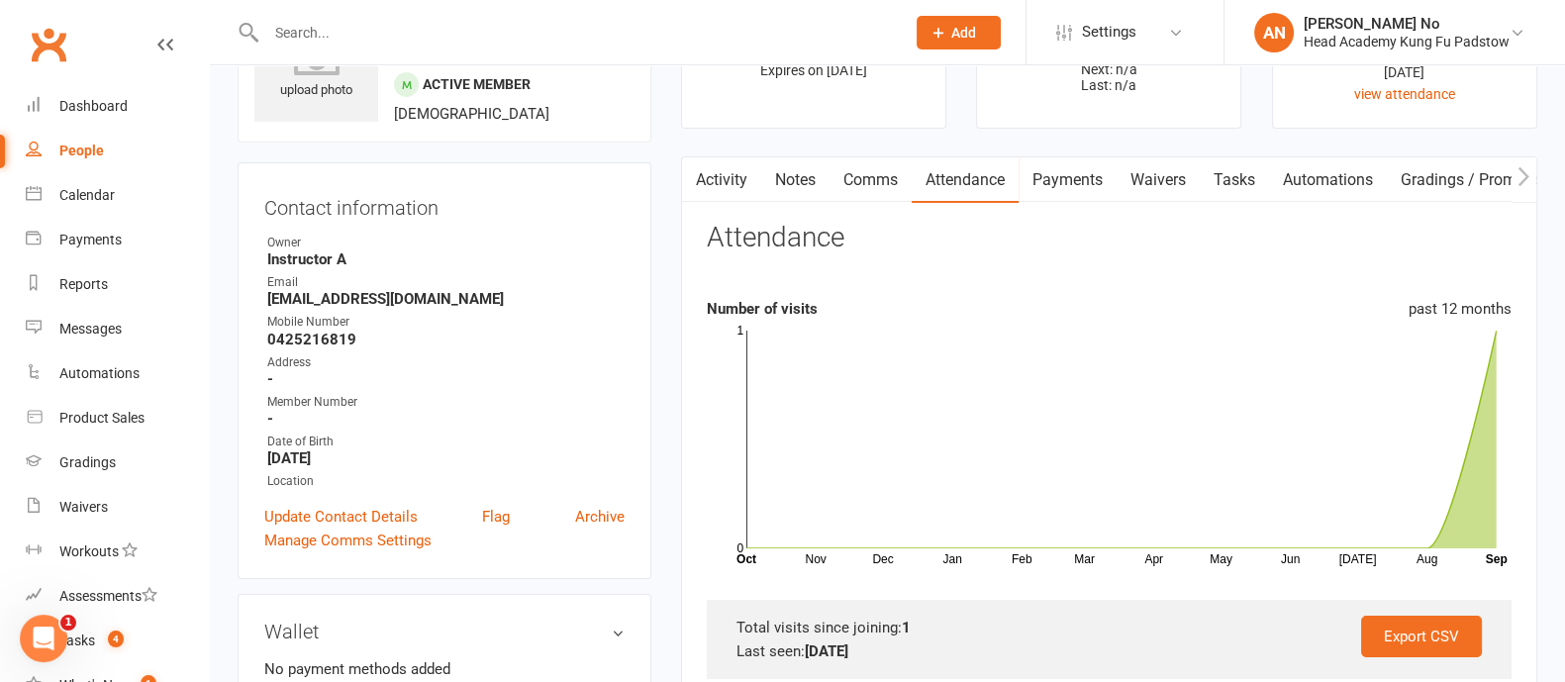
scroll to position [65, 0]
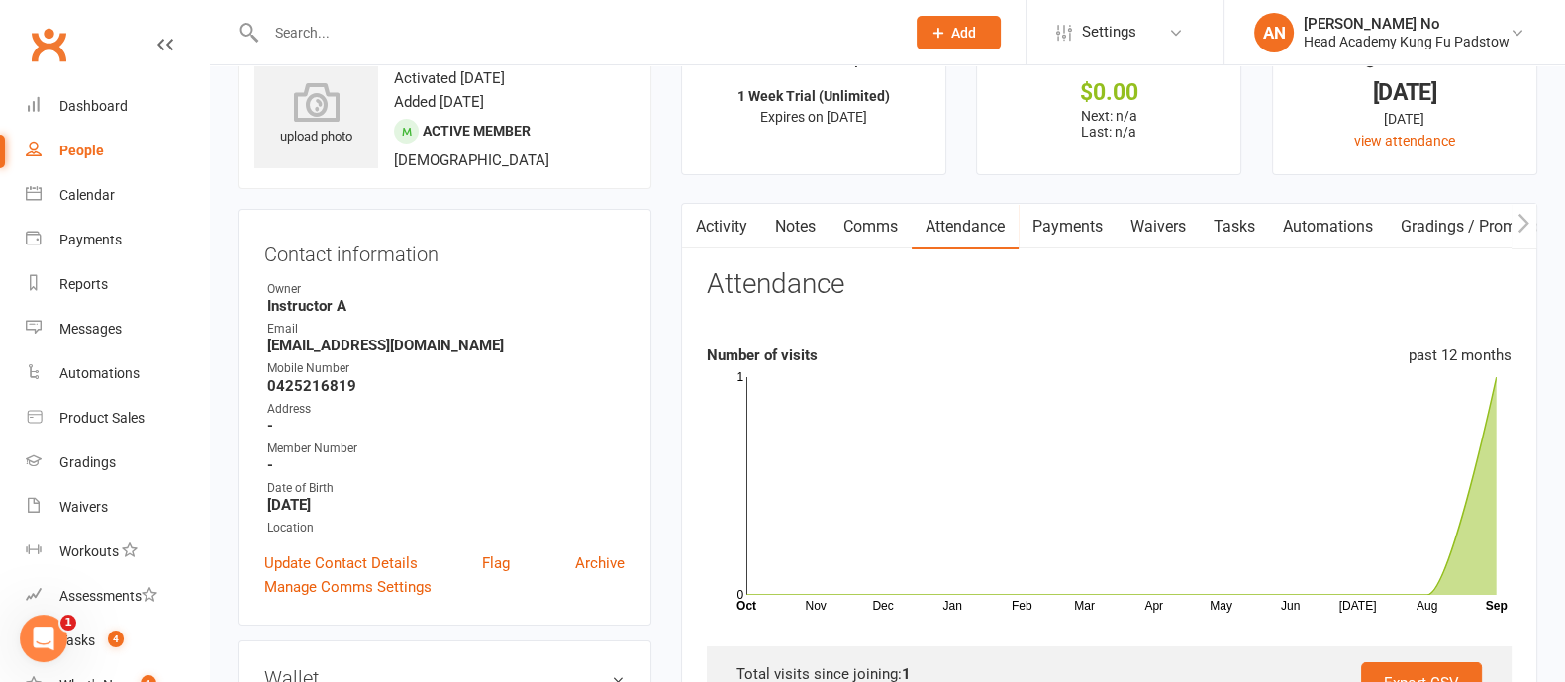
click at [1172, 229] on link "Waivers" at bounding box center [1158, 227] width 83 height 46
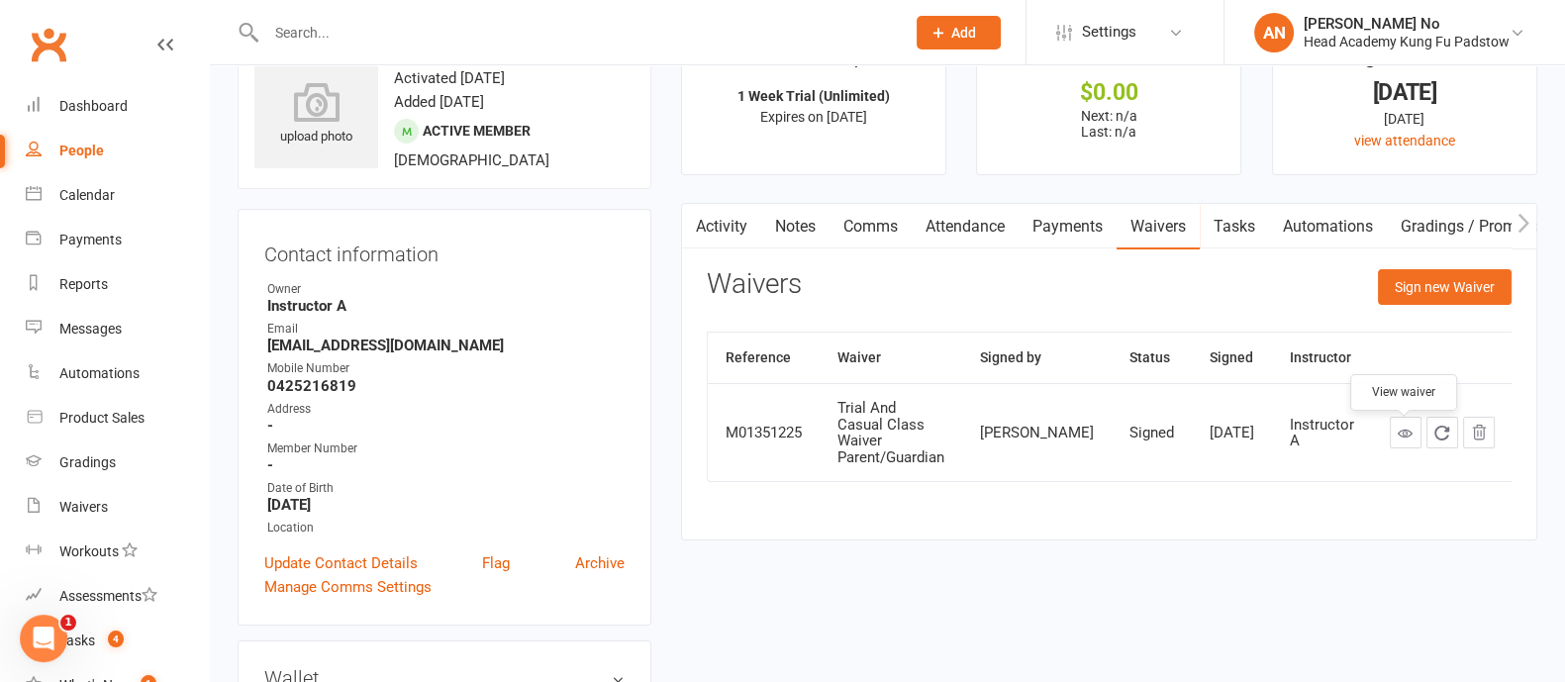
click at [1405, 438] on icon at bounding box center [1405, 433] width 15 height 15
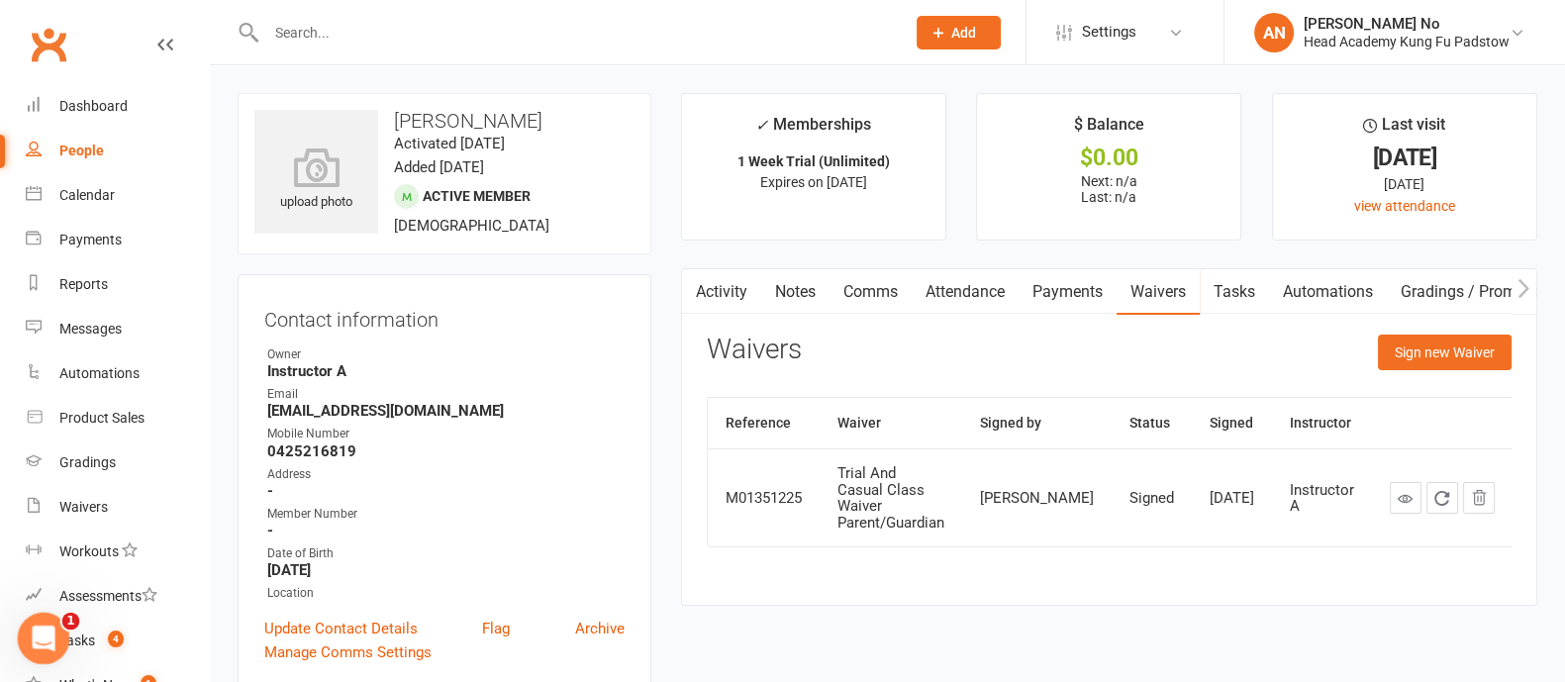
click at [40, 628] on icon "Open Intercom Messenger" at bounding box center [41, 636] width 33 height 33
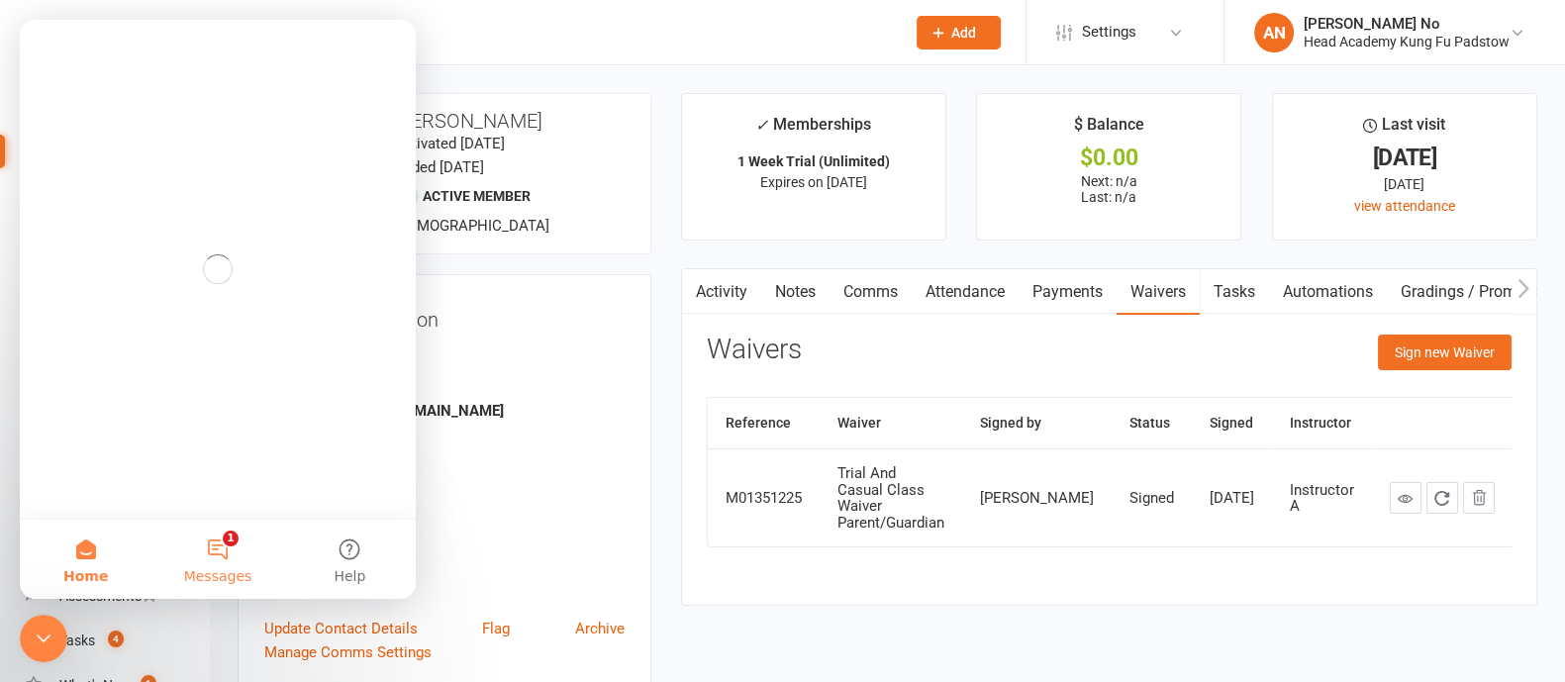
click at [216, 551] on button "1 Messages" at bounding box center [217, 559] width 132 height 79
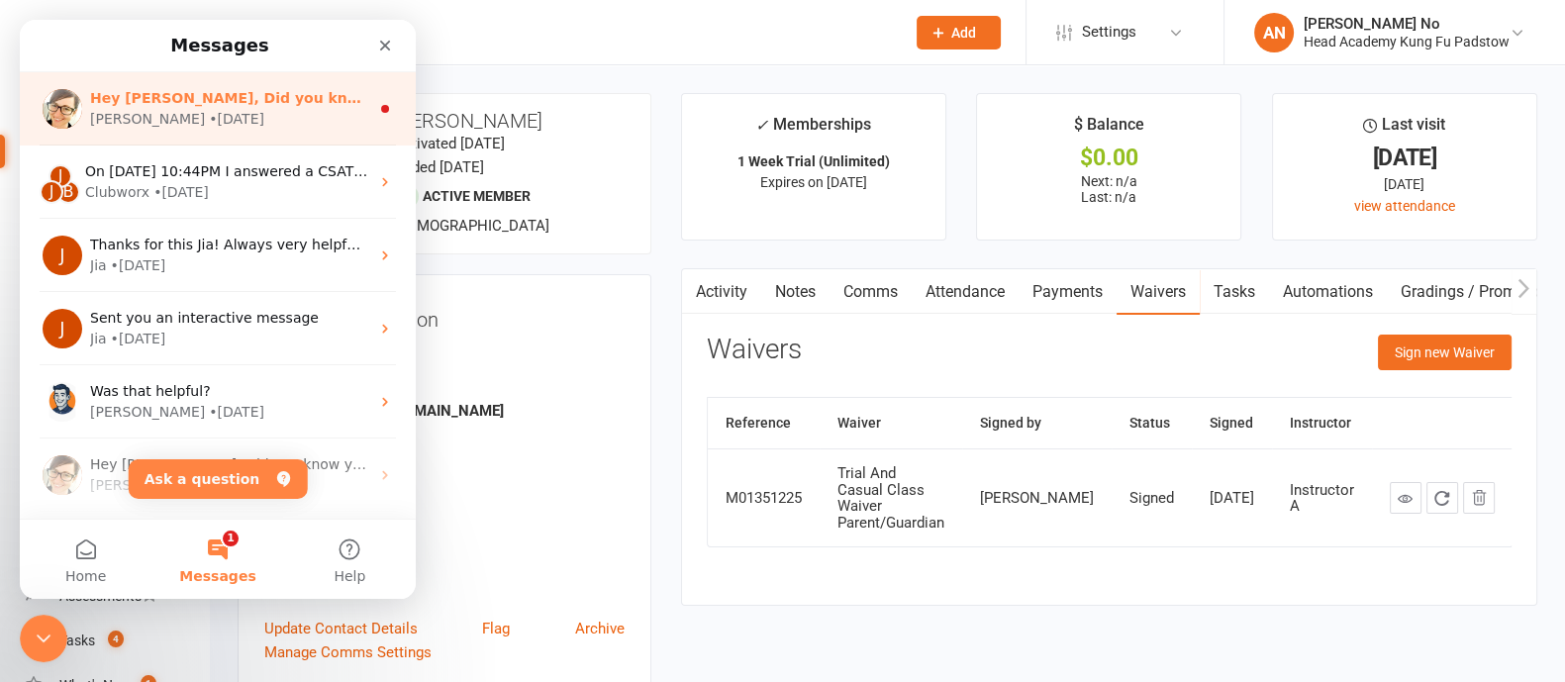
click at [271, 109] on div "Emily • 1w ago" at bounding box center [229, 119] width 279 height 21
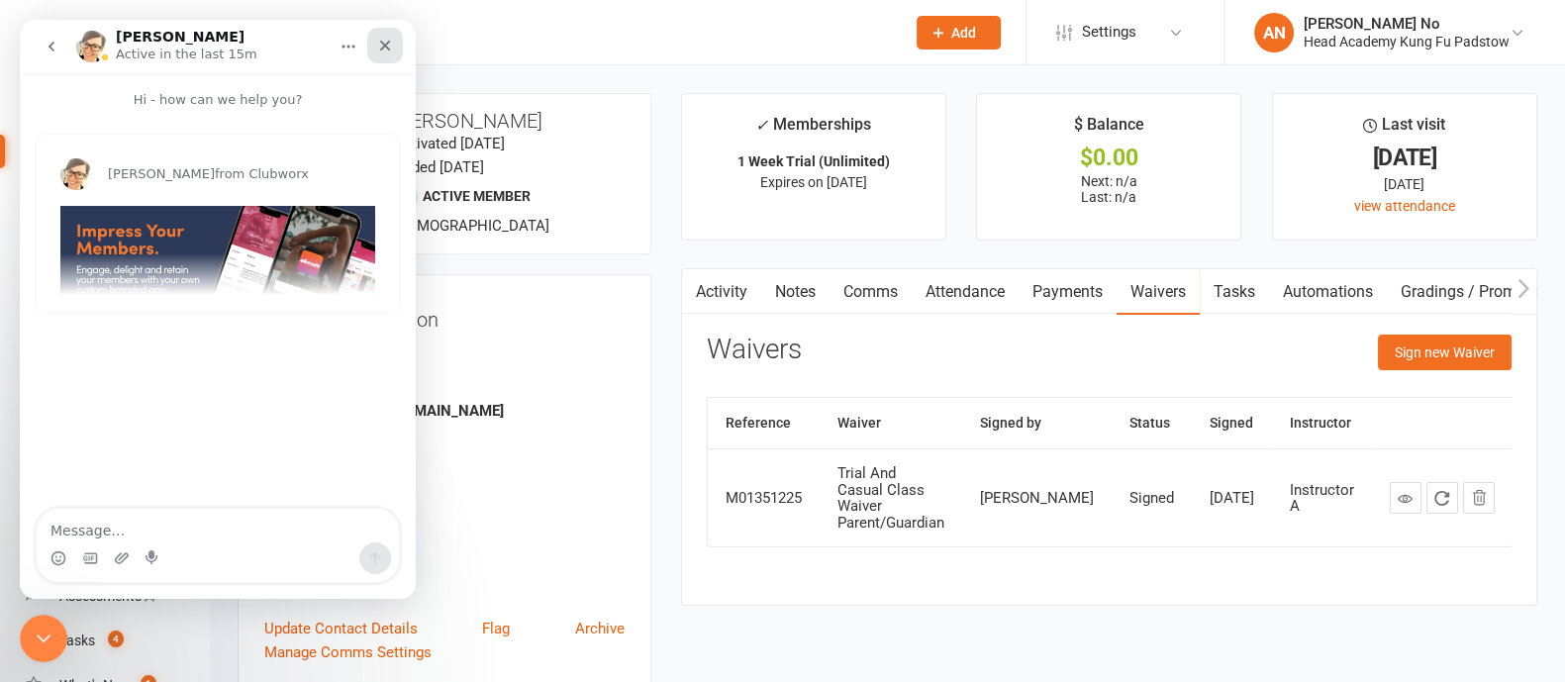
click at [387, 41] on icon "Close" at bounding box center [385, 46] width 16 height 16
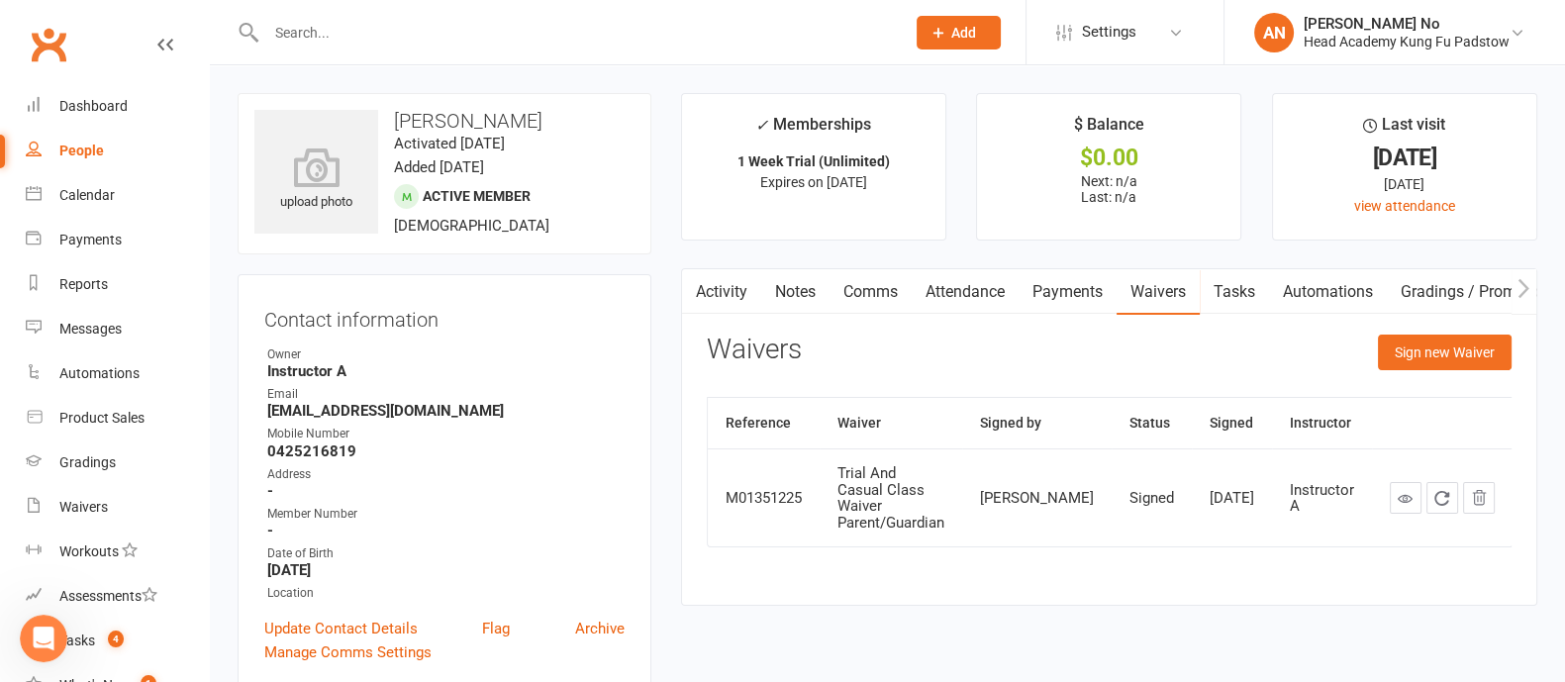
click at [322, 35] on input "text" at bounding box center [575, 33] width 631 height 28
paste input "MSTF.kajawi@gmail.com"
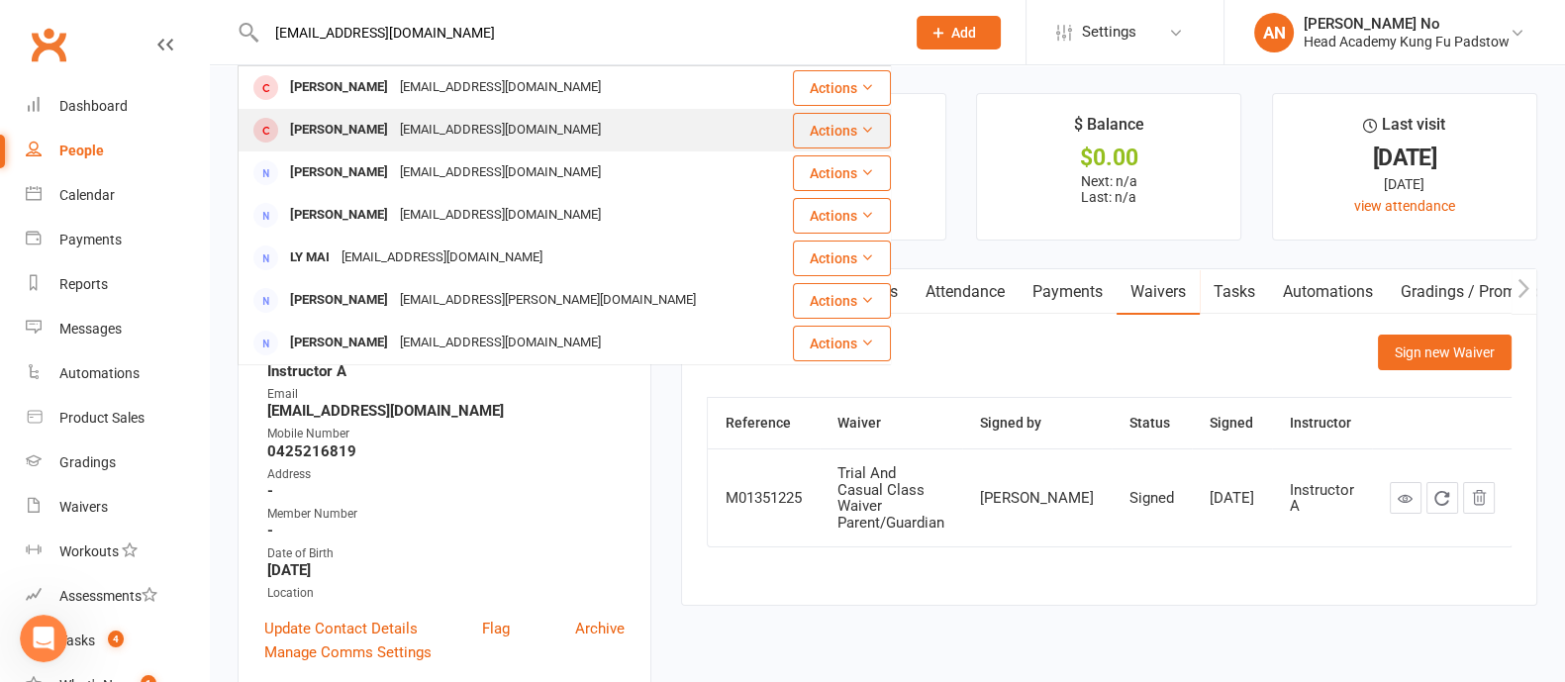
type input "MSTF.kajawi@gmail.com"
click at [449, 128] on div "MSTF.kajawi@gmail.com" at bounding box center [500, 130] width 213 height 29
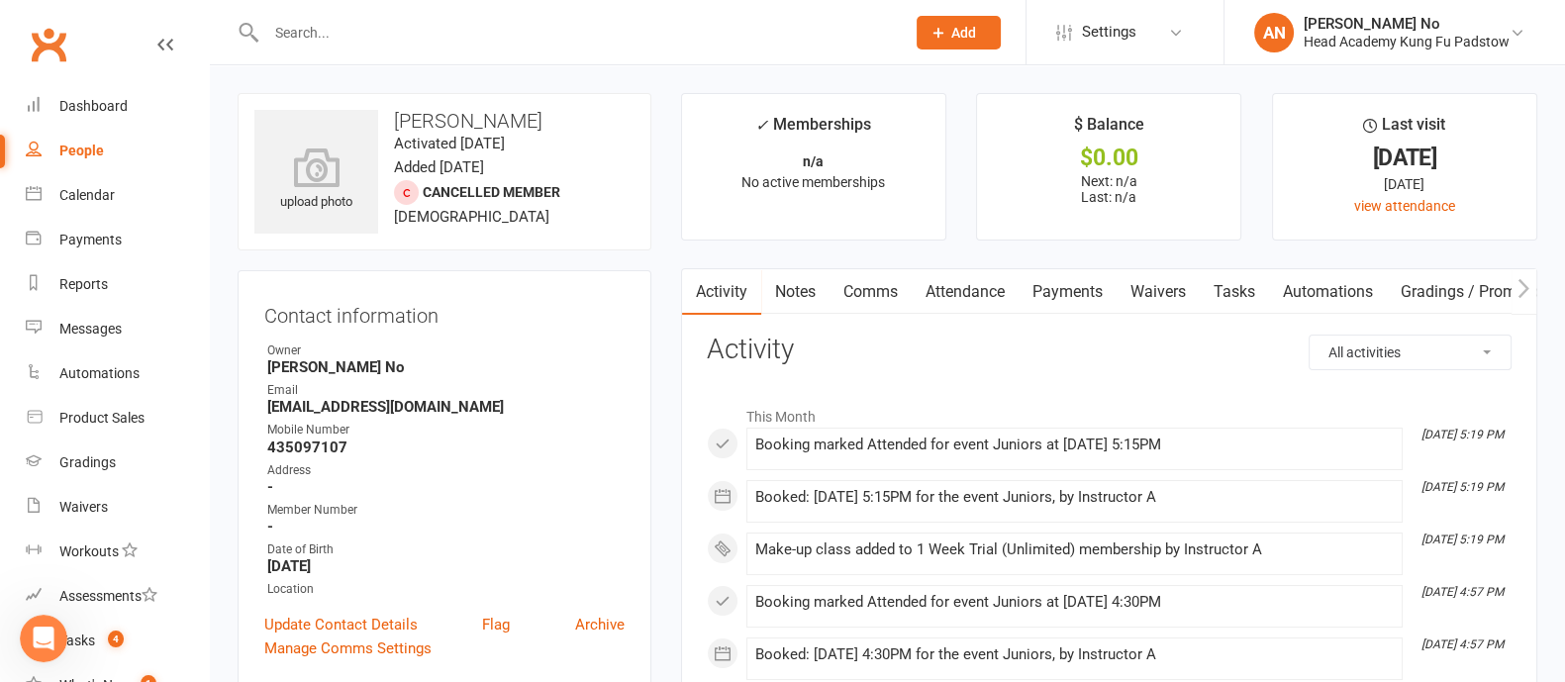
scroll to position [597, 0]
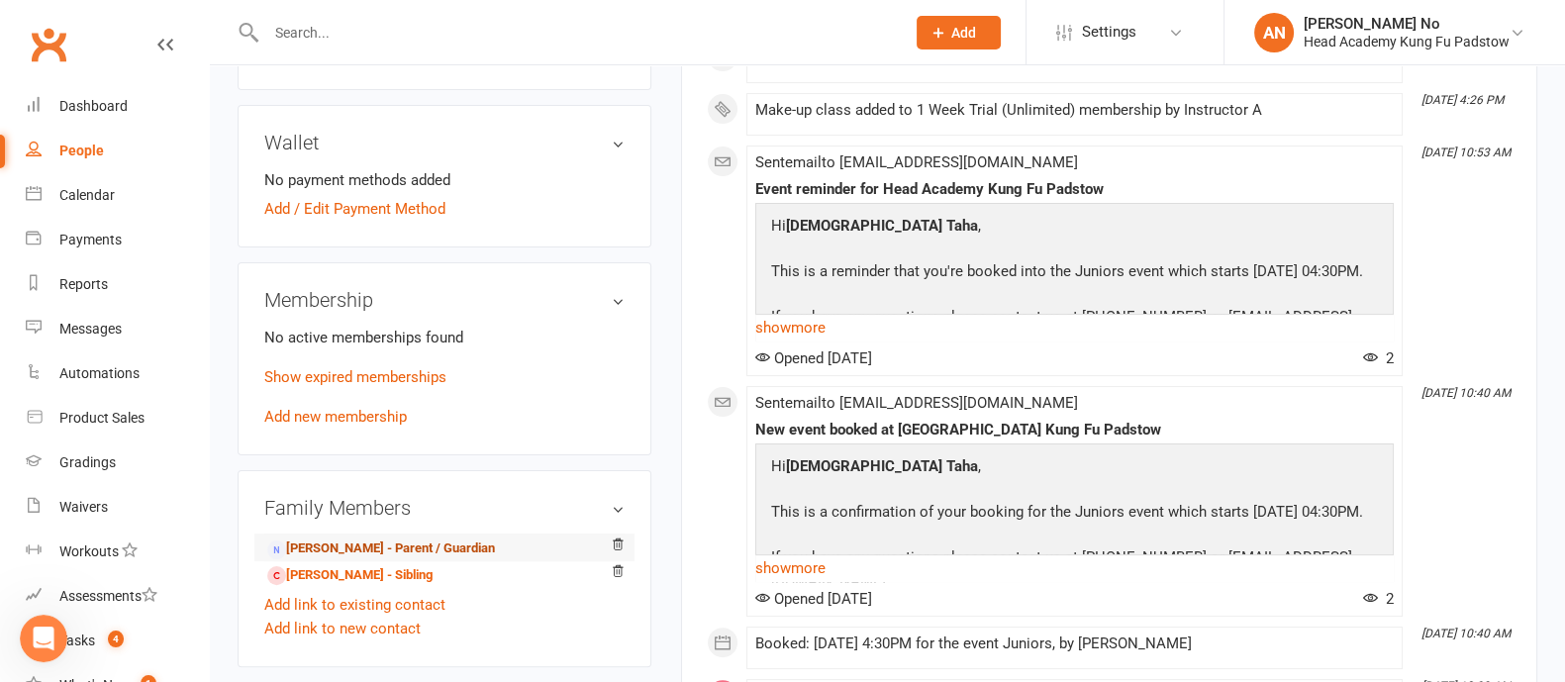
click at [378, 549] on link "Muhammad Mustafa Hussaini - Parent / Guardian" at bounding box center [381, 549] width 228 height 21
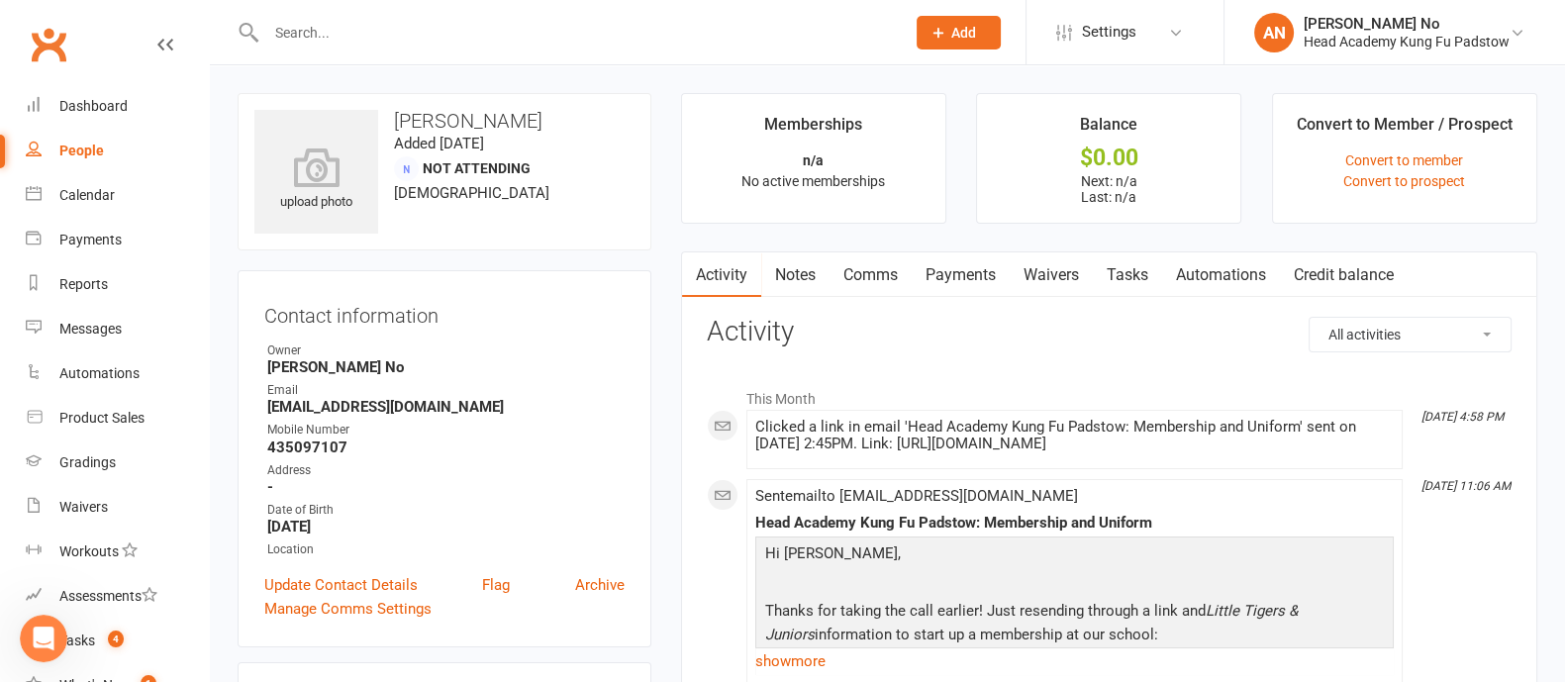
click at [1056, 272] on link "Waivers" at bounding box center [1051, 275] width 83 height 46
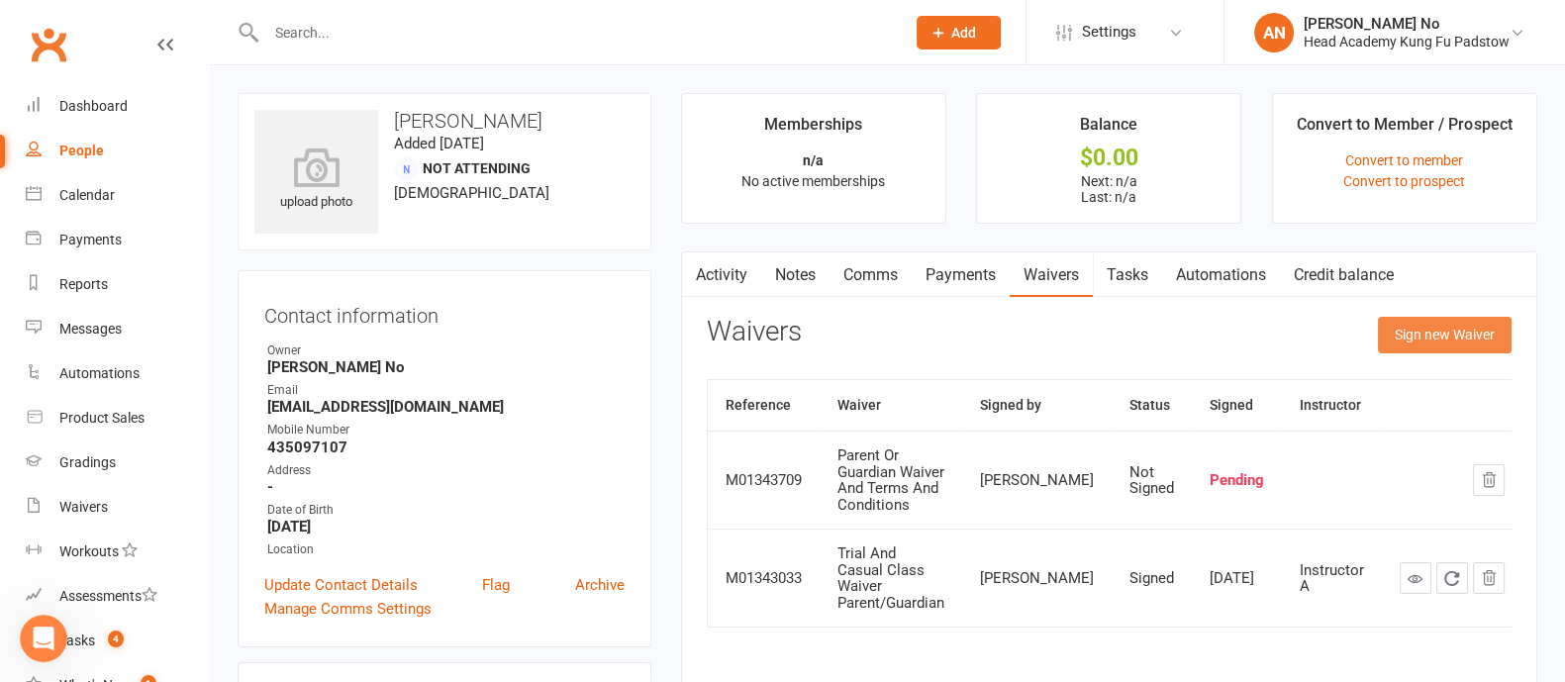
click at [1433, 339] on button "Sign new Waiver" at bounding box center [1445, 335] width 134 height 36
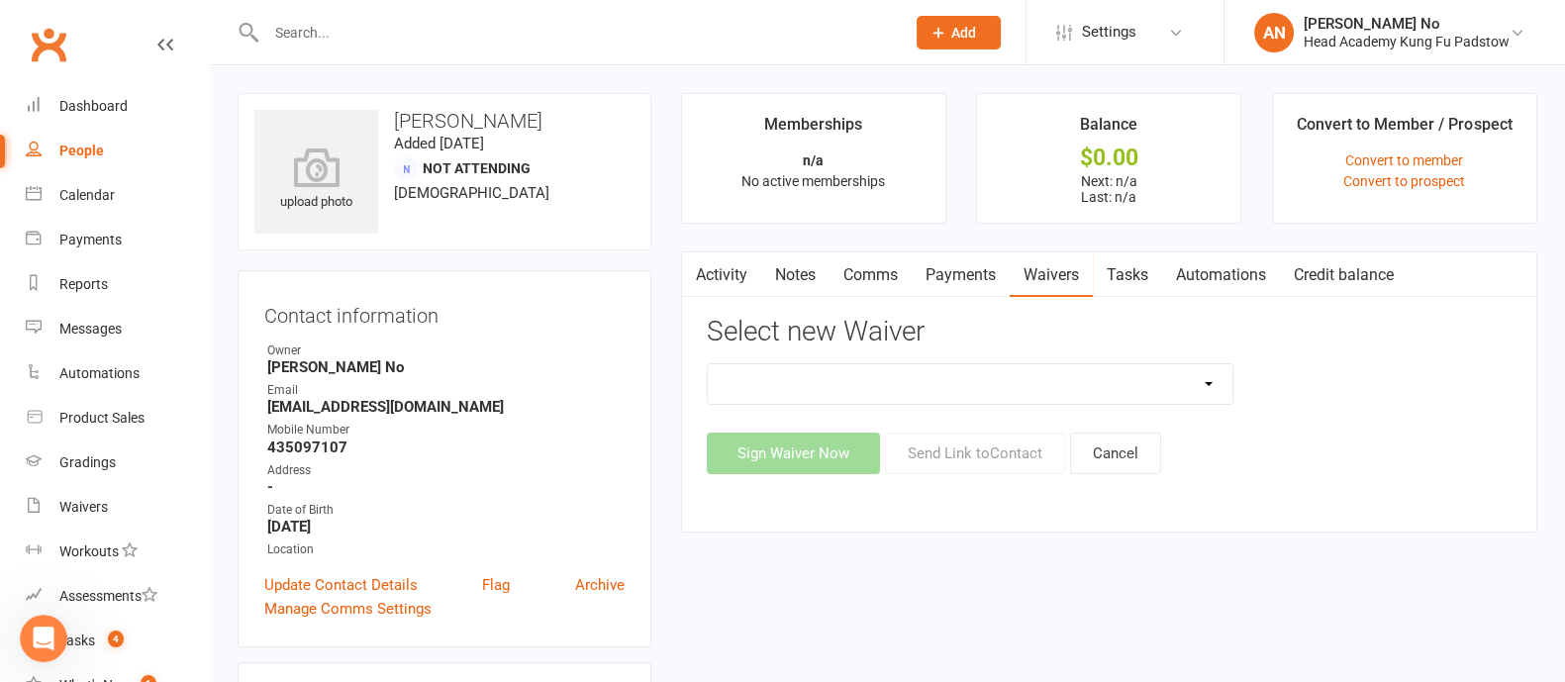
click at [1193, 382] on select "Adults Waiver And Terms And Conditions Parent Or Guardian Waiver And Terms And …" at bounding box center [970, 384] width 525 height 40
select select "3663"
click at [708, 364] on select "Adults Waiver And Terms And Conditions Parent Or Guardian Waiver And Terms And …" at bounding box center [970, 384] width 525 height 40
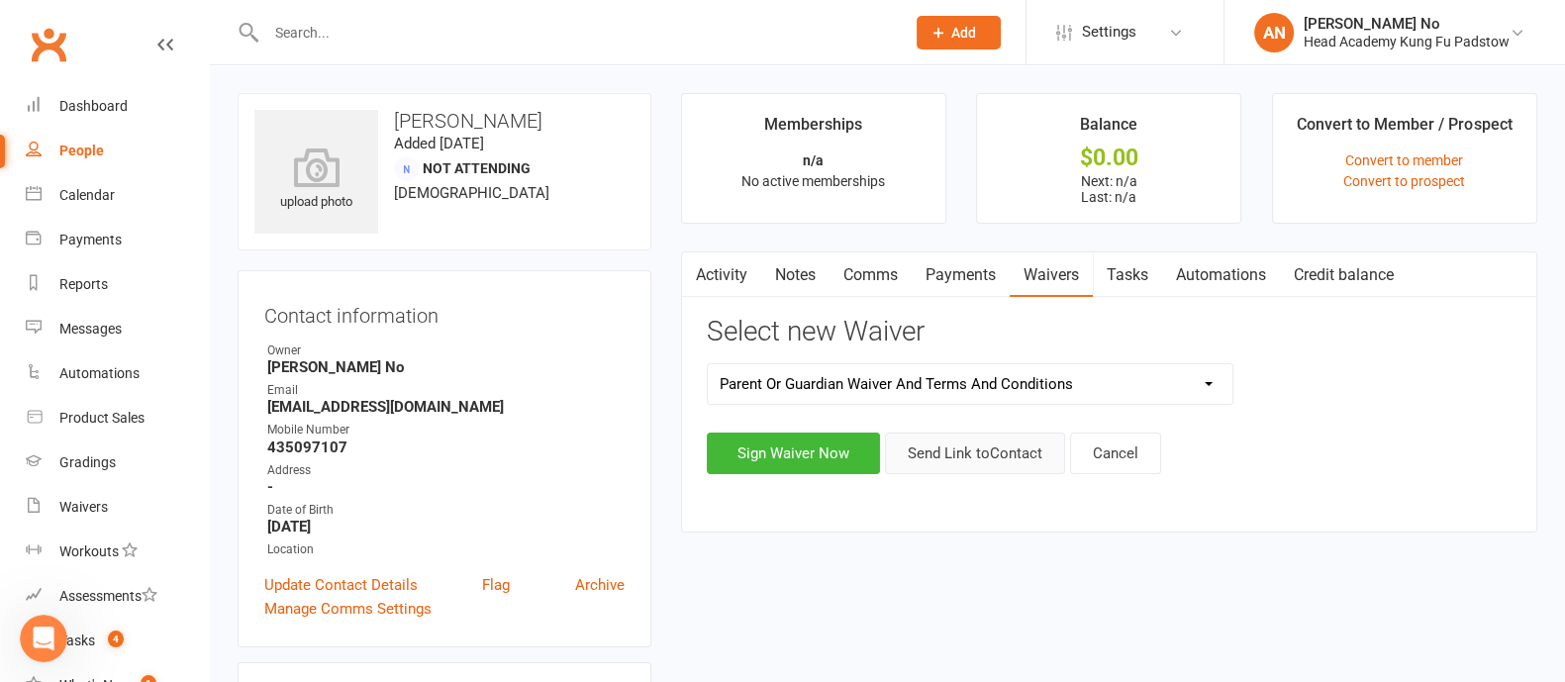
click at [971, 454] on button "Send Link to Contact" at bounding box center [975, 454] width 180 height 42
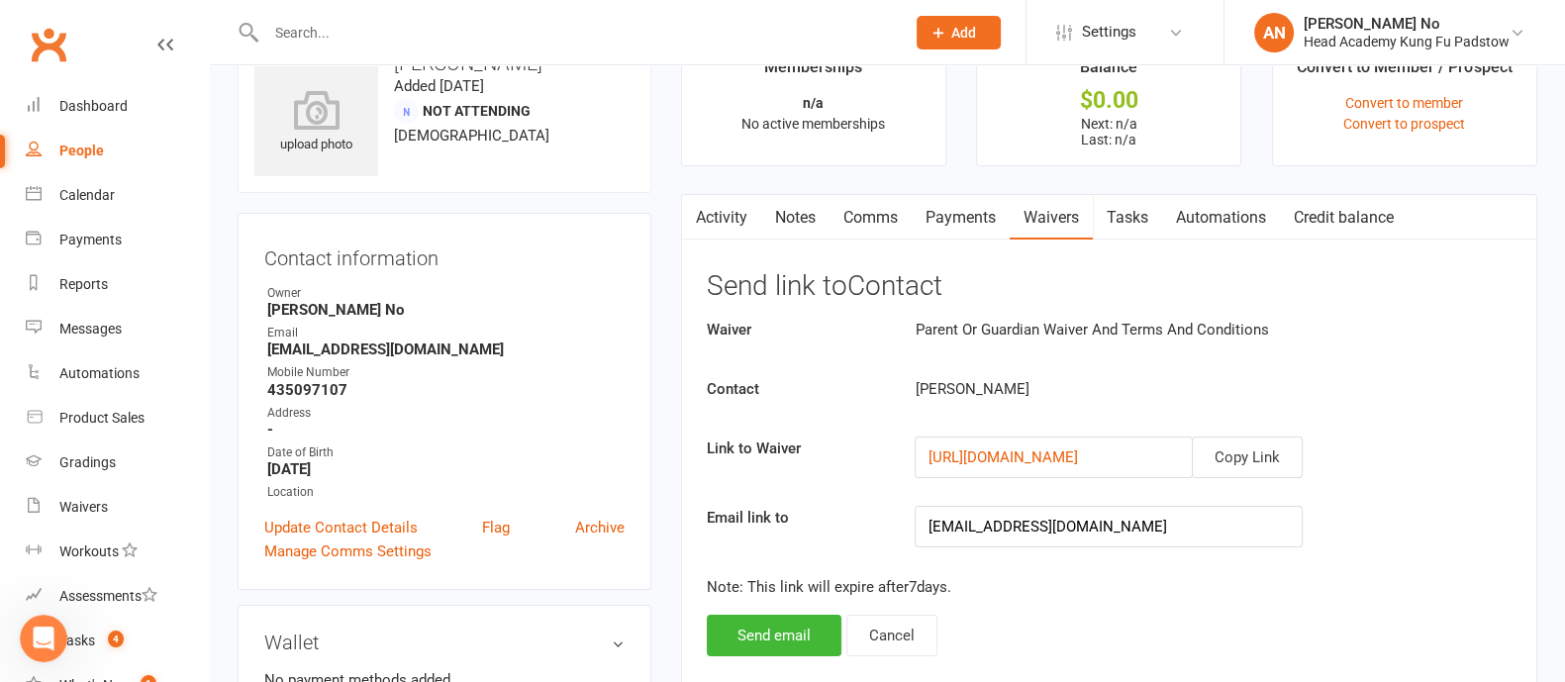
scroll to position [88, 0]
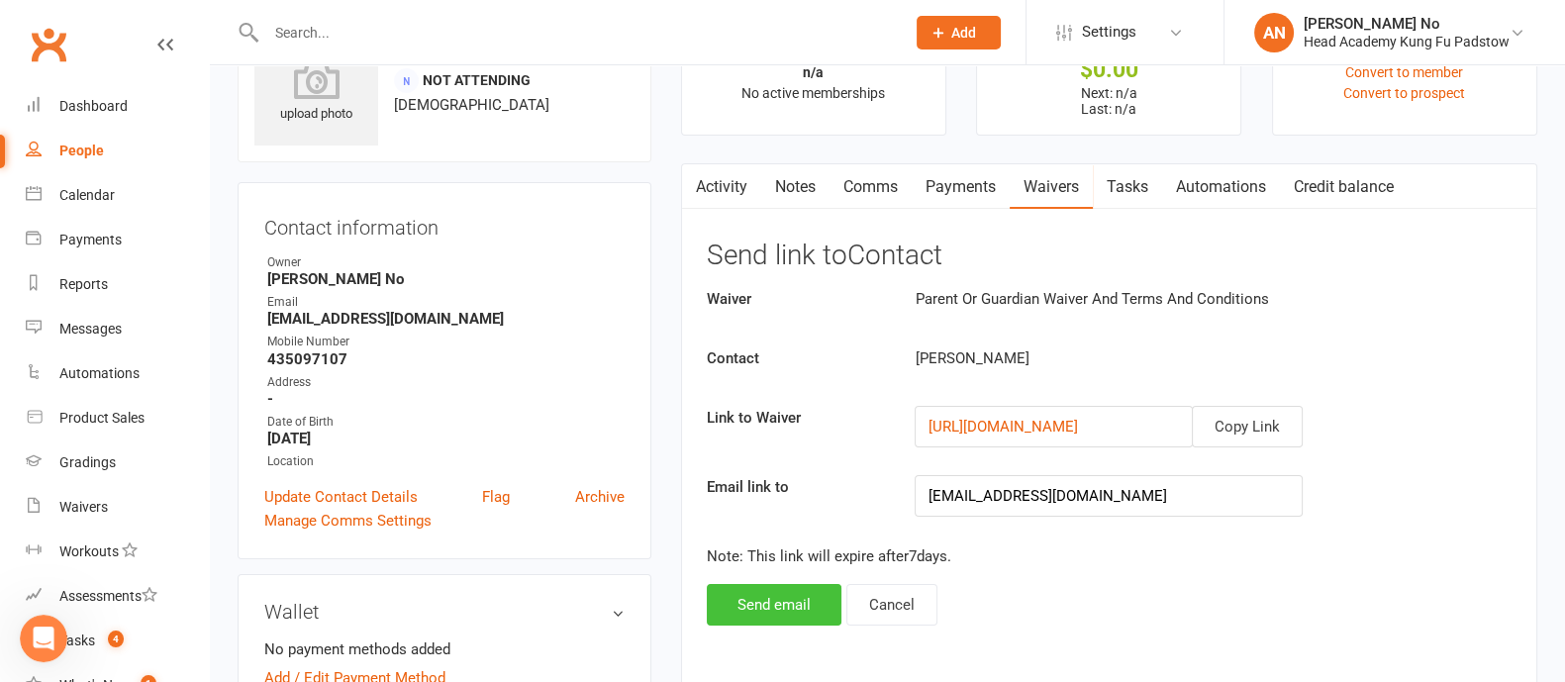
click at [755, 601] on button "Send email" at bounding box center [774, 605] width 135 height 42
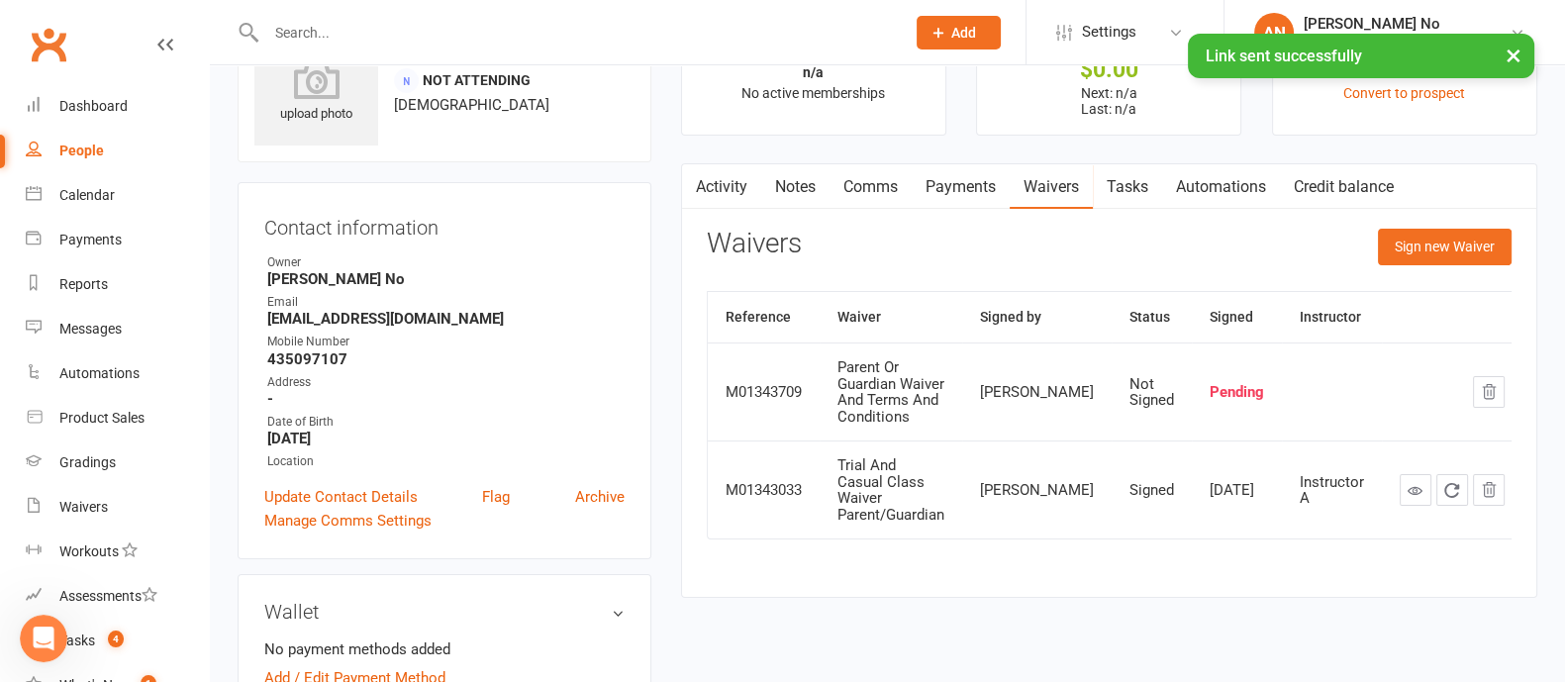
click at [332, 32] on input "text" at bounding box center [575, 33] width 631 height 28
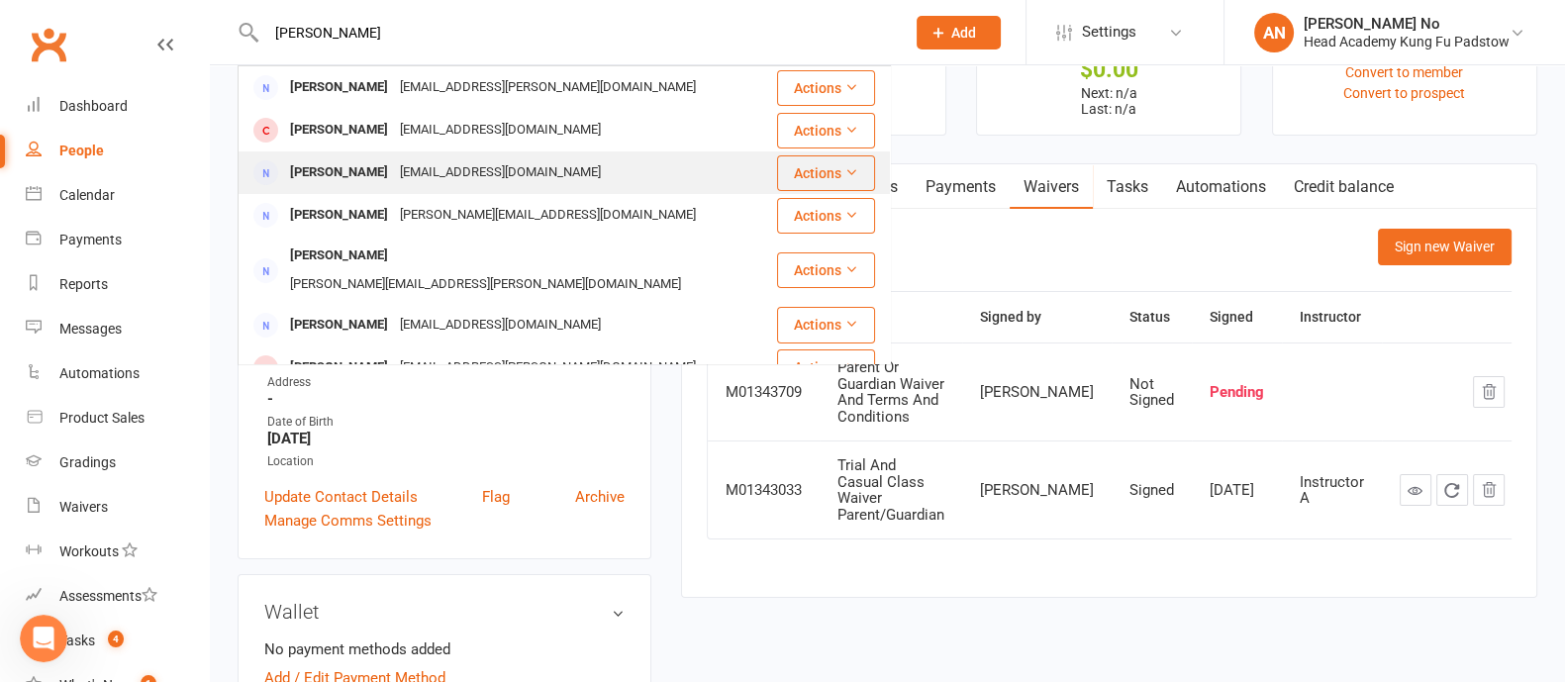
type input "hanna"
click at [402, 174] on div "[EMAIL_ADDRESS][DOMAIN_NAME]" at bounding box center [500, 172] width 213 height 29
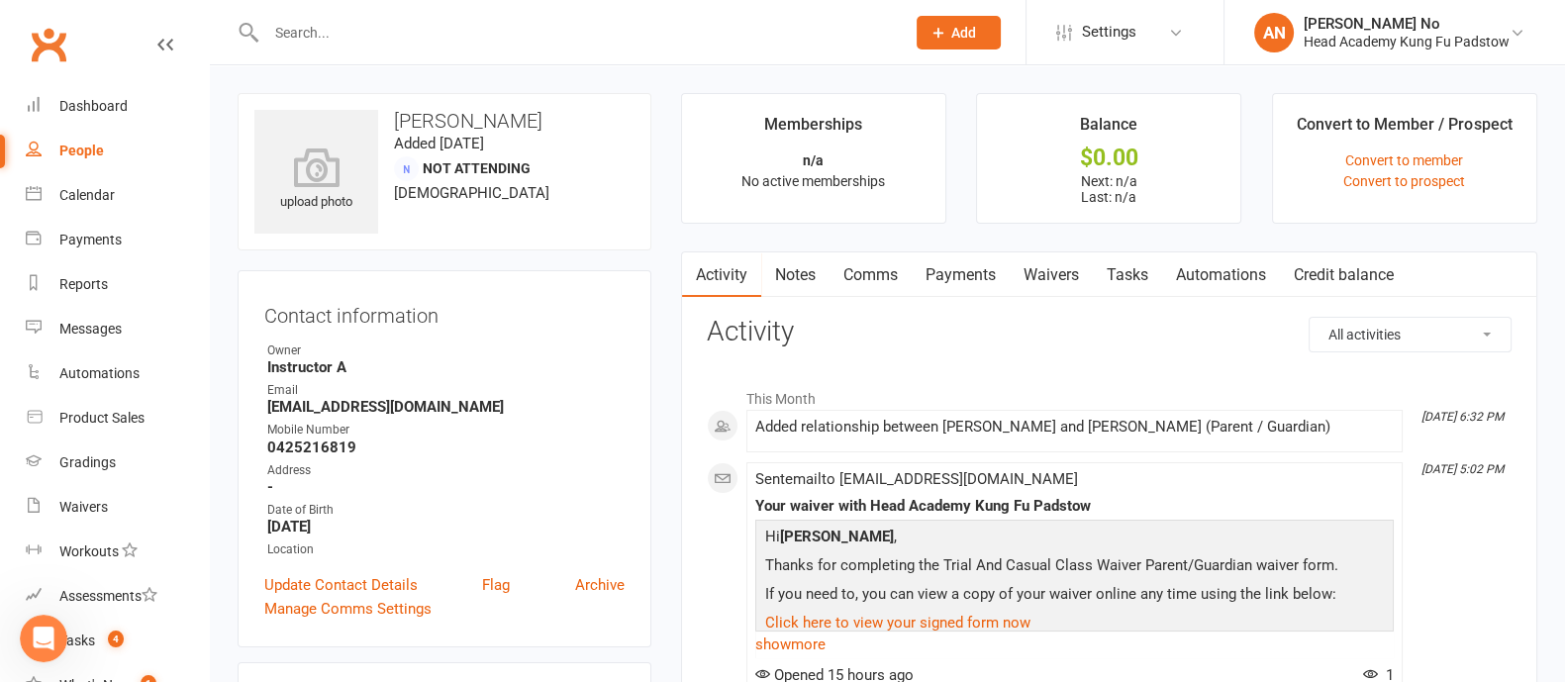
click at [1069, 278] on link "Waivers" at bounding box center [1051, 275] width 83 height 46
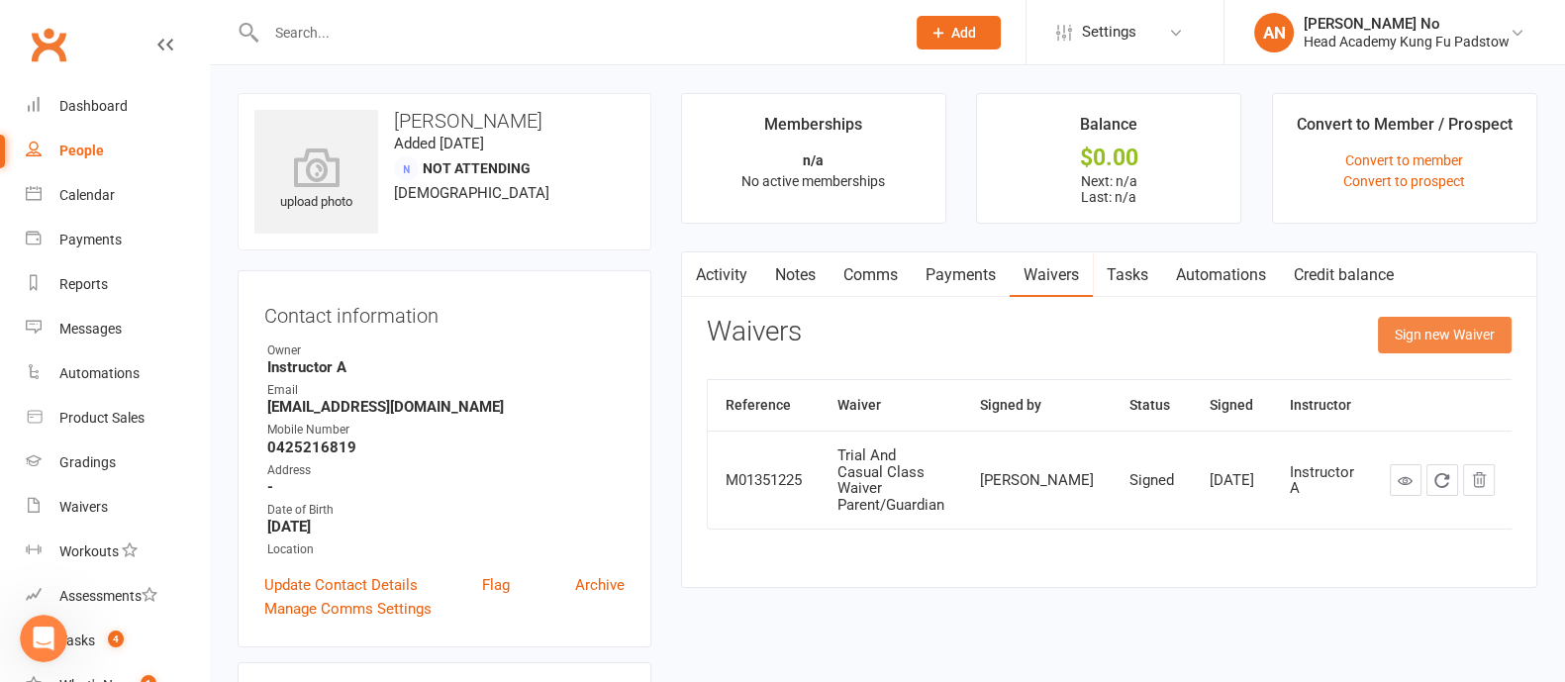
click at [1450, 334] on button "Sign new Waiver" at bounding box center [1445, 335] width 134 height 36
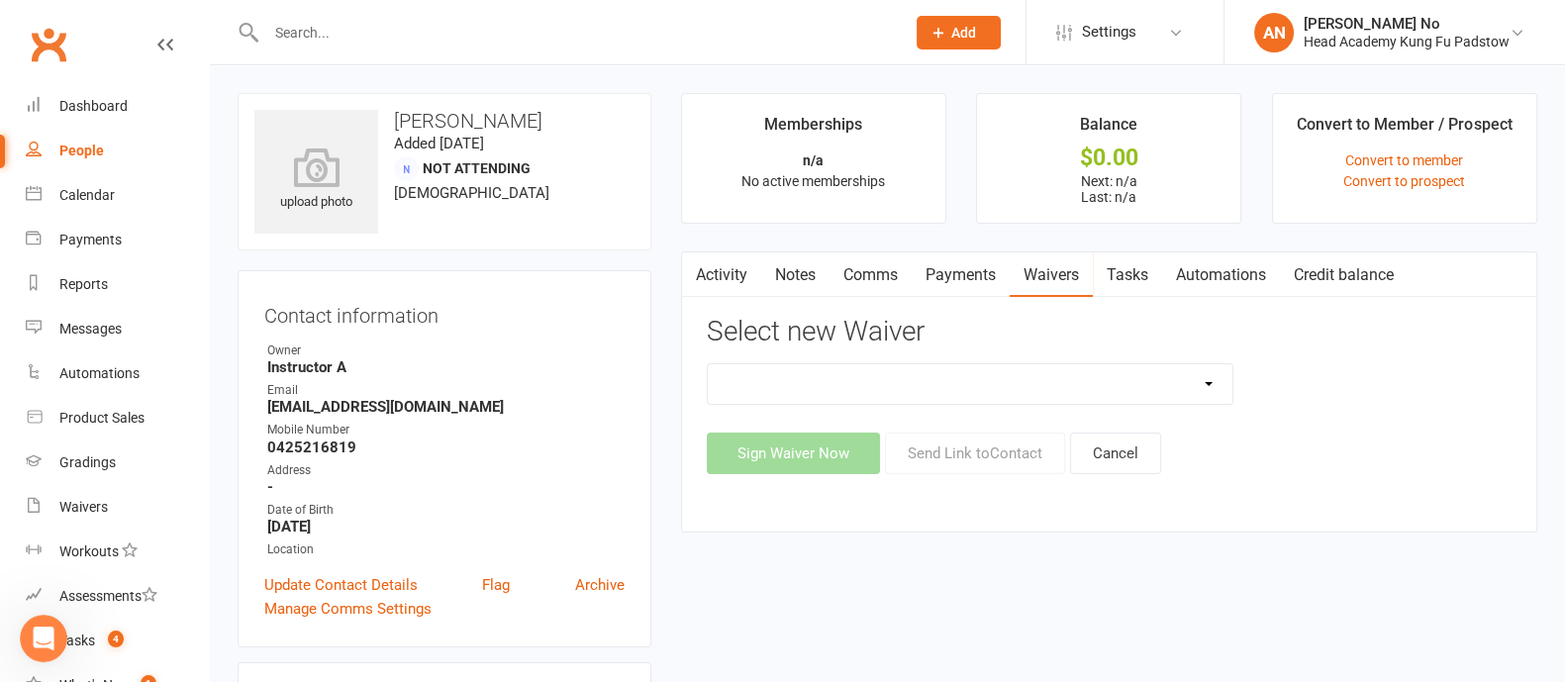
click at [1186, 386] on select "Adults Waiver And Terms And Conditions Parent Or Guardian Waiver And Terms And …" at bounding box center [970, 384] width 525 height 40
select select "3663"
click at [708, 364] on select "Adults Waiver And Terms And Conditions Parent Or Guardian Waiver And Terms And …" at bounding box center [970, 384] width 525 height 40
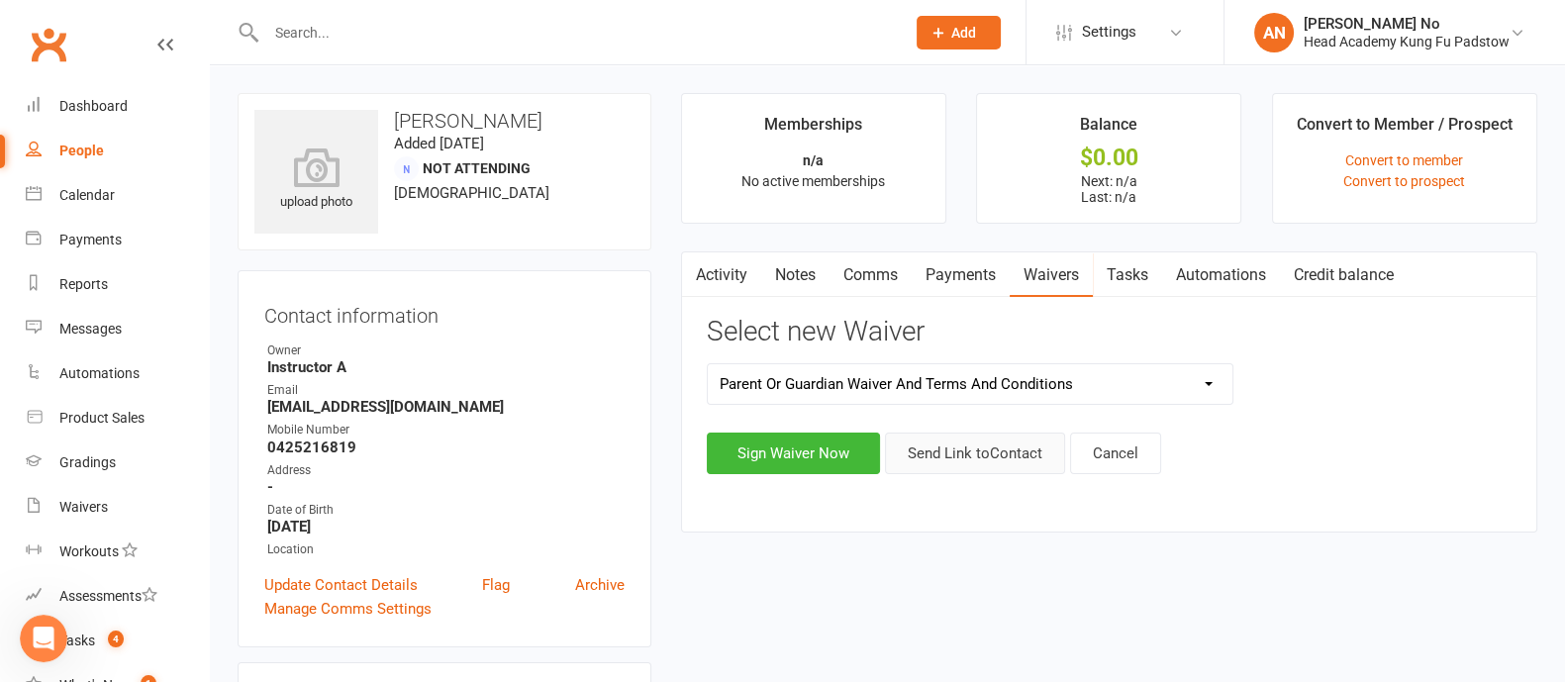
click at [1035, 455] on button "Send Link to Contact" at bounding box center [975, 454] width 180 height 42
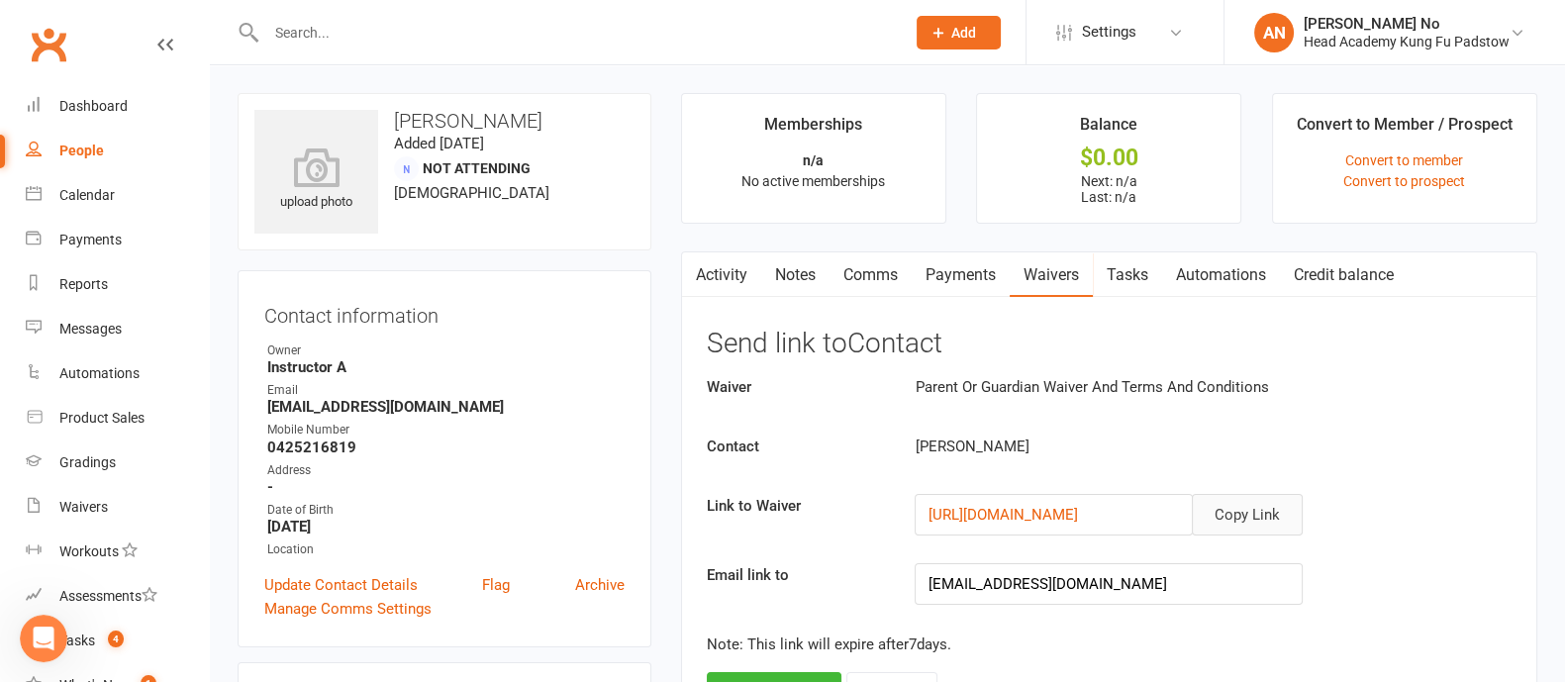
click at [1261, 502] on button "Copy Link" at bounding box center [1247, 515] width 111 height 42
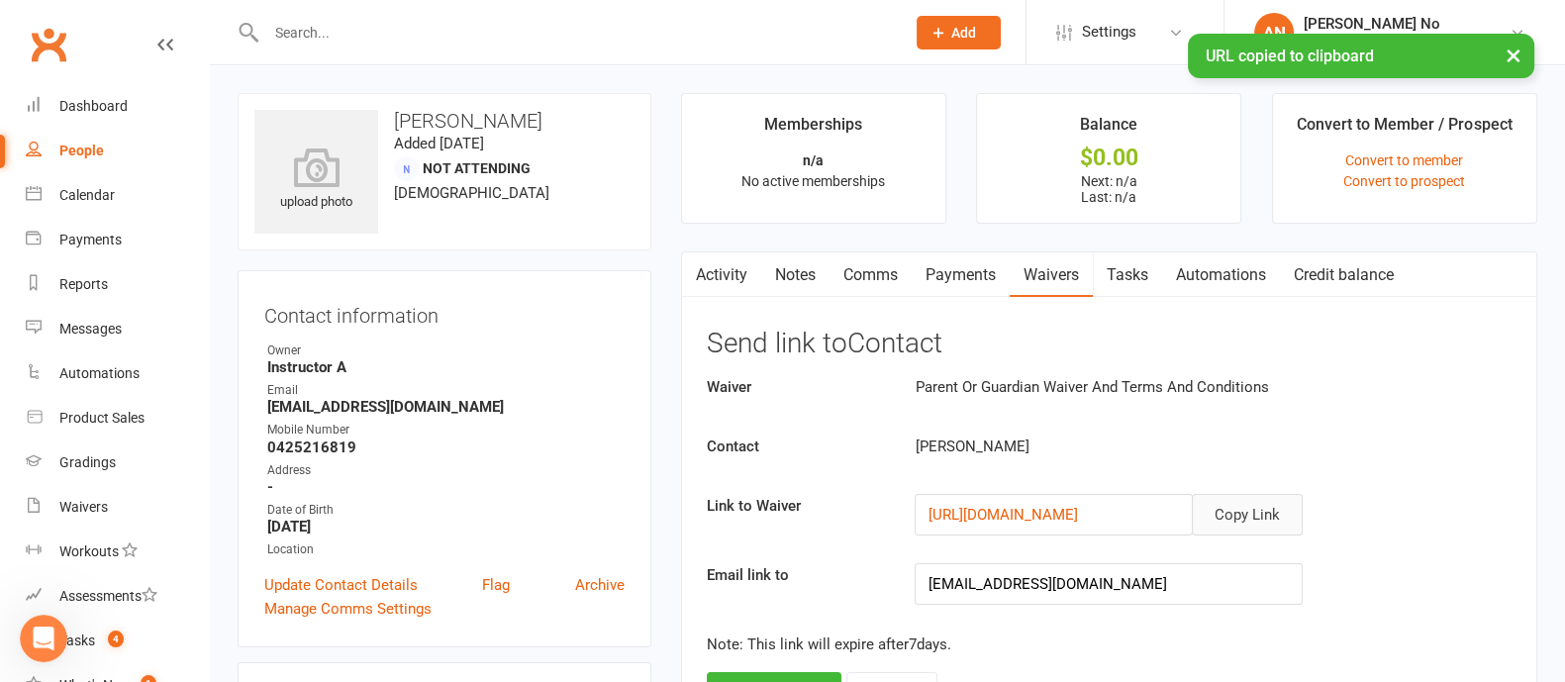
click at [1260, 504] on button "Copy Link" at bounding box center [1247, 515] width 111 height 42
click at [881, 271] on link "Comms" at bounding box center [871, 275] width 82 height 46
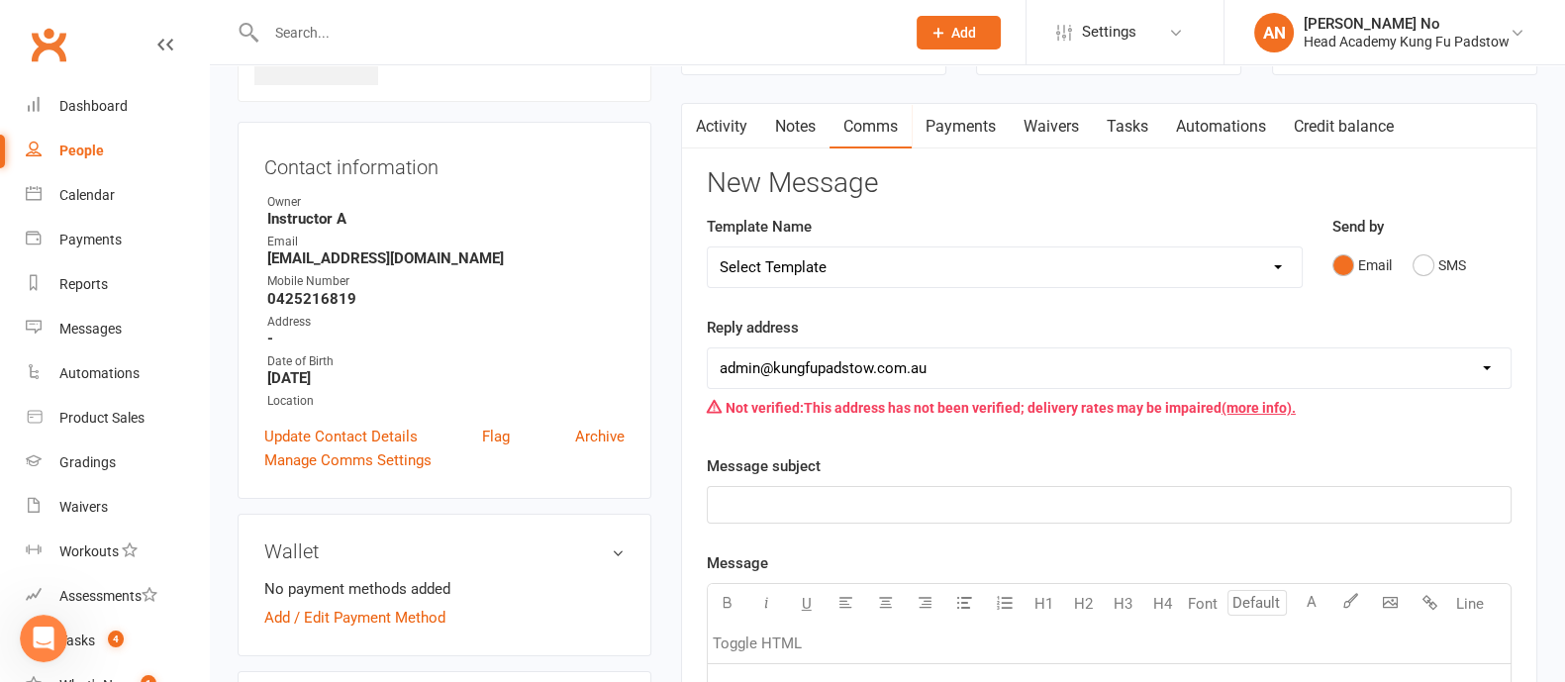
scroll to position [142, 0]
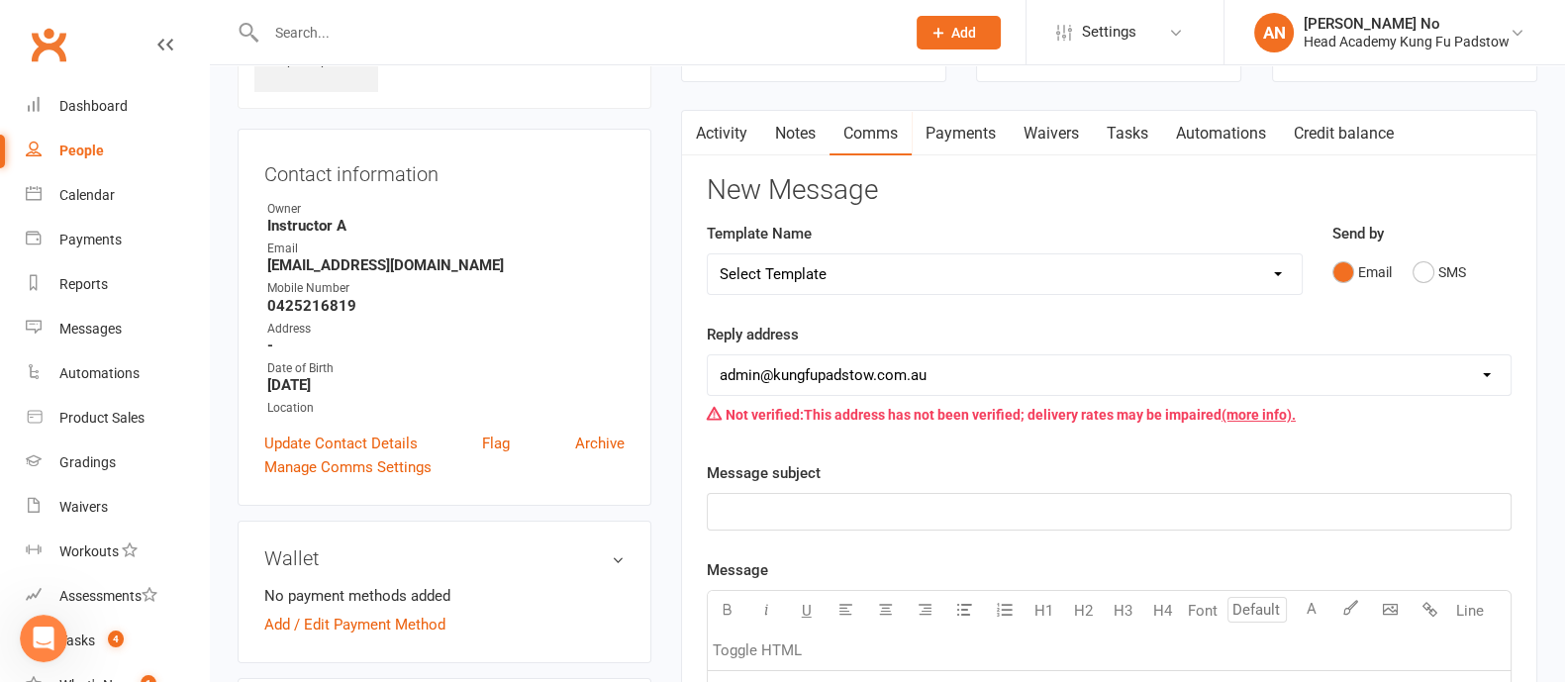
click at [1254, 277] on select "Select Template [Email] Membership Waiver - ADULTS [Email] Membership Waiver - …" at bounding box center [1005, 274] width 594 height 40
select select "1"
click at [708, 254] on select "Select Template [Email] Membership Waiver - ADULTS [Email] Membership Waiver - …" at bounding box center [1005, 274] width 594 height 40
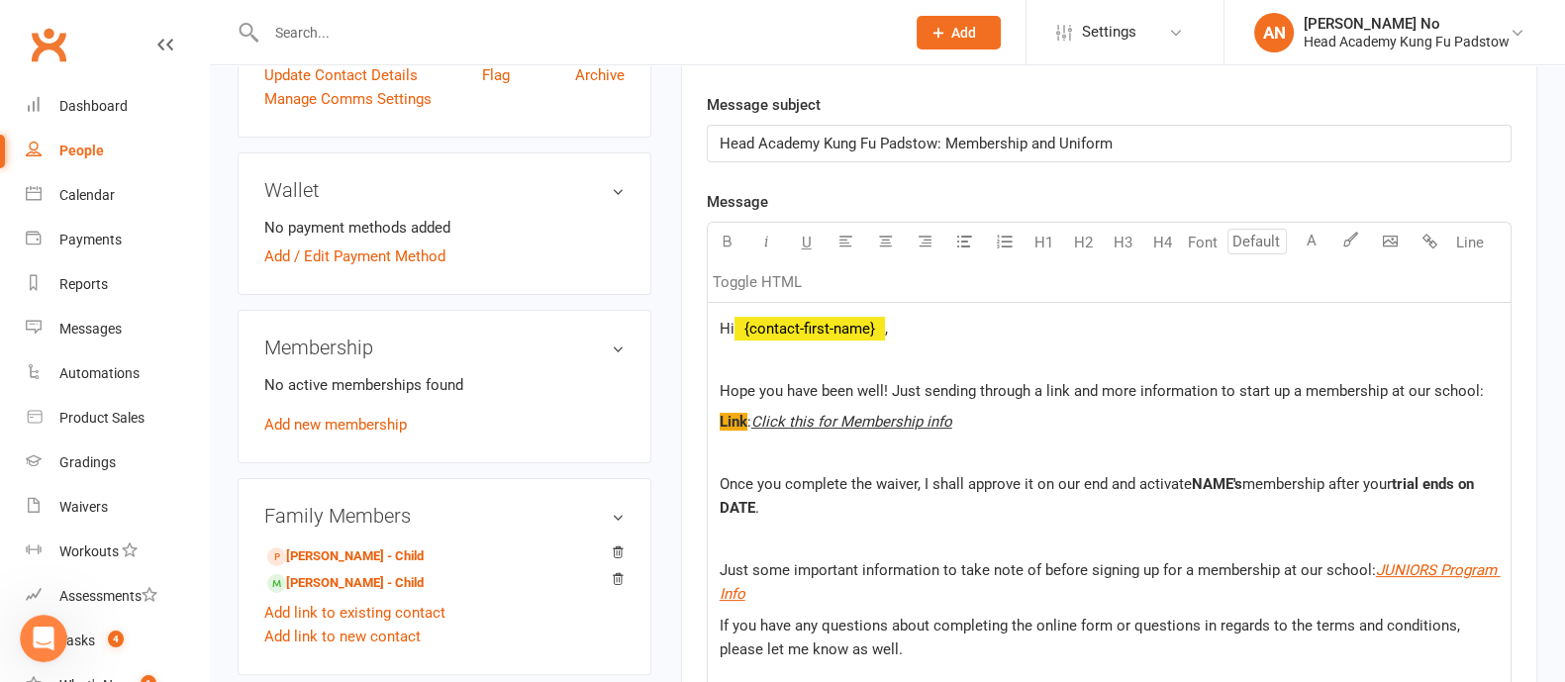
scroll to position [565, 0]
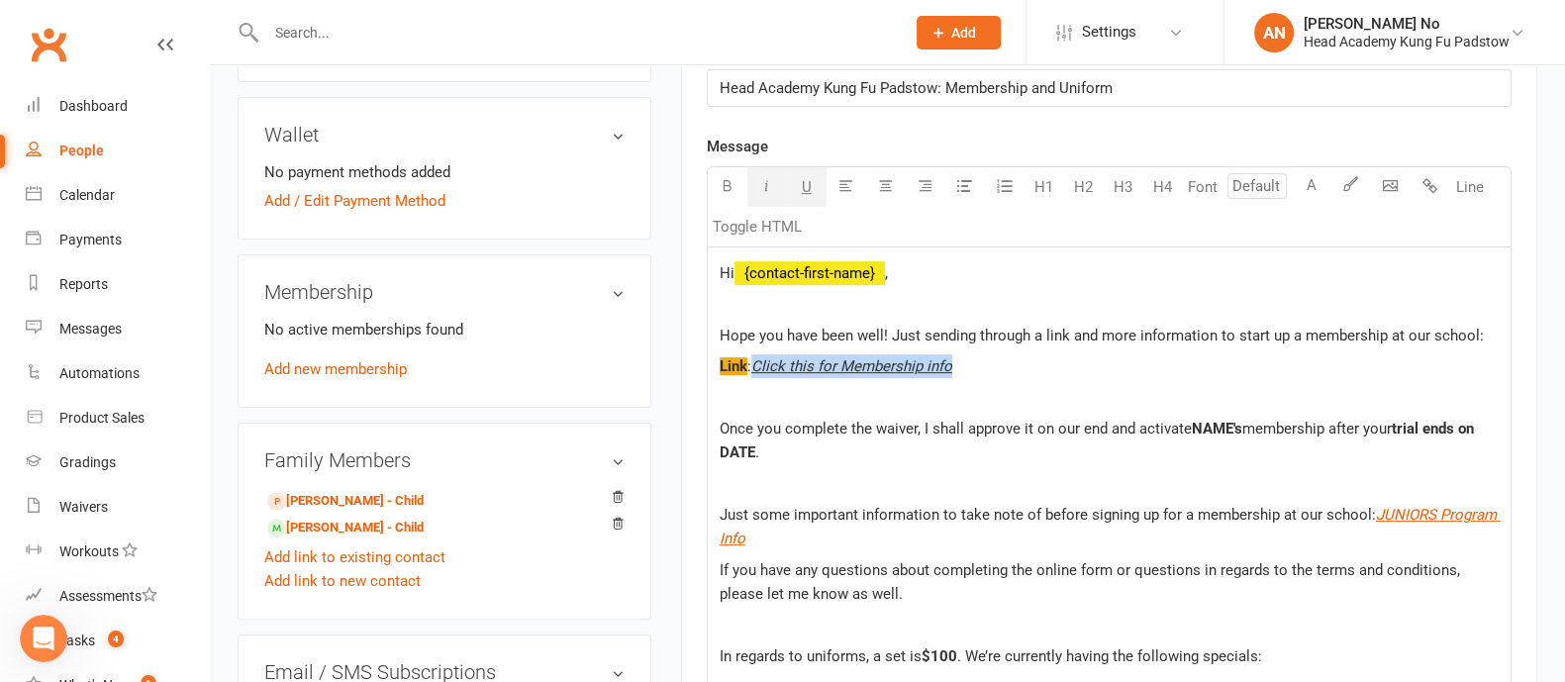
drag, startPoint x: 754, startPoint y: 364, endPoint x: 951, endPoint y: 369, distance: 196.1
click at [951, 369] on span "Click this for Membership info" at bounding box center [852, 366] width 201 height 18
click at [1219, 428] on span "NAME's" at bounding box center [1217, 429] width 50 height 18
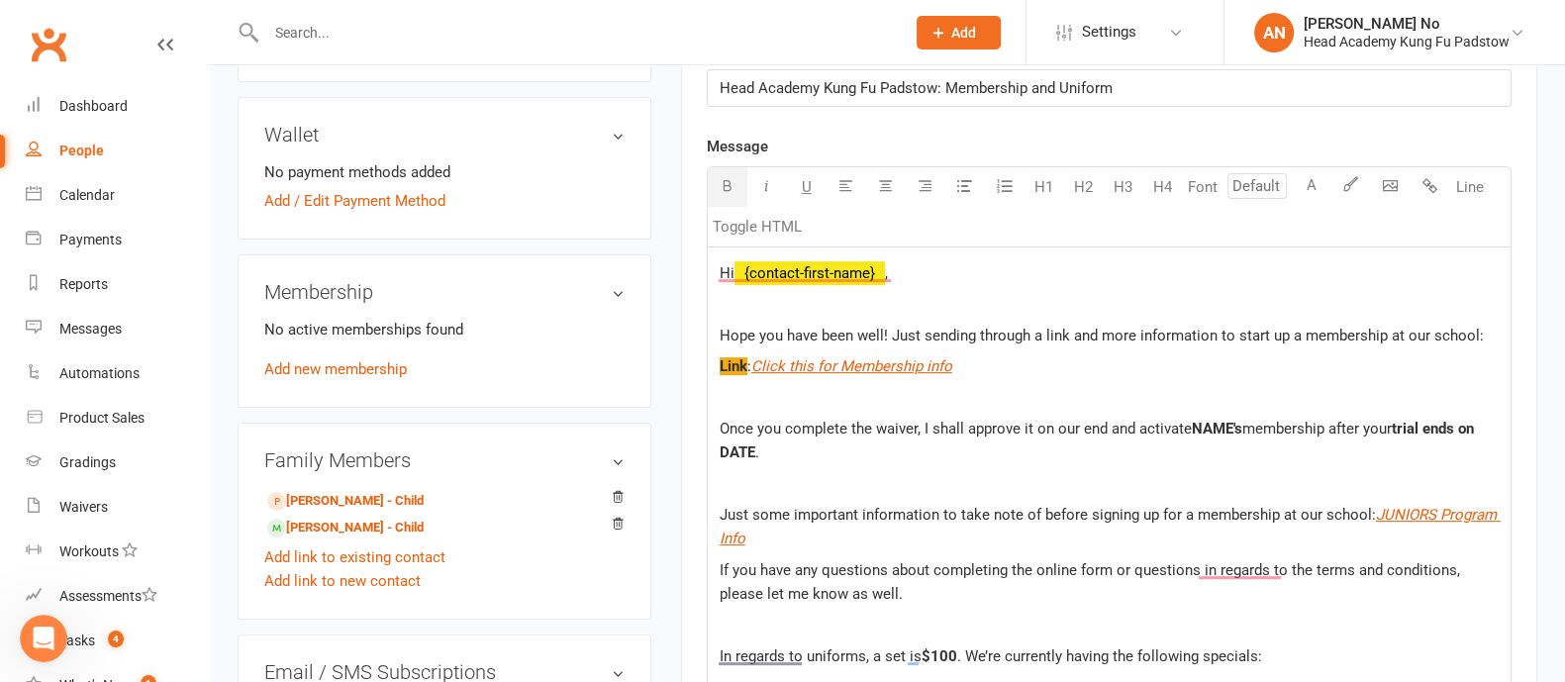
click at [1219, 428] on span "NAME's" at bounding box center [1217, 429] width 50 height 18
click at [1227, 421] on span "NAME's" at bounding box center [1217, 429] width 50 height 18
drag, startPoint x: 1236, startPoint y: 426, endPoint x: 1192, endPoint y: 421, distance: 43.8
click at [1192, 421] on span "NAME's" at bounding box center [1217, 429] width 50 height 18
click at [888, 333] on span "Hope you have been well! Just sending through a link and more information to st…" at bounding box center [1102, 336] width 764 height 18
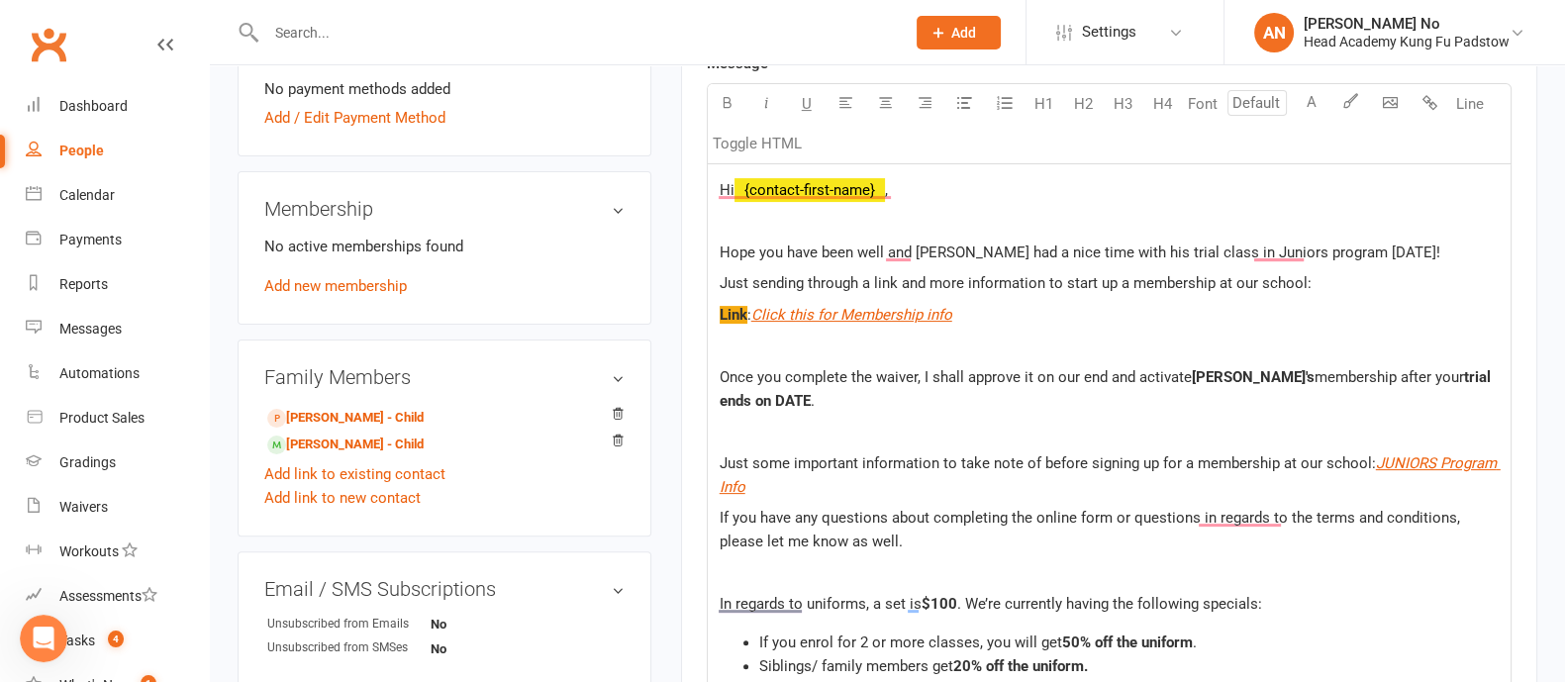
scroll to position [681, 0]
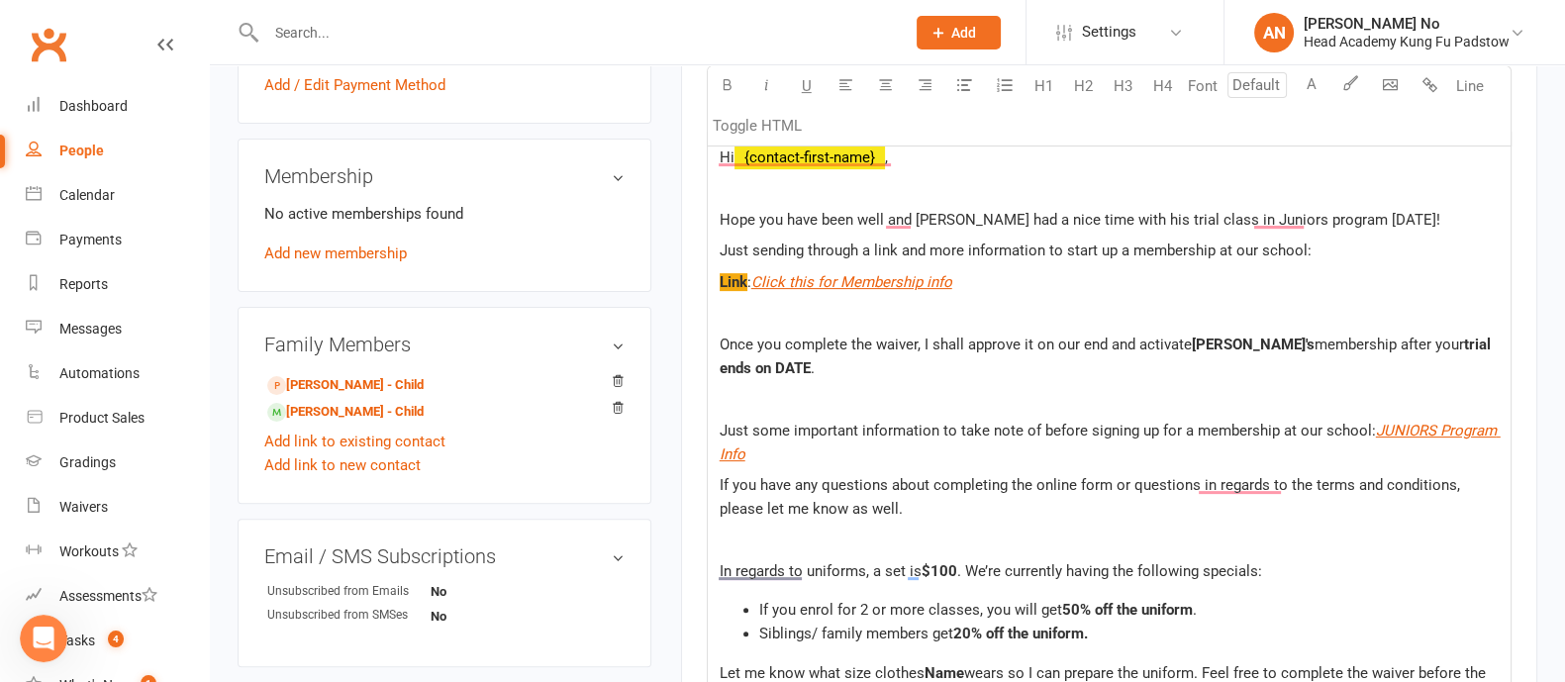
click at [741, 365] on span "trial ends on DATE" at bounding box center [1107, 357] width 775 height 42
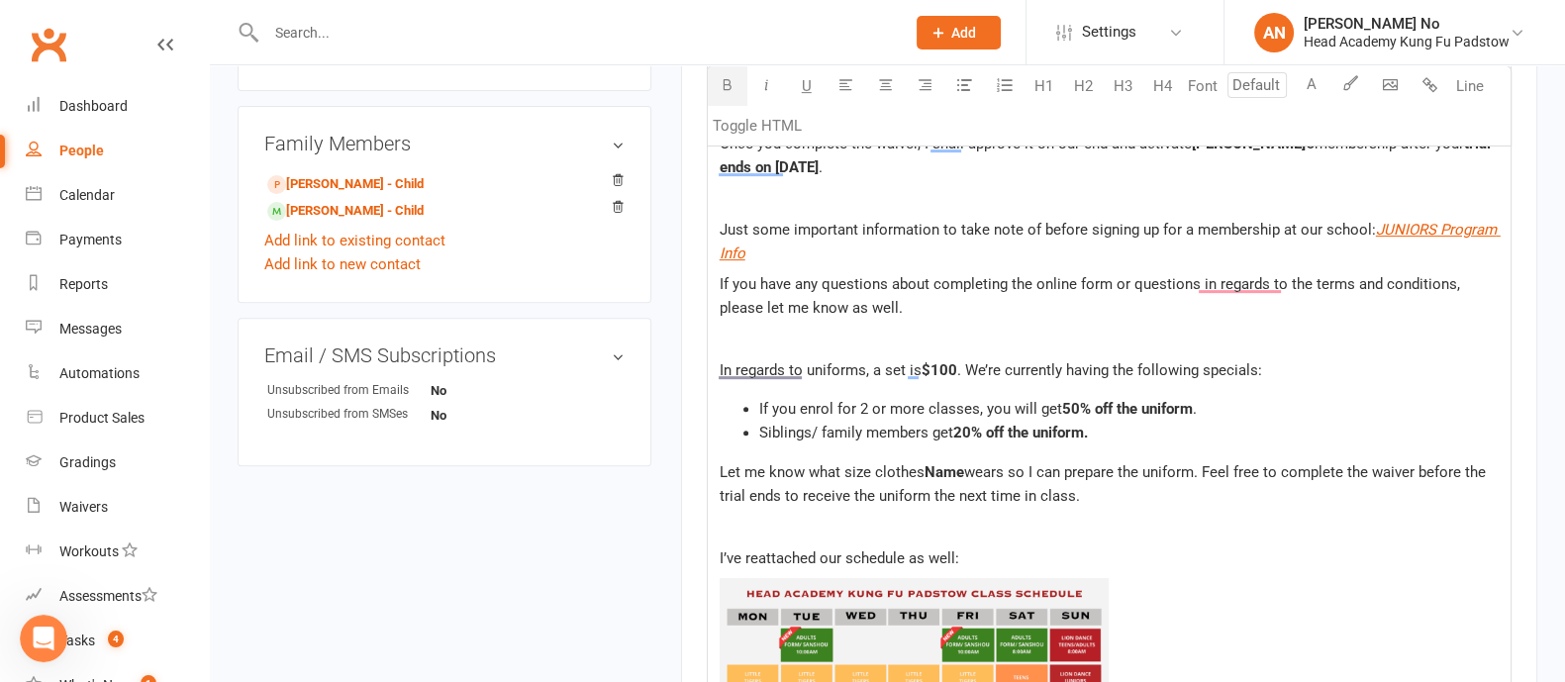
scroll to position [910, 0]
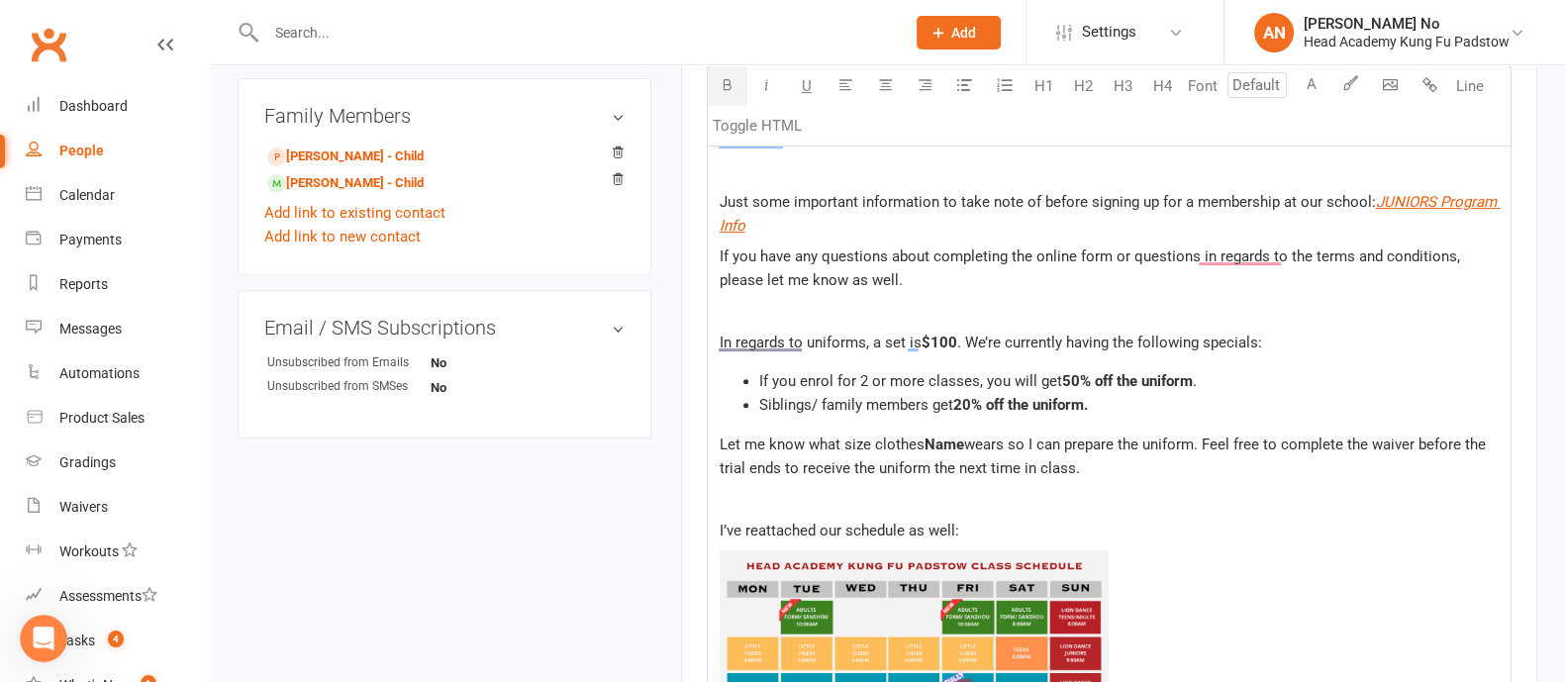
click at [951, 443] on span "Name" at bounding box center [945, 445] width 40 height 18
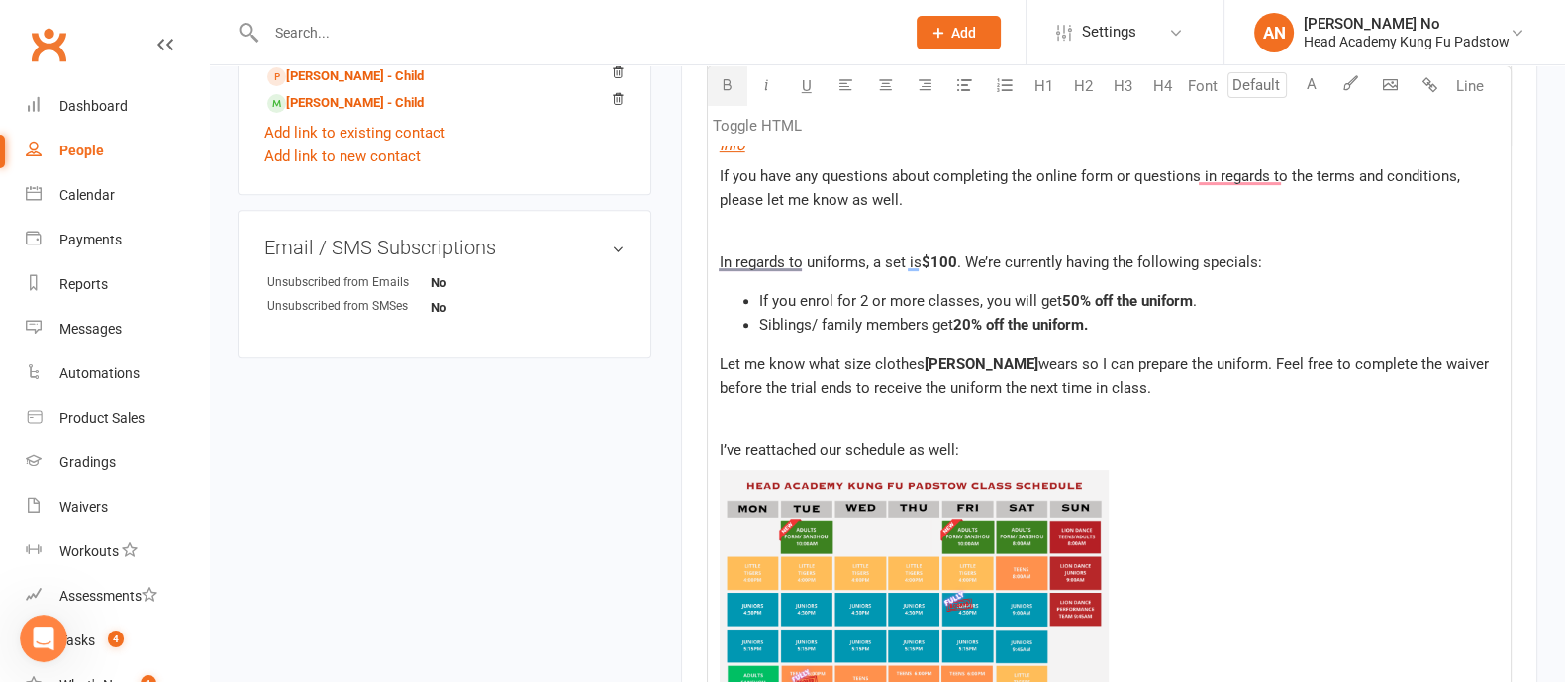
scroll to position [1137, 0]
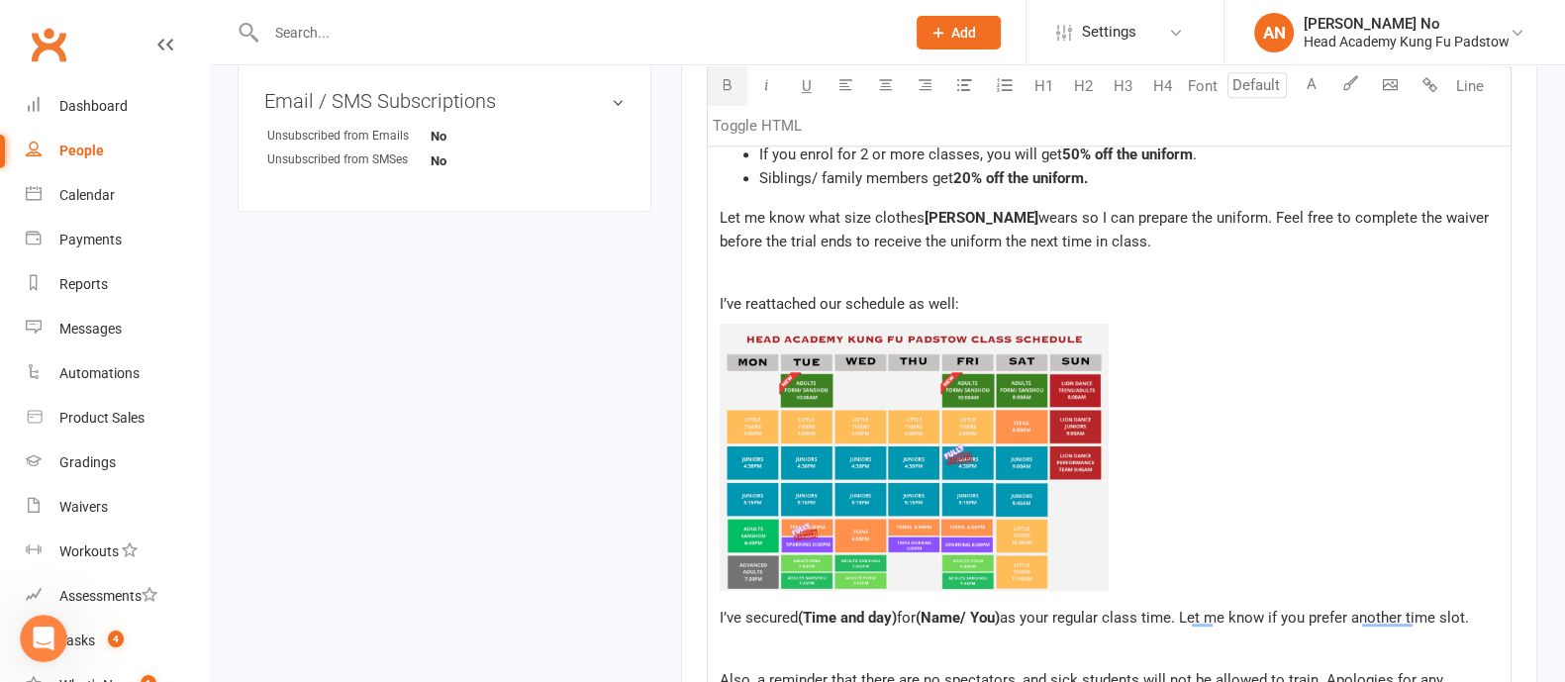
click at [777, 391] on img "To enrich screen reader interactions, please activate Accessibility in Grammarl…" at bounding box center [915, 458] width 390 height 268
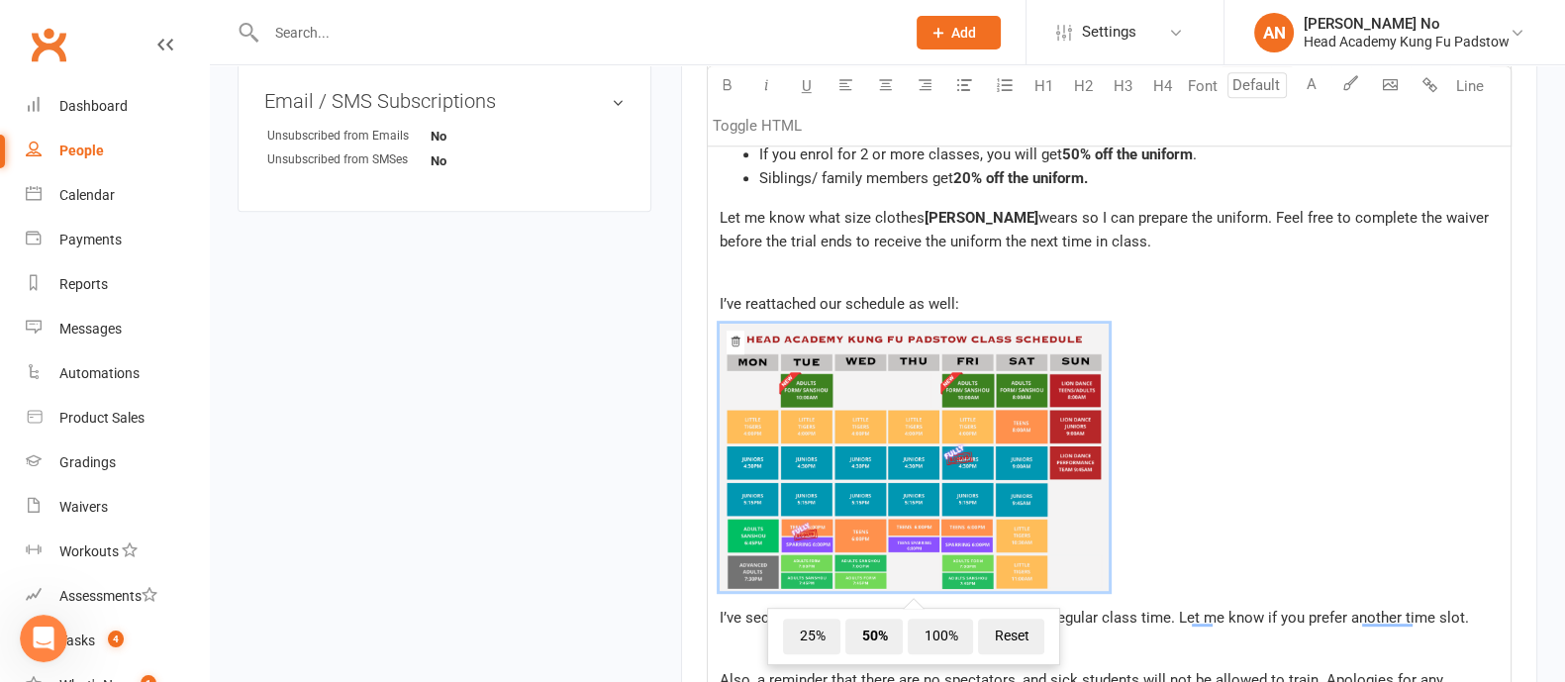
click at [734, 340] on icon "To enrich screen reader interactions, please activate Accessibility in Grammarl…" at bounding box center [736, 342] width 9 height 10
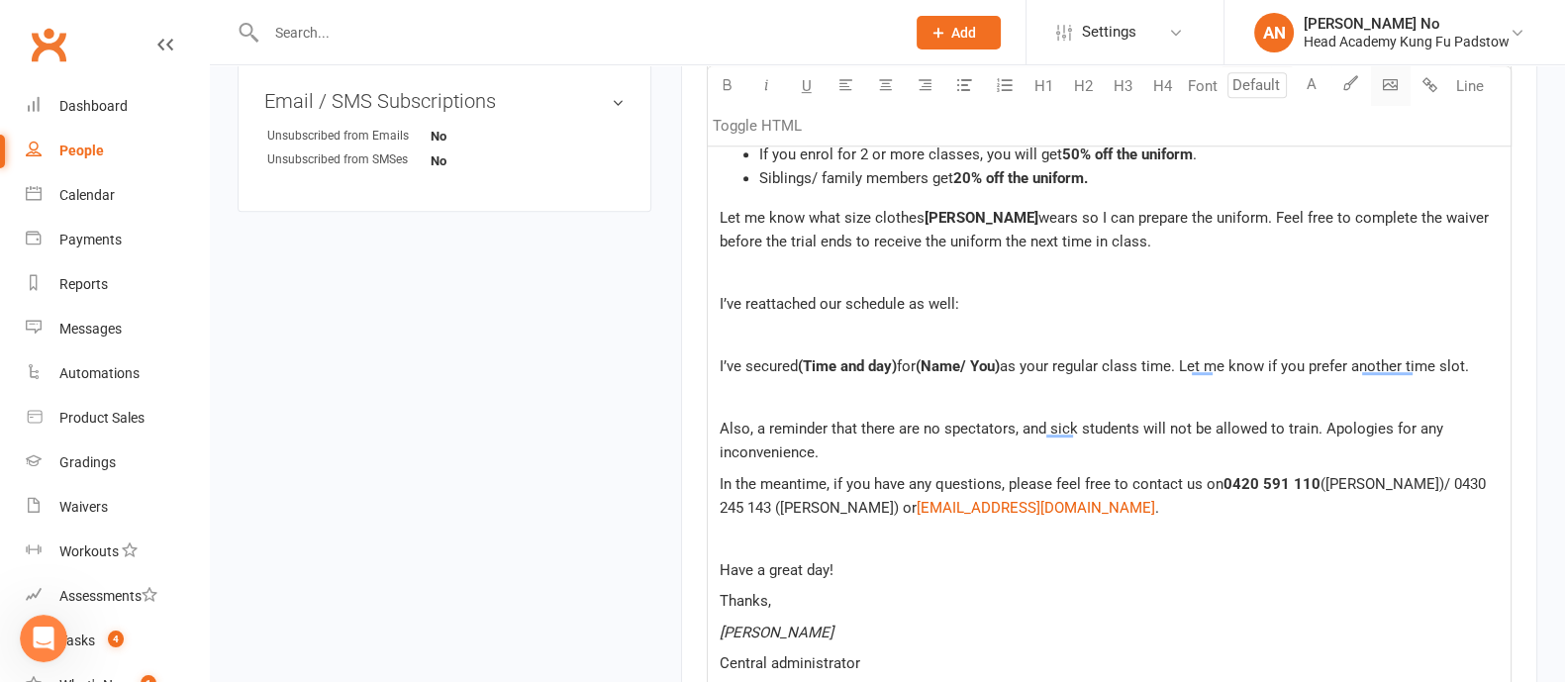
click at [1386, 86] on body "Prospect Member Non-attending contact Class / event Appointment Grading event T…" at bounding box center [782, 102] width 1565 height 2469
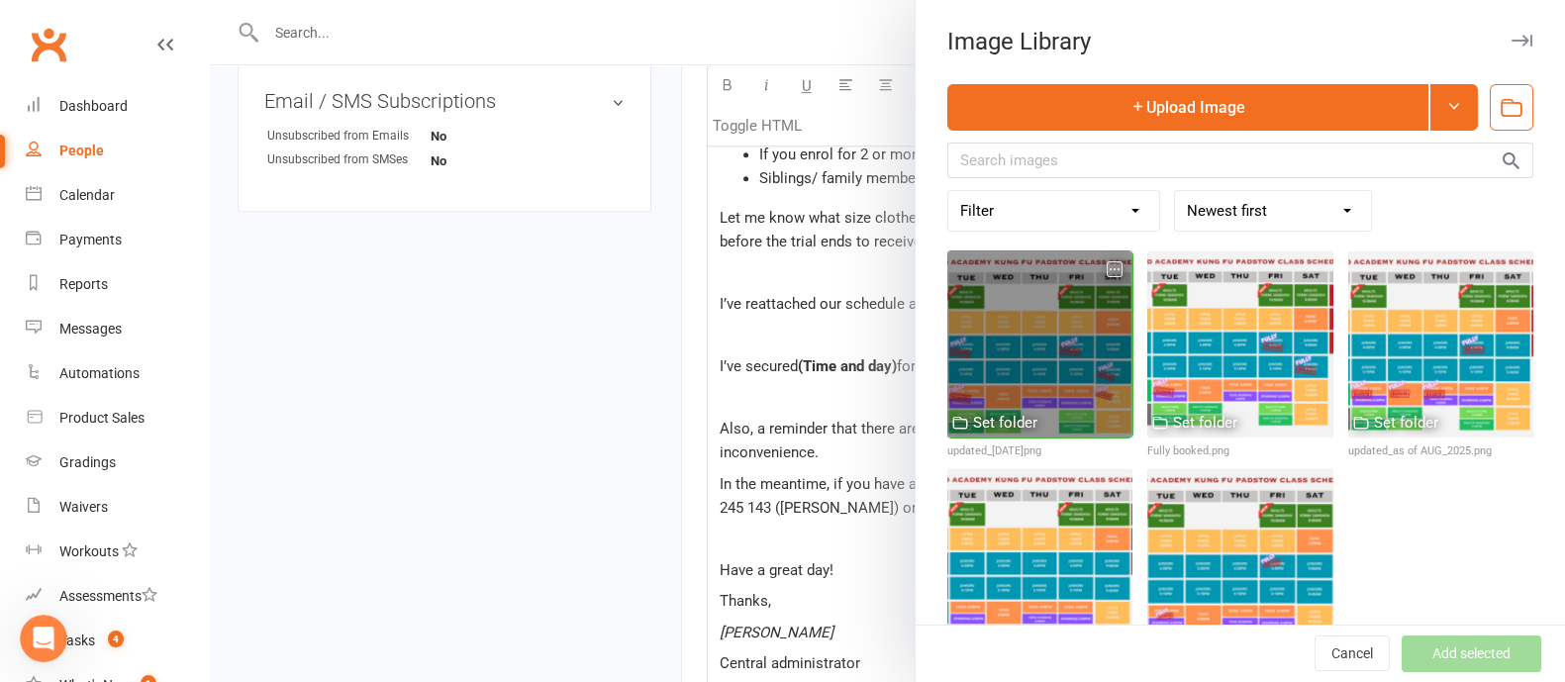
click at [1043, 349] on div at bounding box center [1040, 343] width 185 height 185
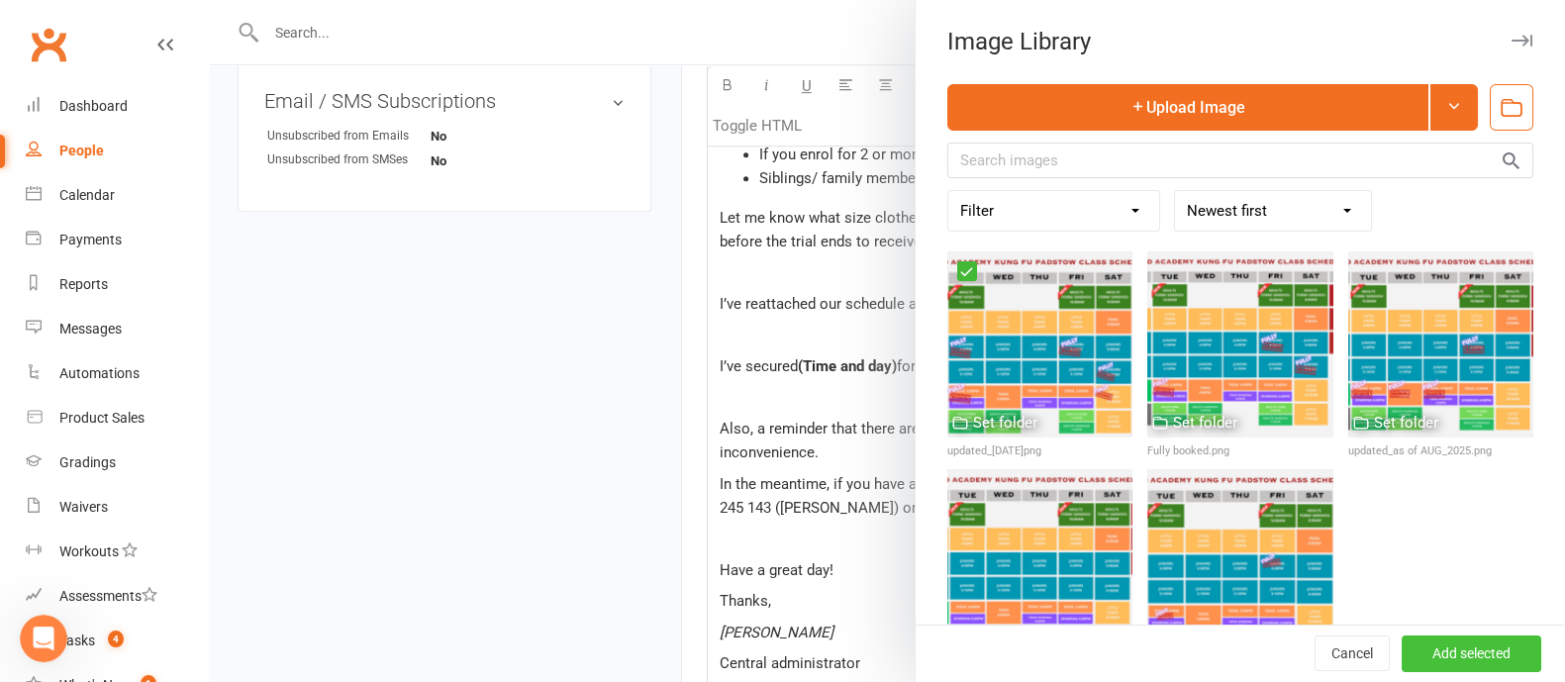
click at [1455, 656] on button "Add selected" at bounding box center [1472, 655] width 140 height 36
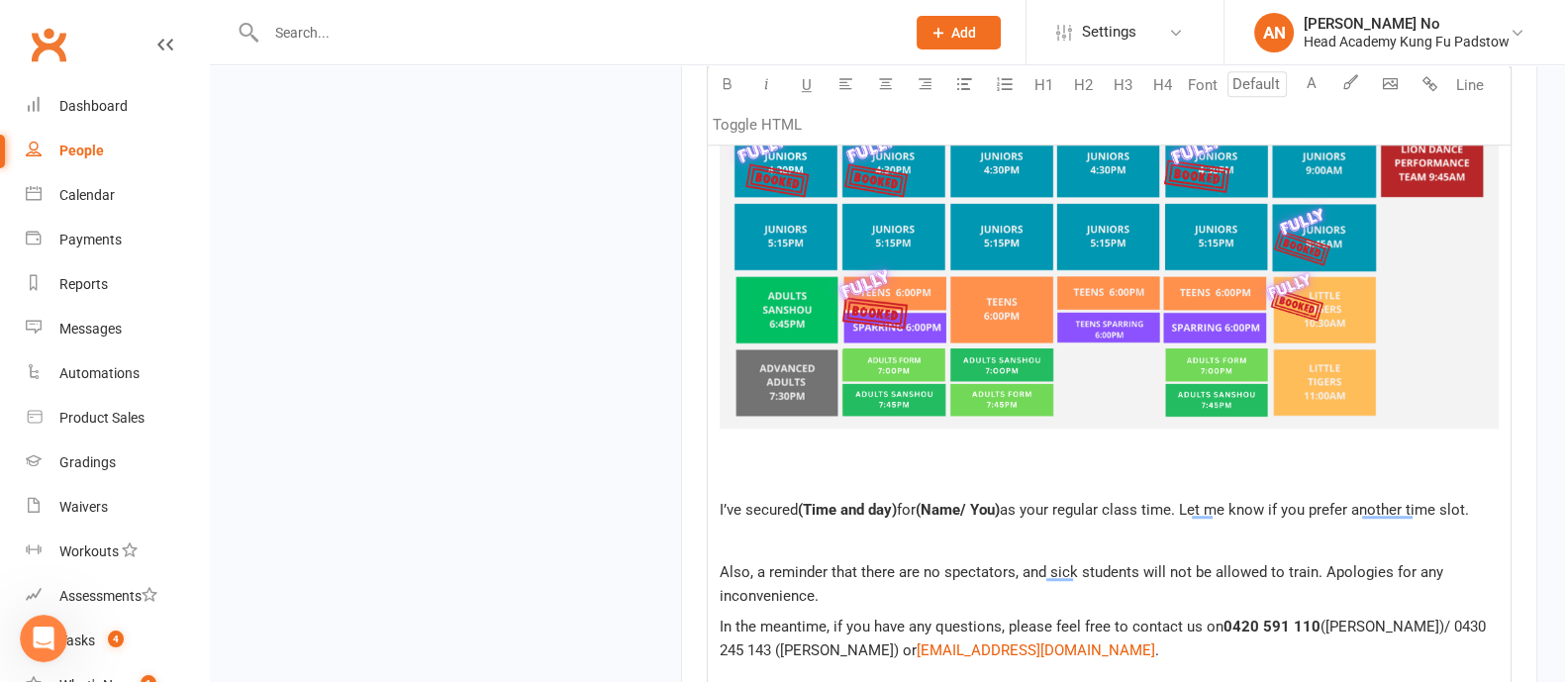
scroll to position [1576, 0]
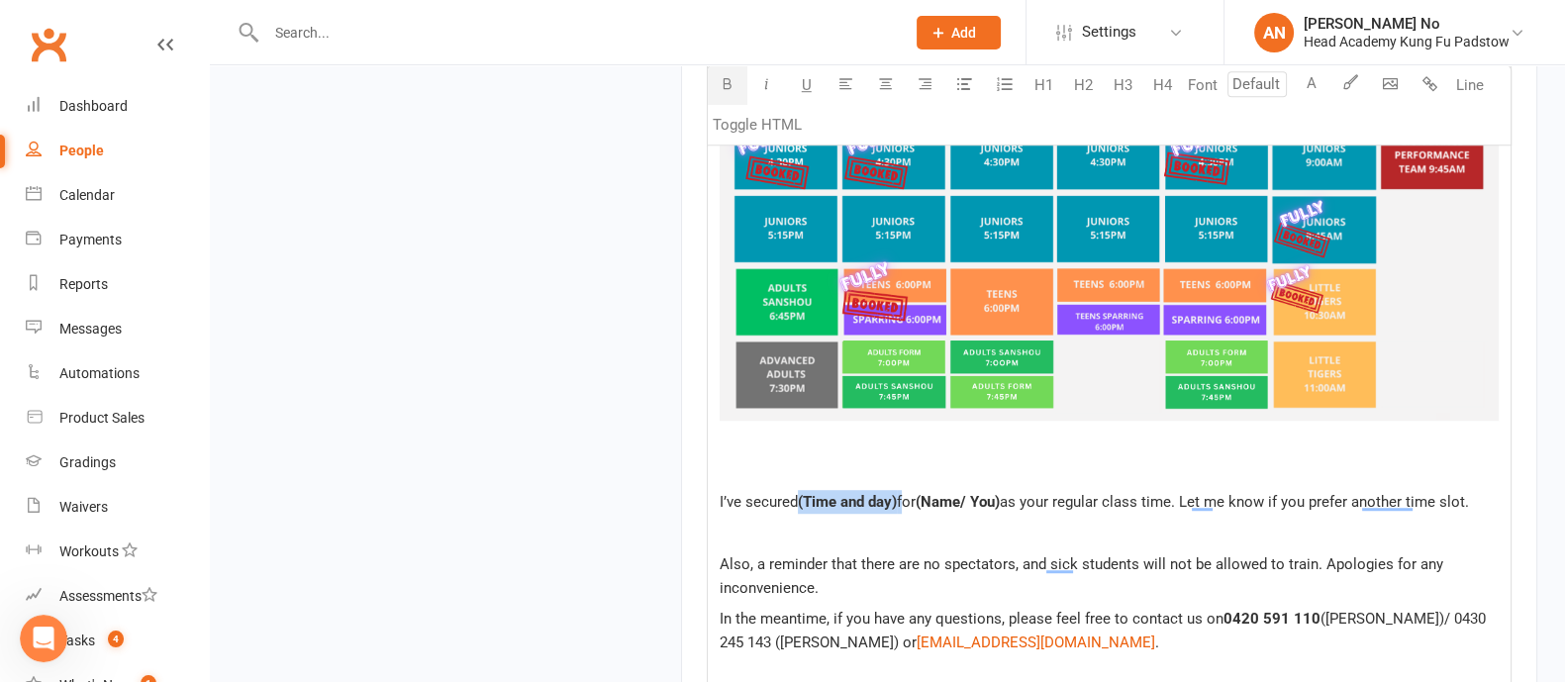
drag, startPoint x: 905, startPoint y: 504, endPoint x: 802, endPoint y: 502, distance: 103.0
click at [802, 502] on p "I’ve secured (Time and day) for (Name/ You) as your regular class time. Let me …" at bounding box center [1109, 502] width 779 height 24
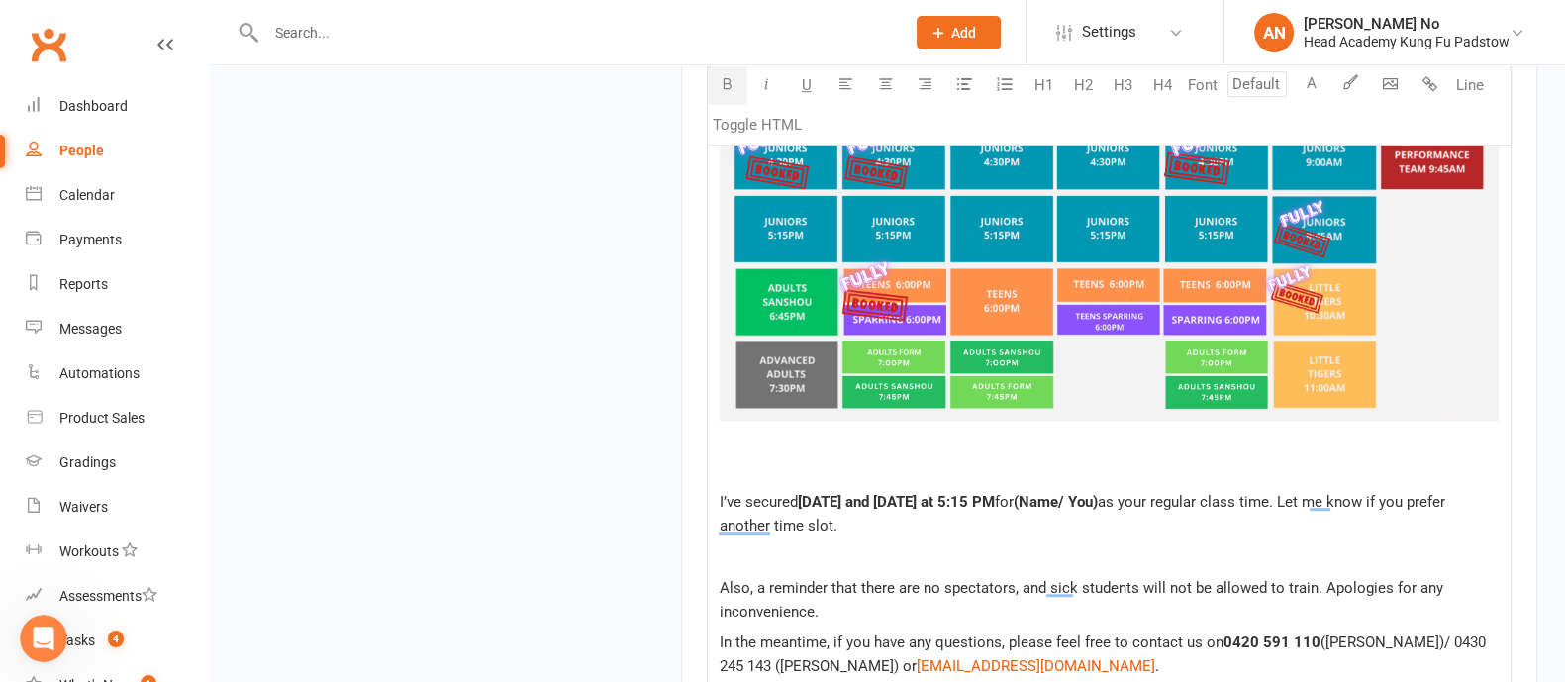
drag, startPoint x: 1128, startPoint y: 498, endPoint x: 1045, endPoint y: 495, distance: 83.2
click at [1045, 495] on p "I’ve secured Monday and Tuesday at 5:15 PM for (Name/ You) as your regular clas…" at bounding box center [1109, 514] width 779 height 48
click at [1151, 501] on span "as your regular class time. Let me know if you prefer another time slot." at bounding box center [1099, 514] width 759 height 42
click at [1144, 498] on span "as your regular class time. Let me know if you prefer another time slot." at bounding box center [1099, 514] width 759 height 42
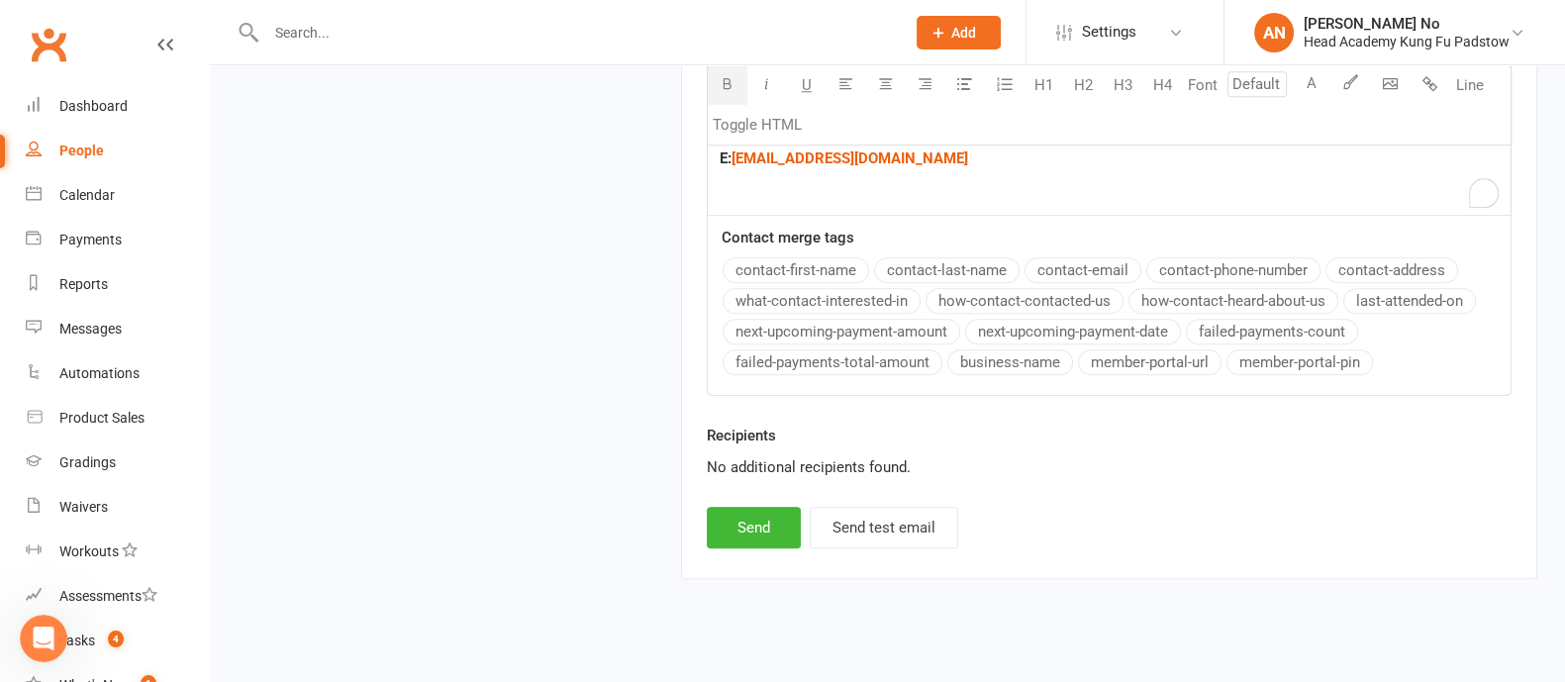
scroll to position [2407, 0]
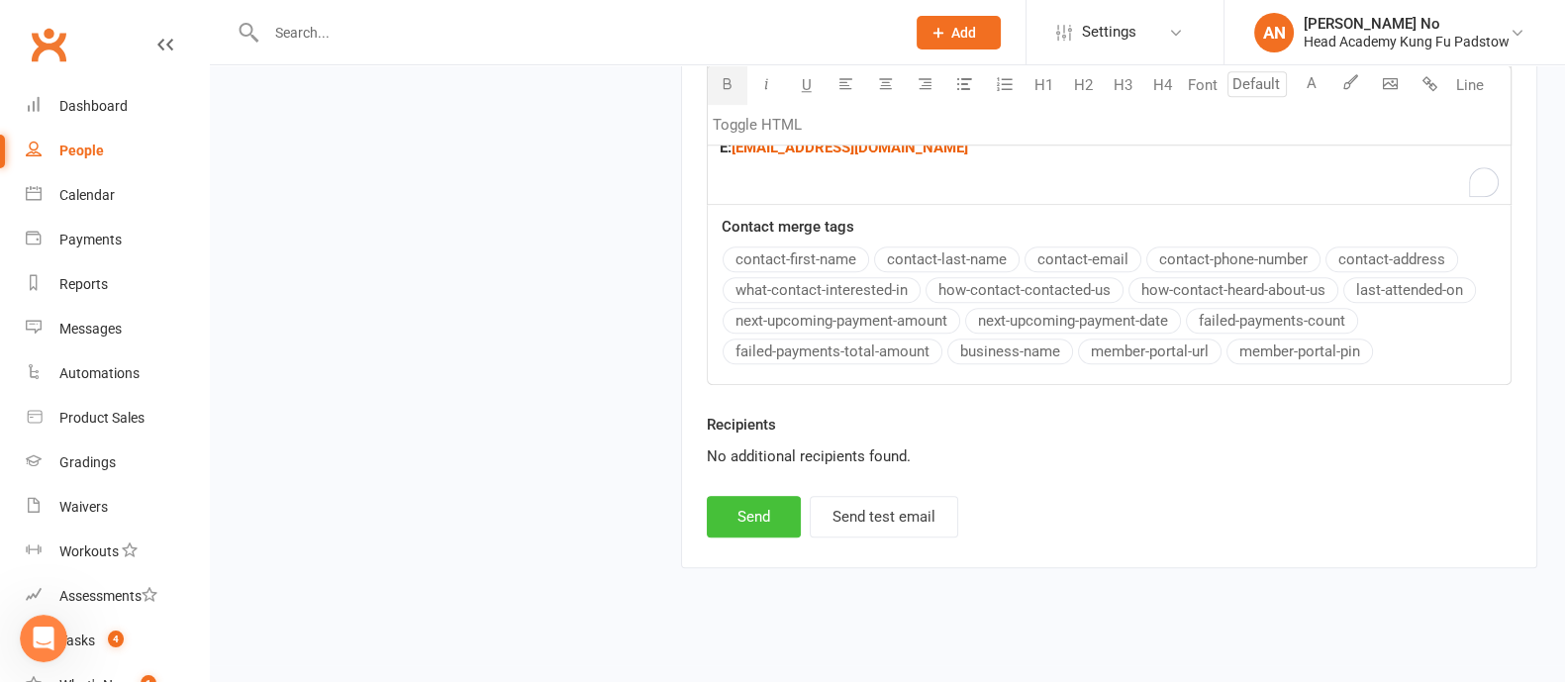
click at [748, 524] on button "Send" at bounding box center [754, 517] width 94 height 42
select select
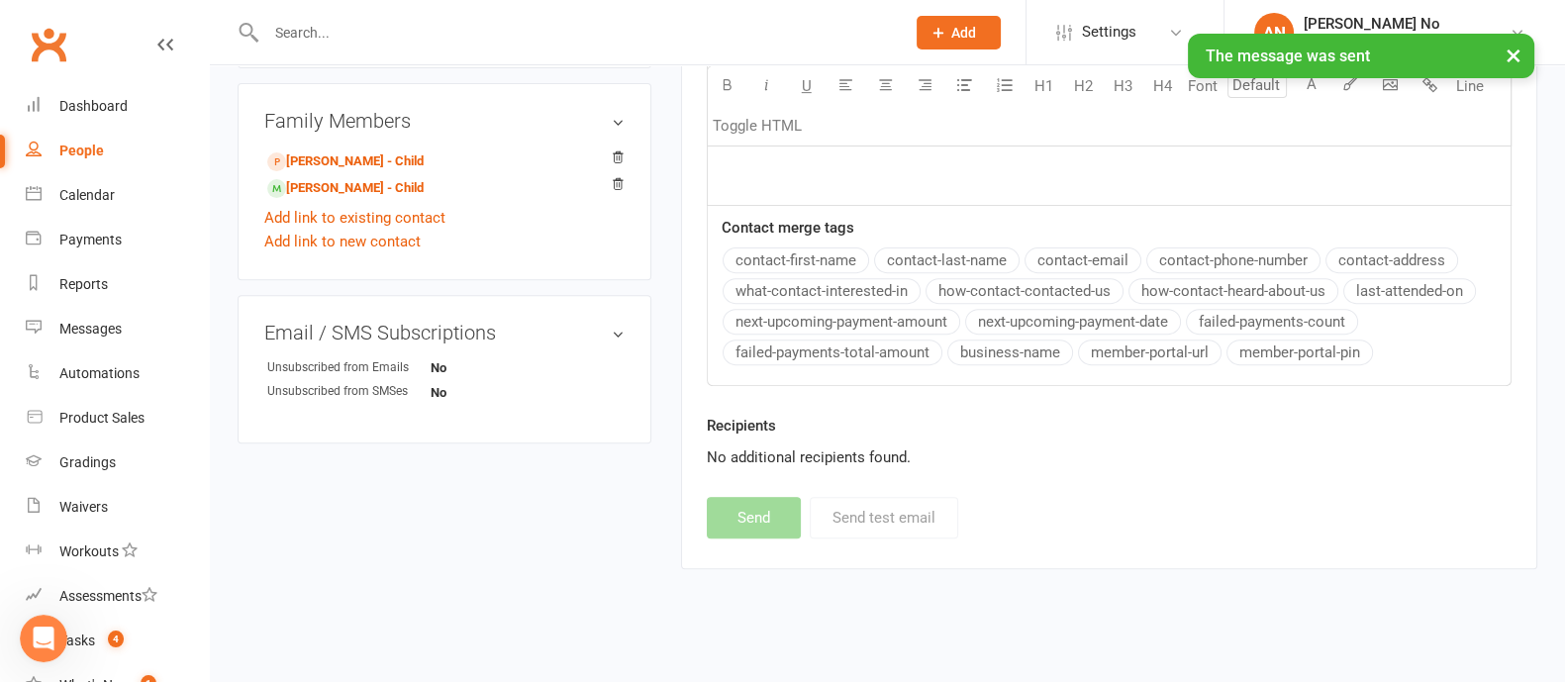
scroll to position [0, 0]
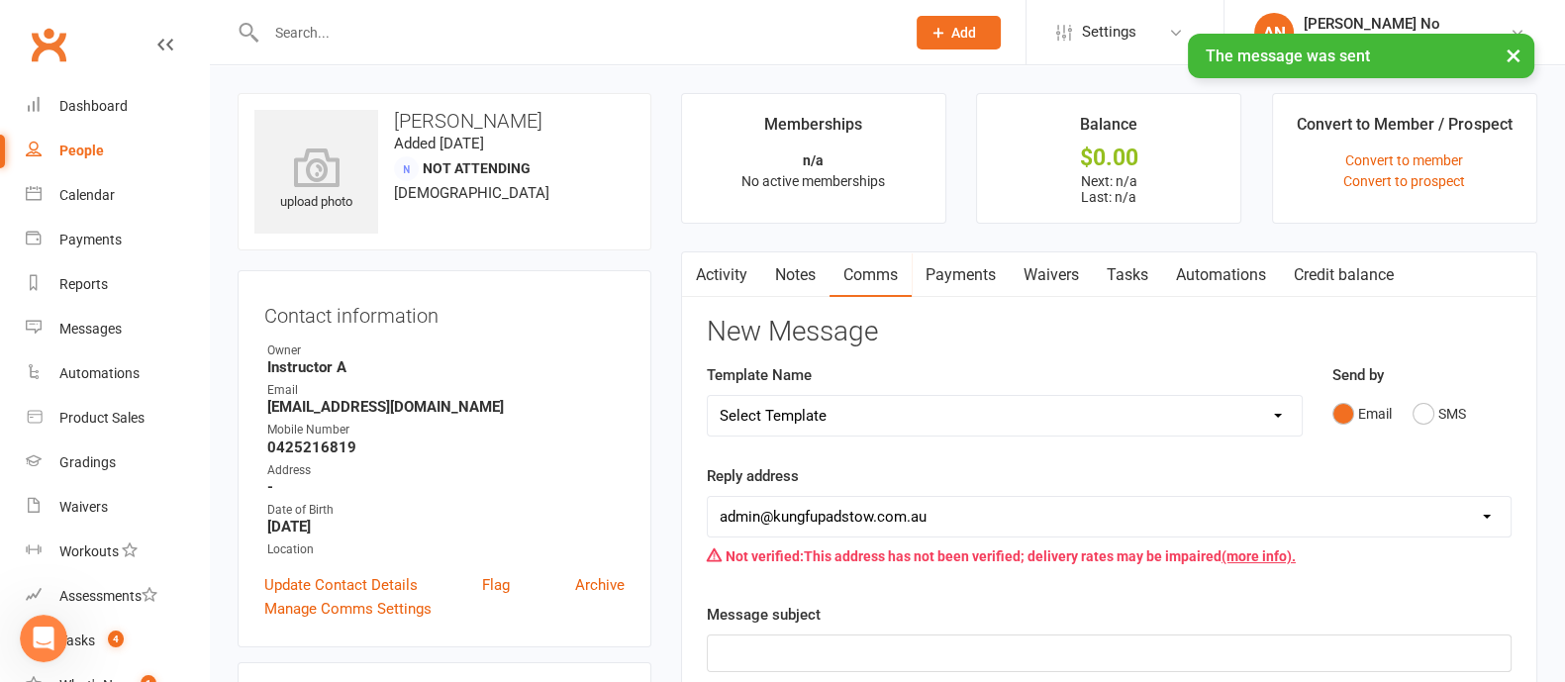
click at [727, 274] on link "Activity" at bounding box center [721, 275] width 79 height 46
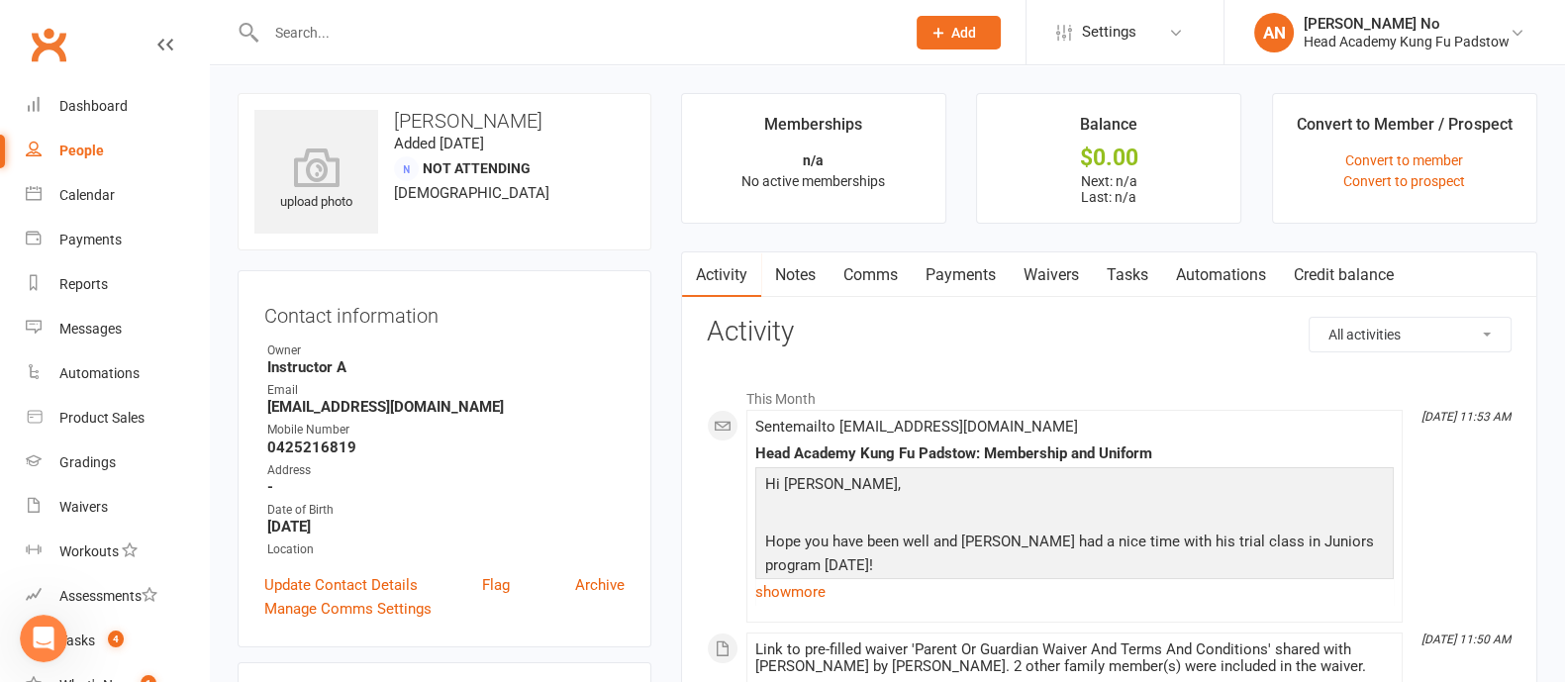
scroll to position [597, 0]
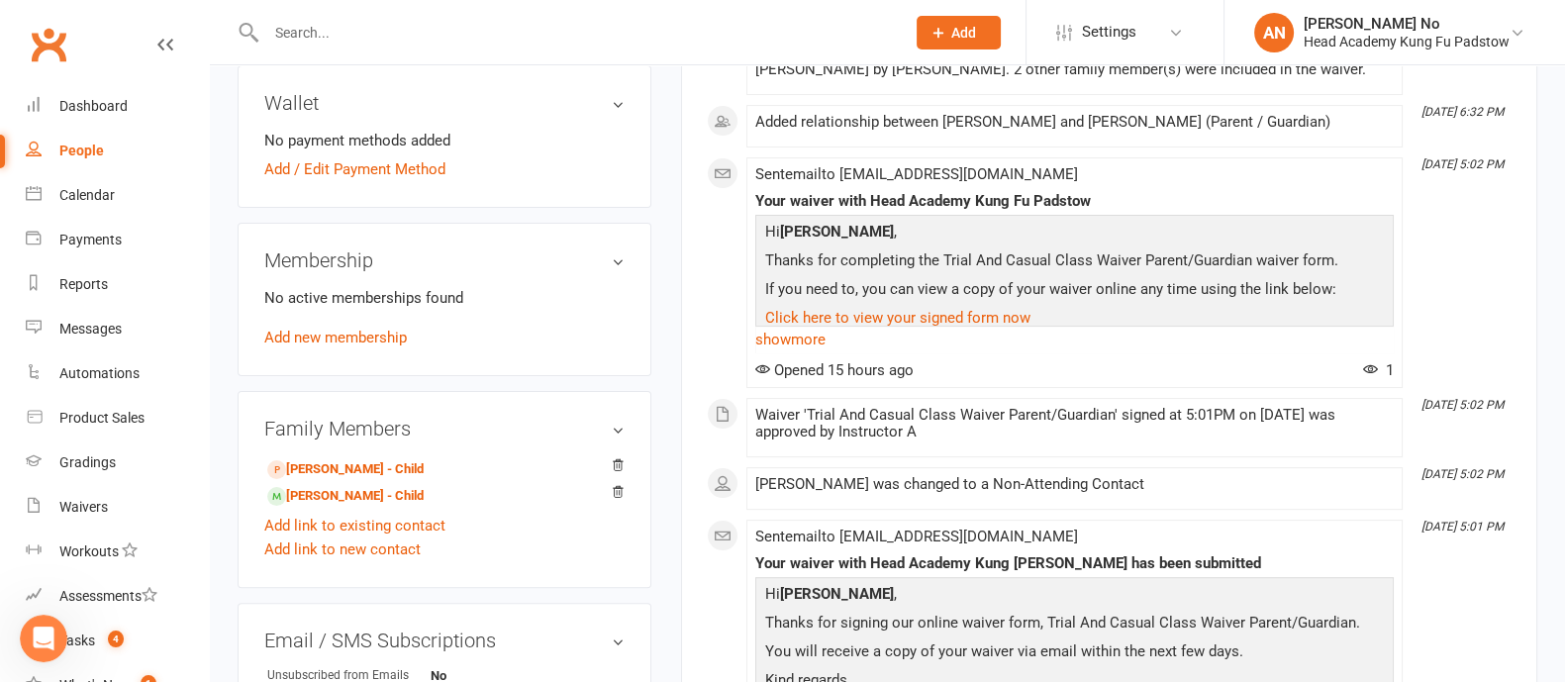
click at [327, 37] on input "text" at bounding box center [575, 33] width 631 height 28
paste input "Vince Tzortzos"
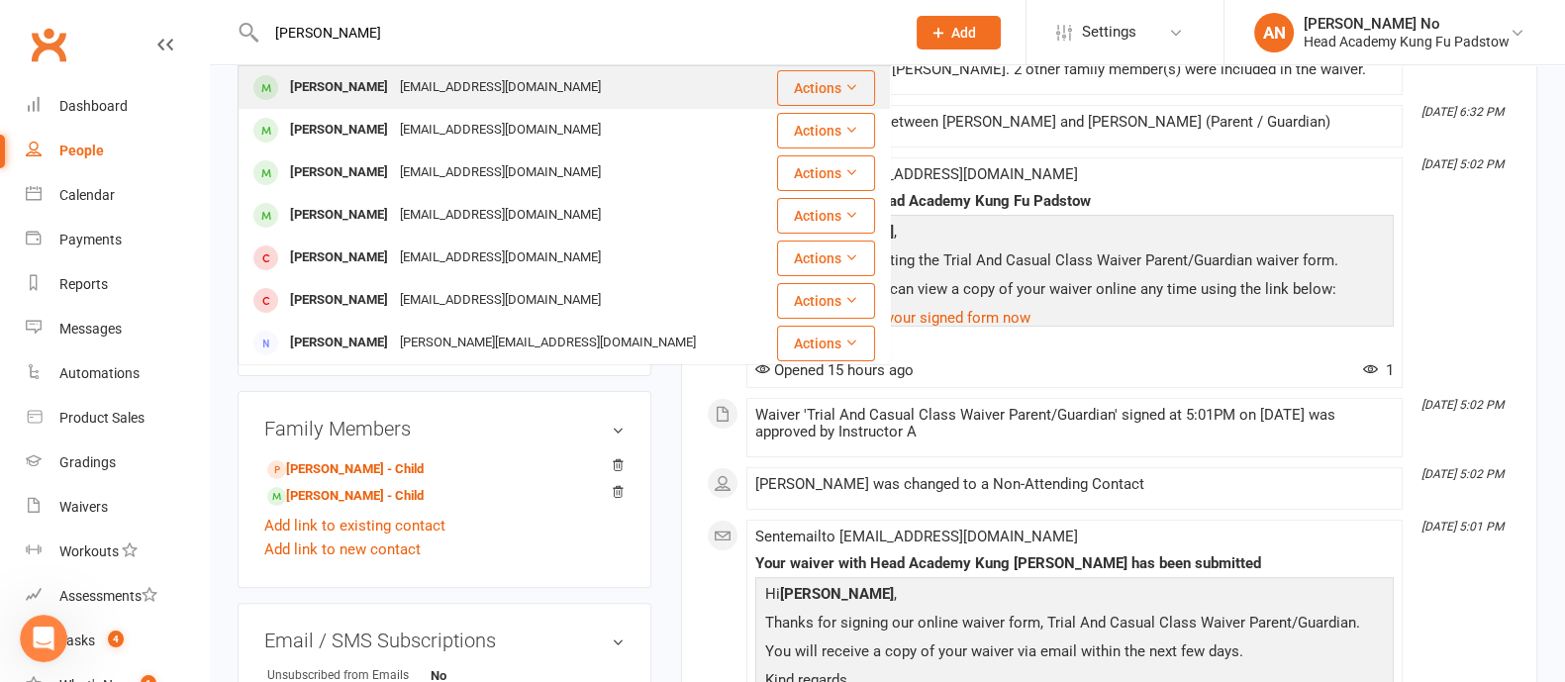
type input "Vince Tzortzos"
click at [345, 85] on div "Vince Tzortzis" at bounding box center [339, 87] width 110 height 29
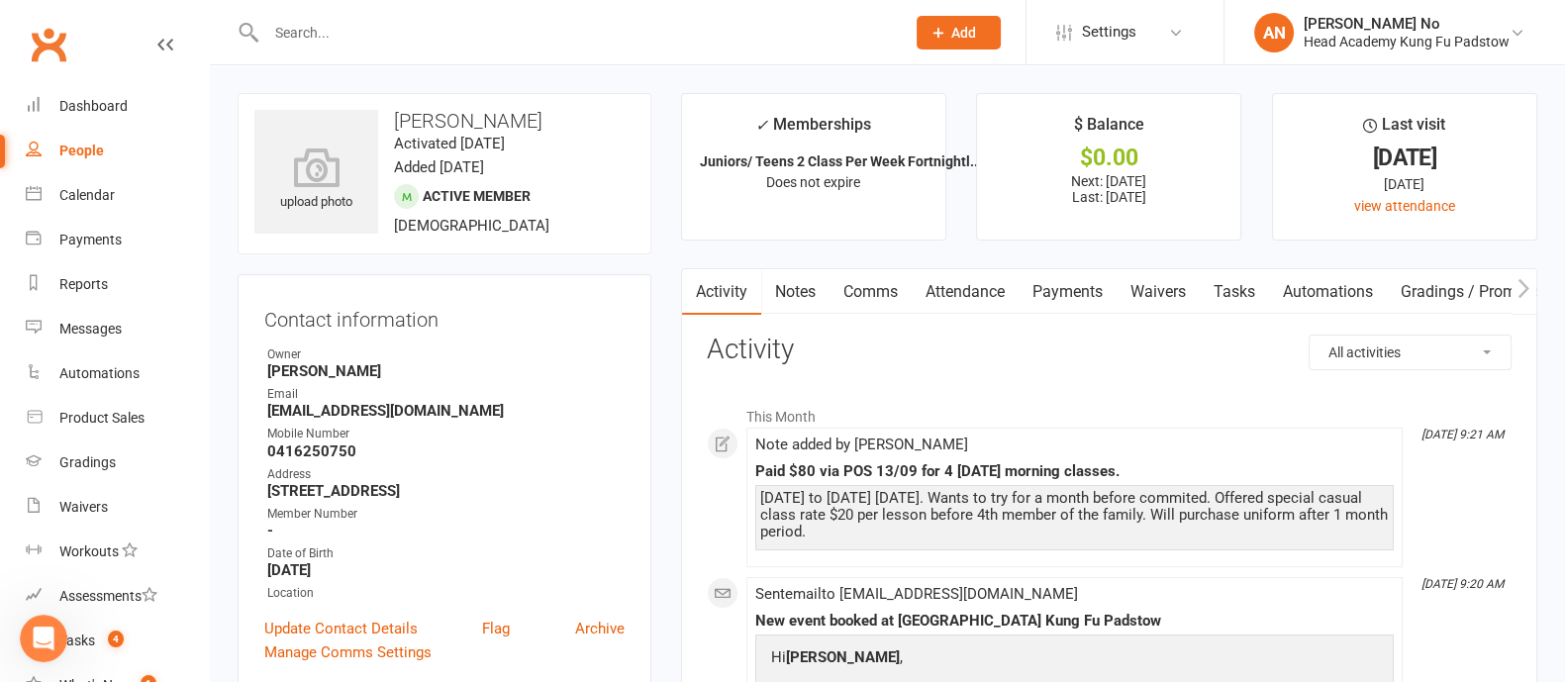
click at [502, 116] on h3 "Vince Tzortzis" at bounding box center [444, 121] width 380 height 22
copy h3 "Tzortzis"
click at [325, 37] on input "text" at bounding box center [575, 33] width 631 height 28
paste input "Zayden Albassit"
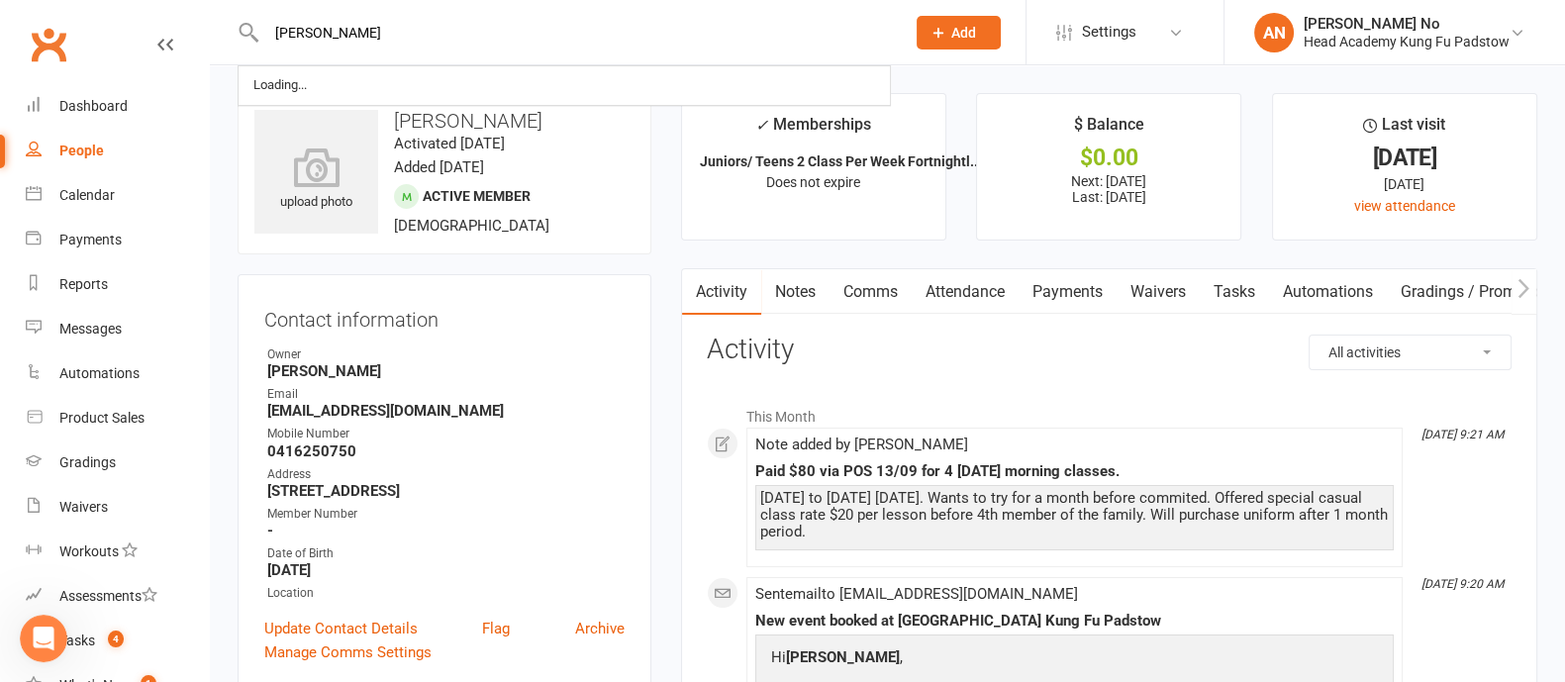
type input "Zayden Albassit"
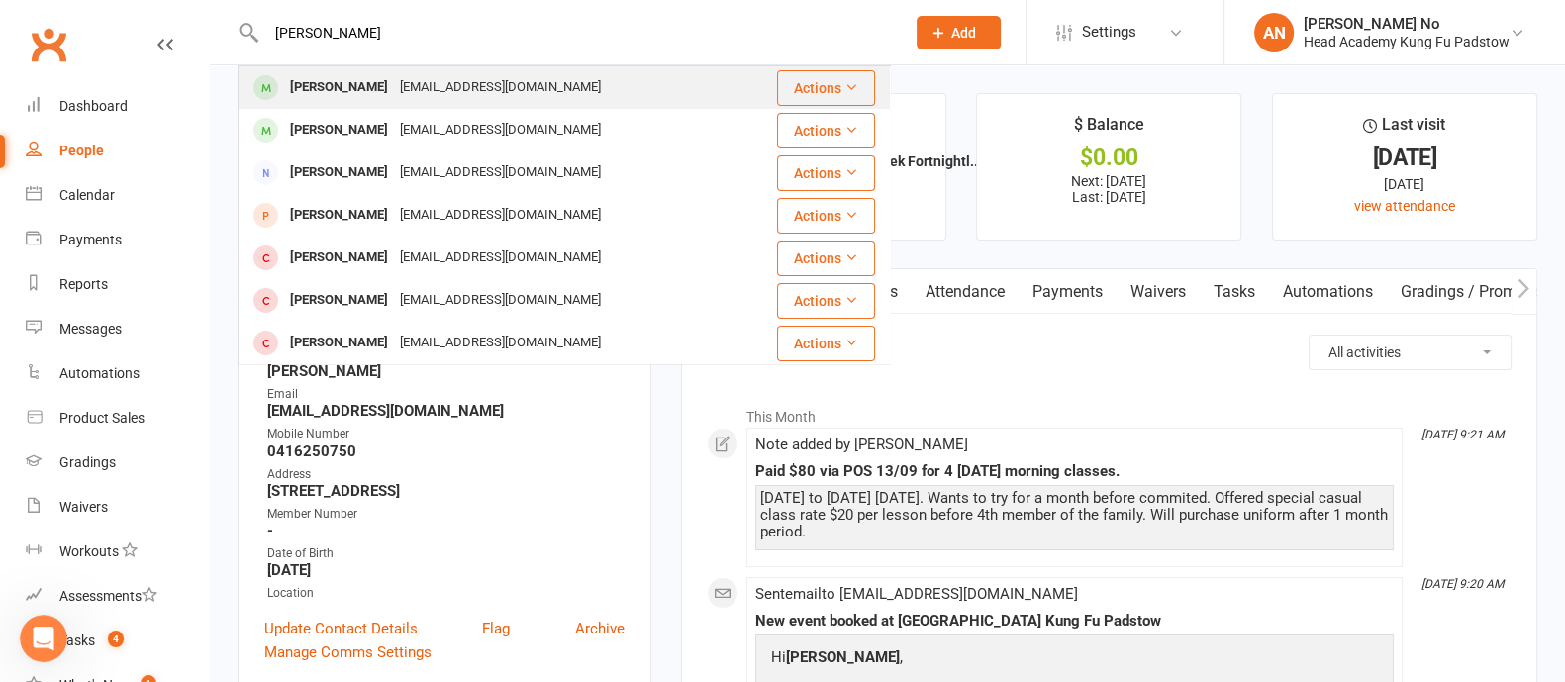
click at [349, 88] on div "Zayden Albassit" at bounding box center [339, 87] width 110 height 29
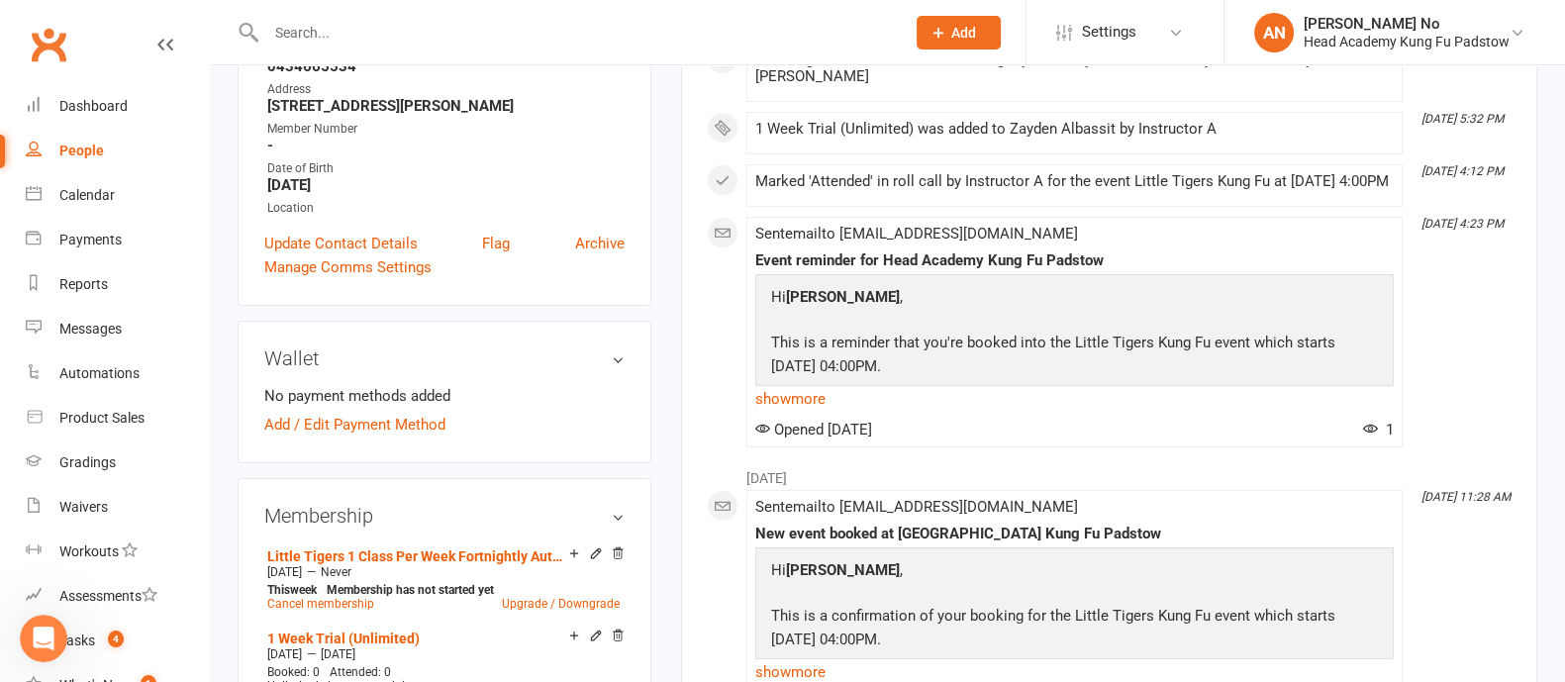
scroll to position [360, 0]
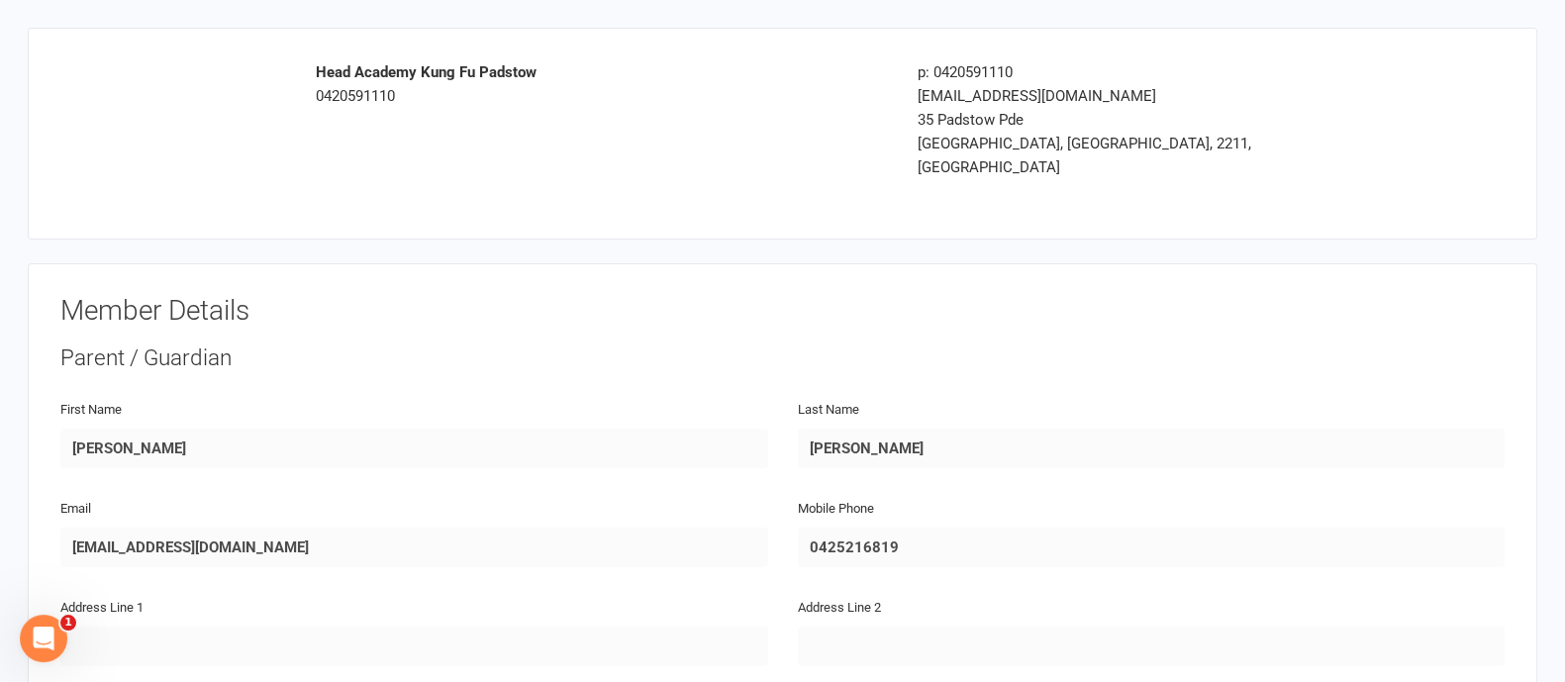
drag, startPoint x: 1572, startPoint y: 87, endPoint x: 1583, endPoint y: 76, distance: 15.4
